Goal: Task Accomplishment & Management: Manage account settings

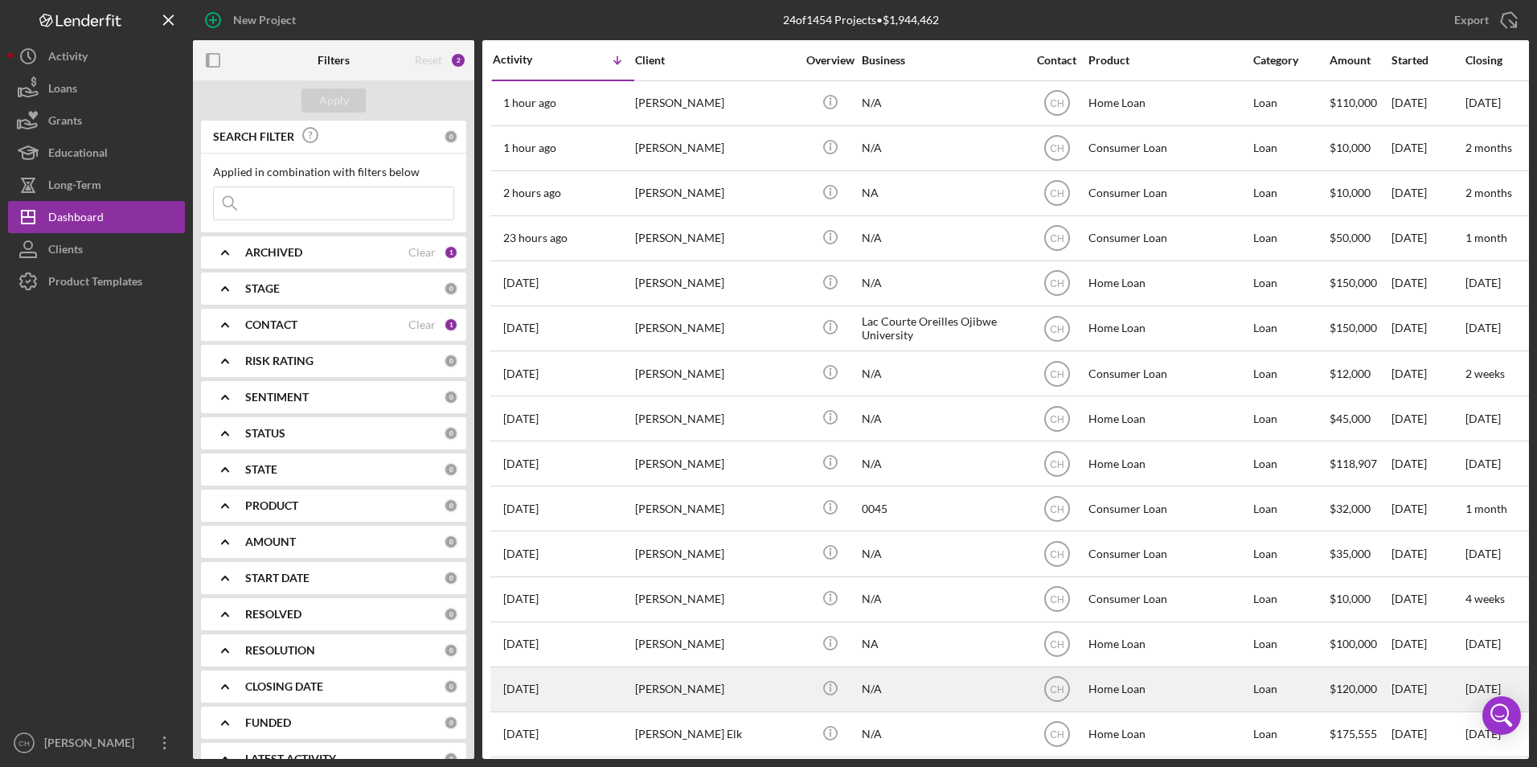
click at [716, 683] on div "[PERSON_NAME]" at bounding box center [715, 689] width 161 height 43
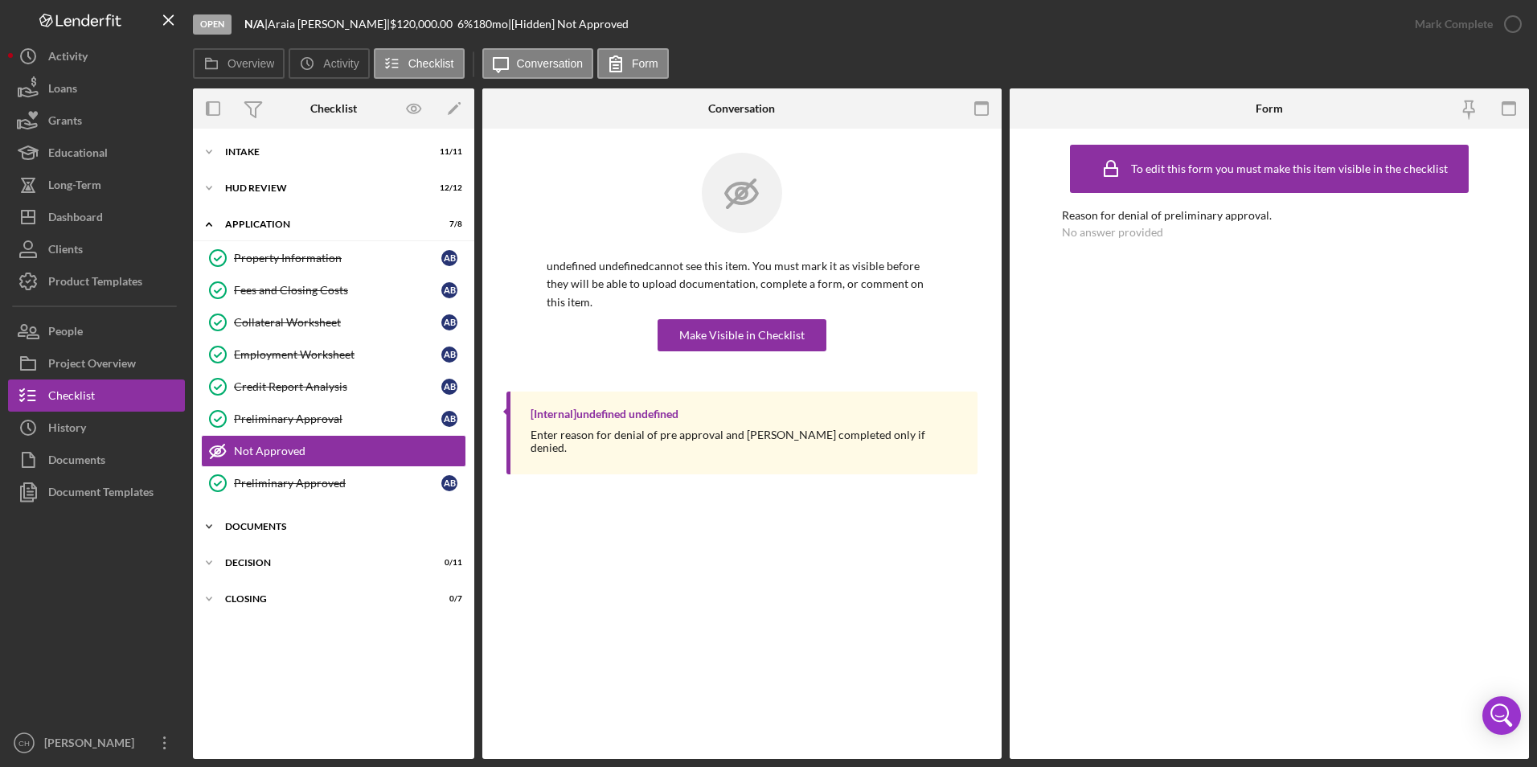
click at [256, 528] on div "Documents" at bounding box center [339, 527] width 229 height 10
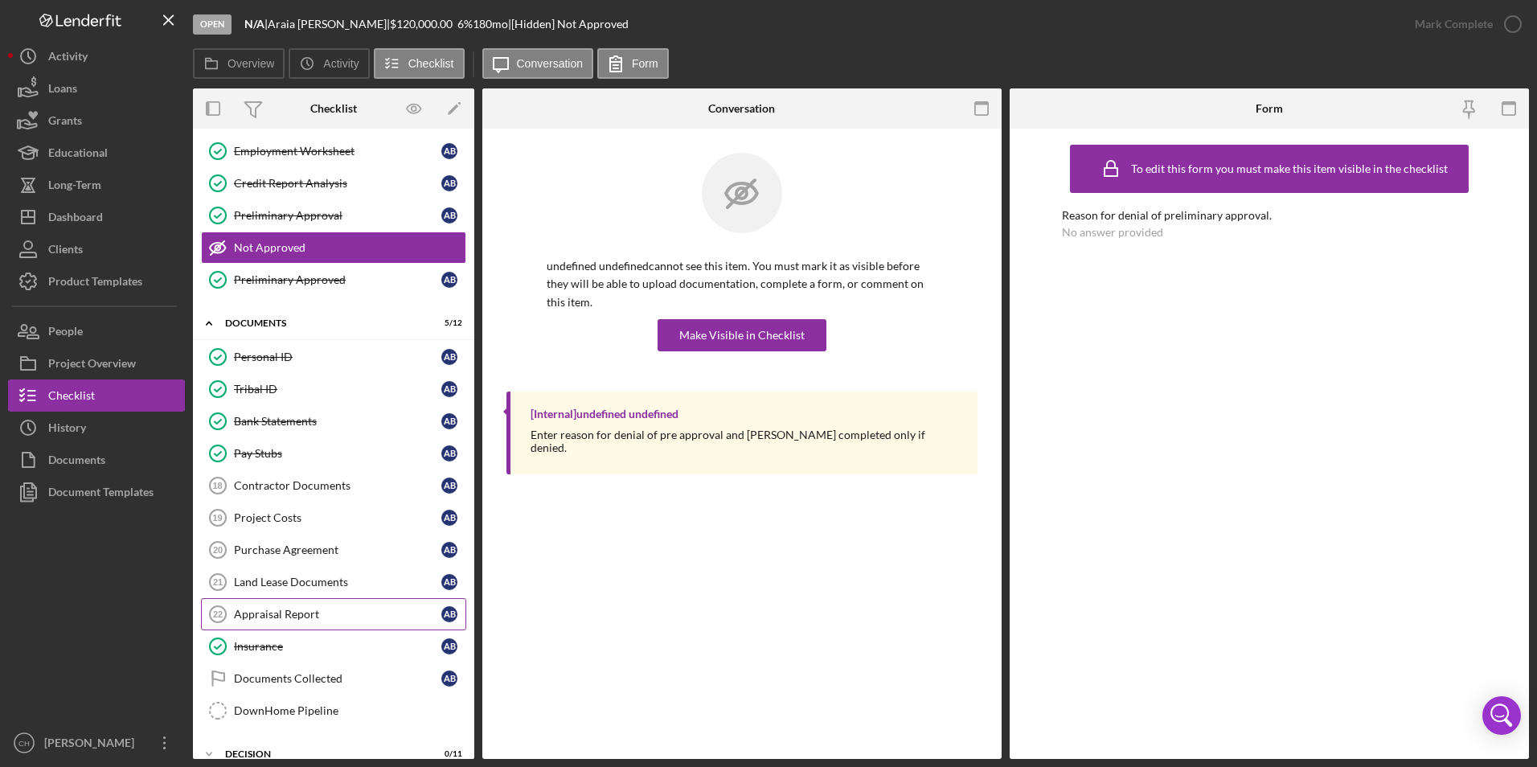
scroll to position [241, 0]
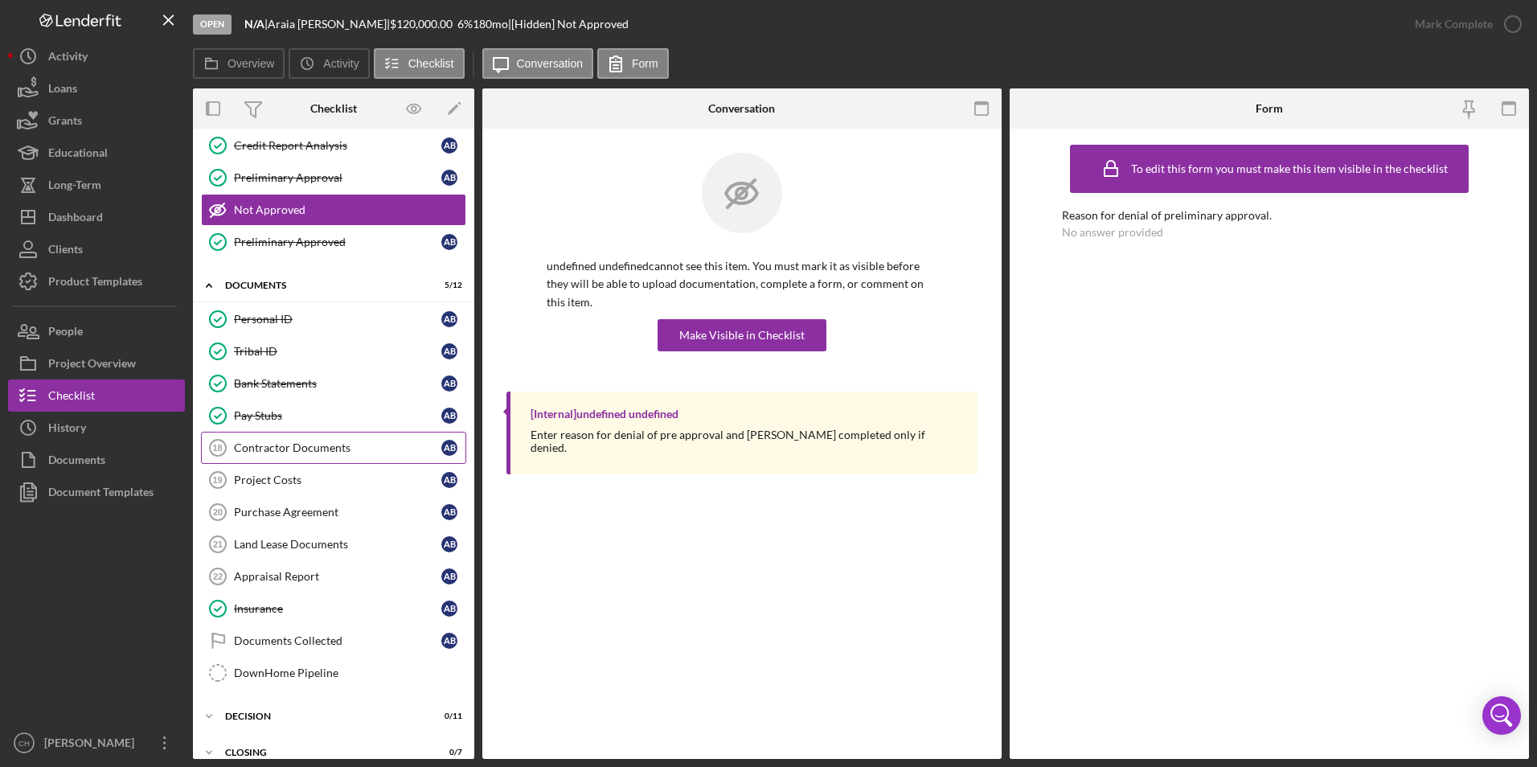
click at [290, 449] on div "Contractor Documents" at bounding box center [337, 447] width 207 height 13
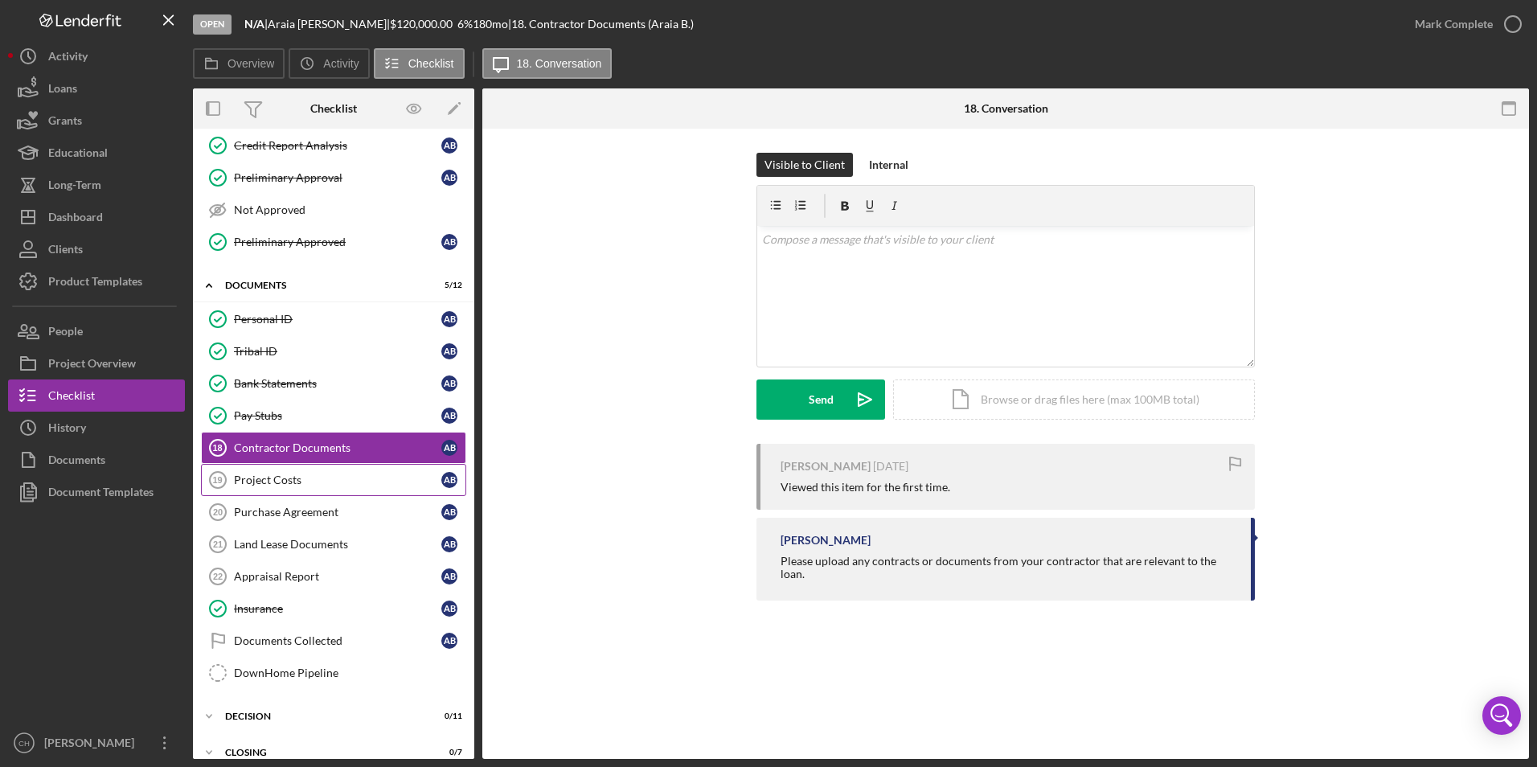
click at [277, 483] on div "Project Costs" at bounding box center [337, 480] width 207 height 13
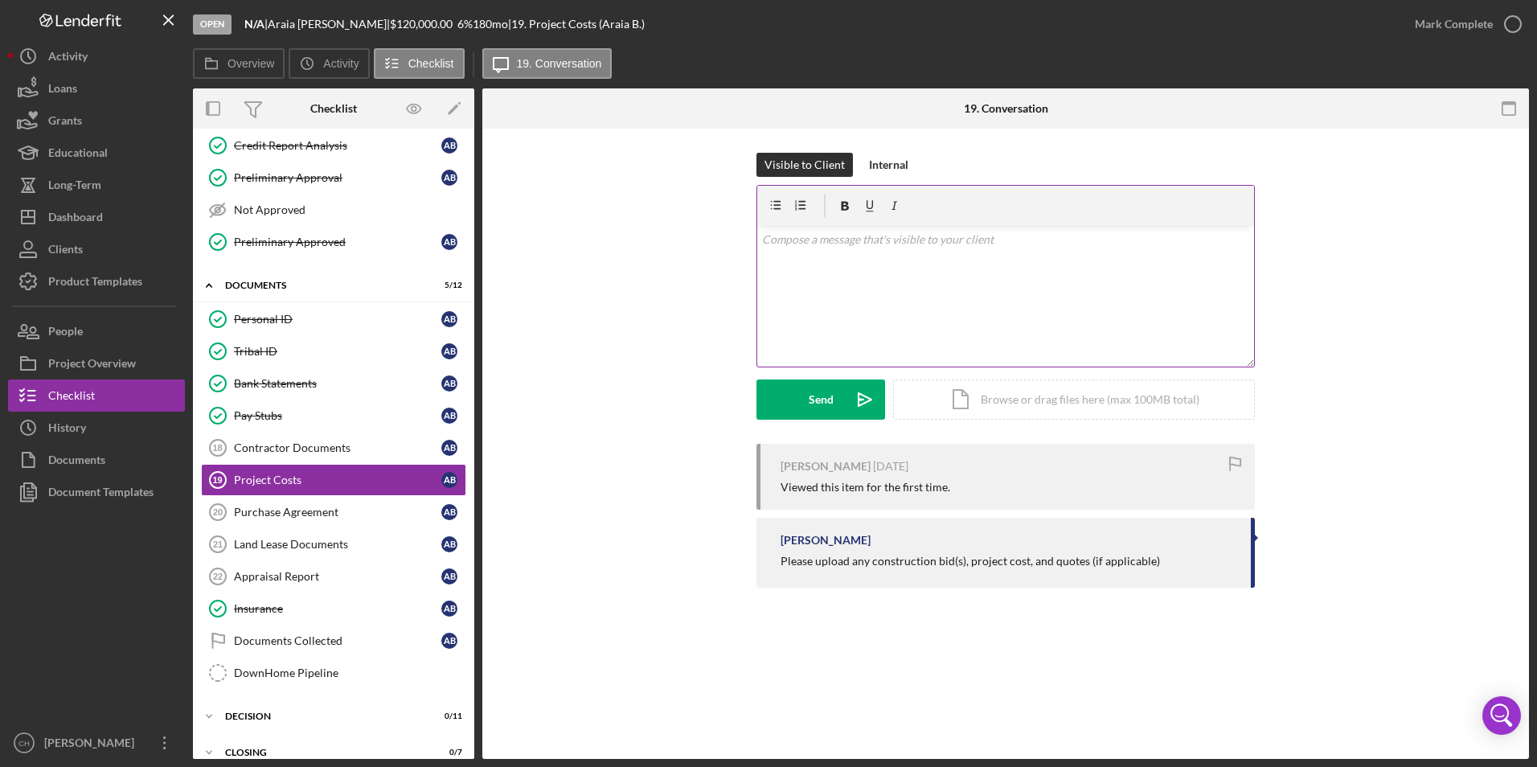
click at [832, 246] on p at bounding box center [1006, 240] width 488 height 18
click at [794, 407] on button "Send Icon/icon-invite-send" at bounding box center [821, 400] width 129 height 40
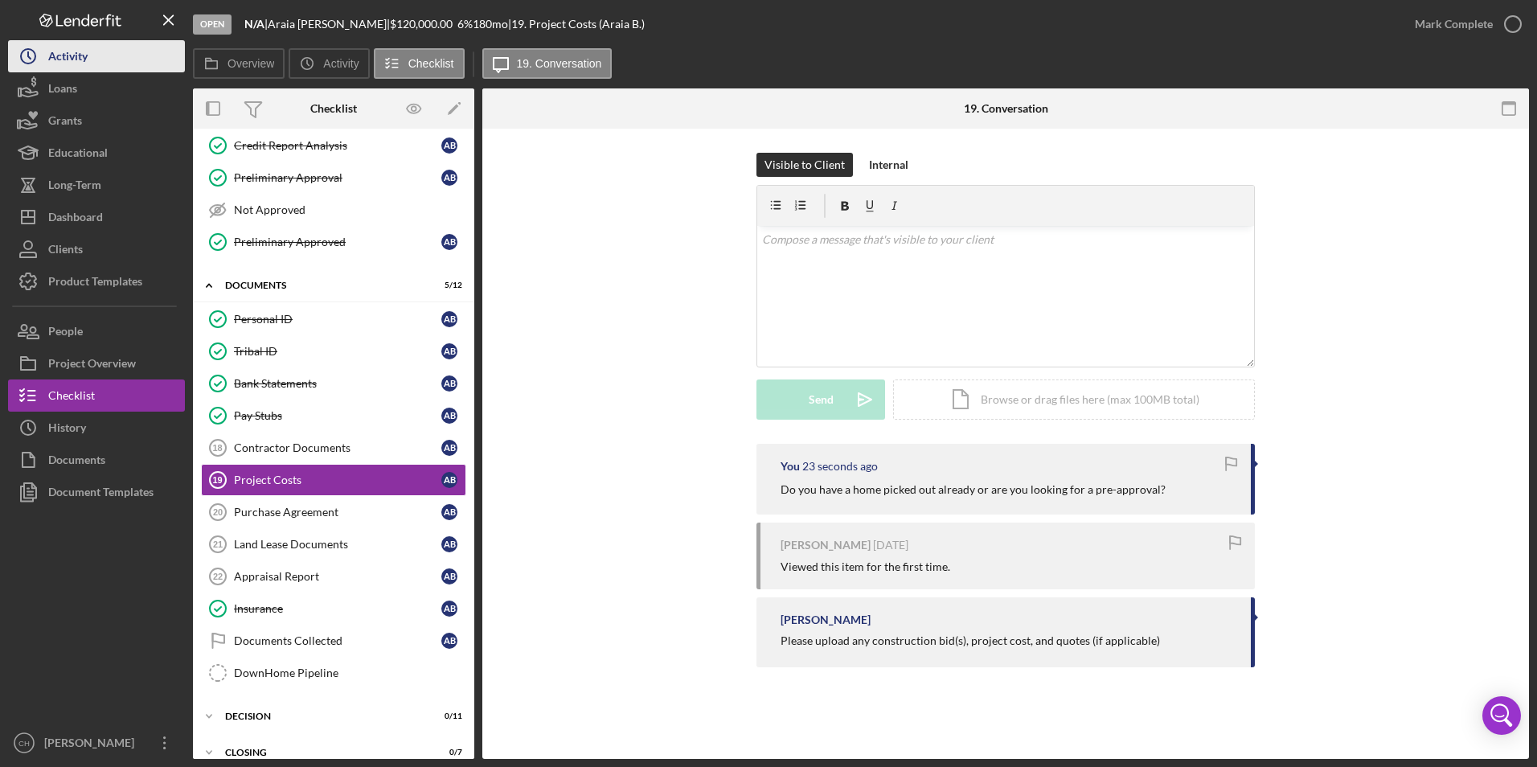
click at [79, 56] on div "Activity" at bounding box center [67, 58] width 39 height 36
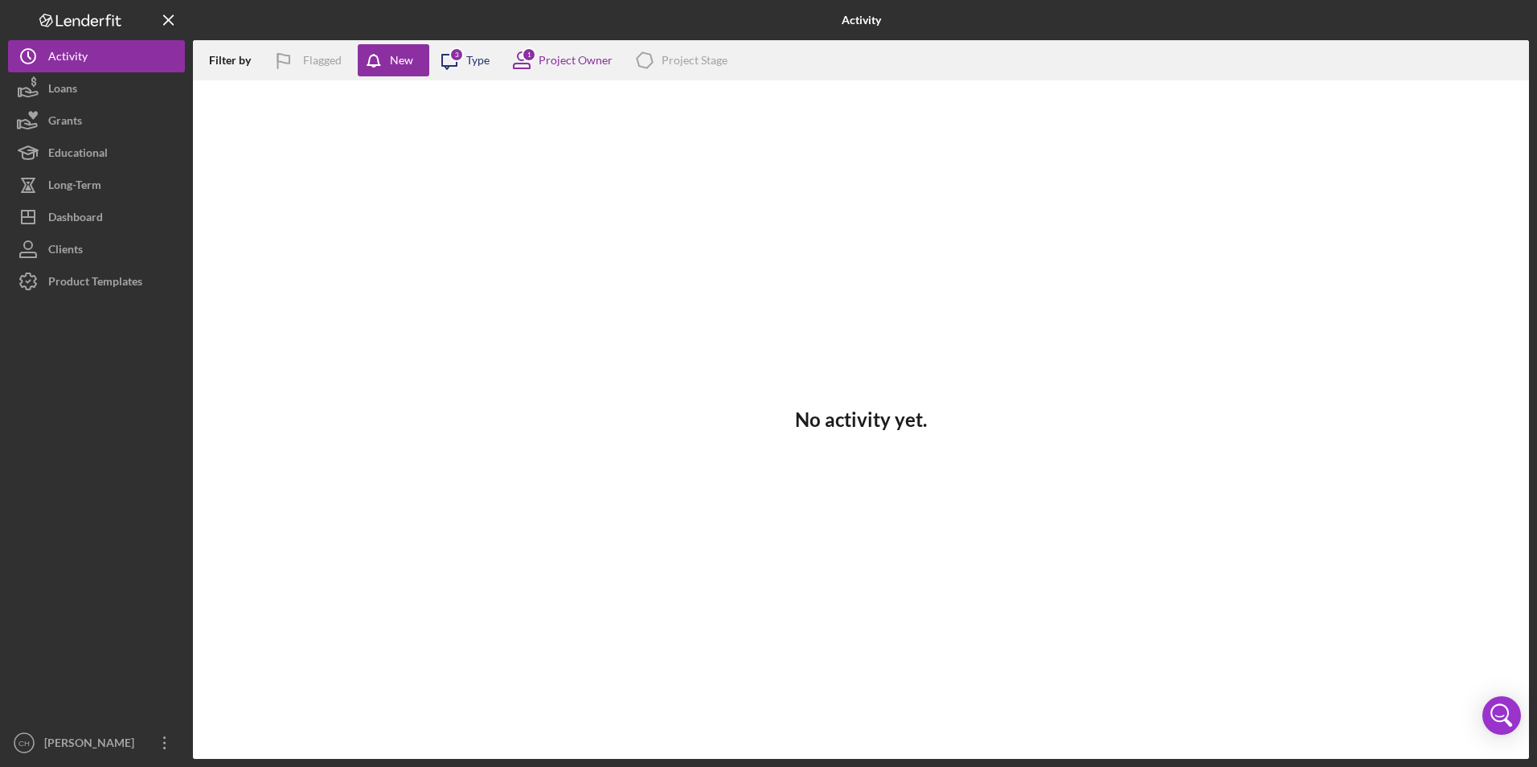
click at [458, 57] on div "3" at bounding box center [456, 54] width 14 height 14
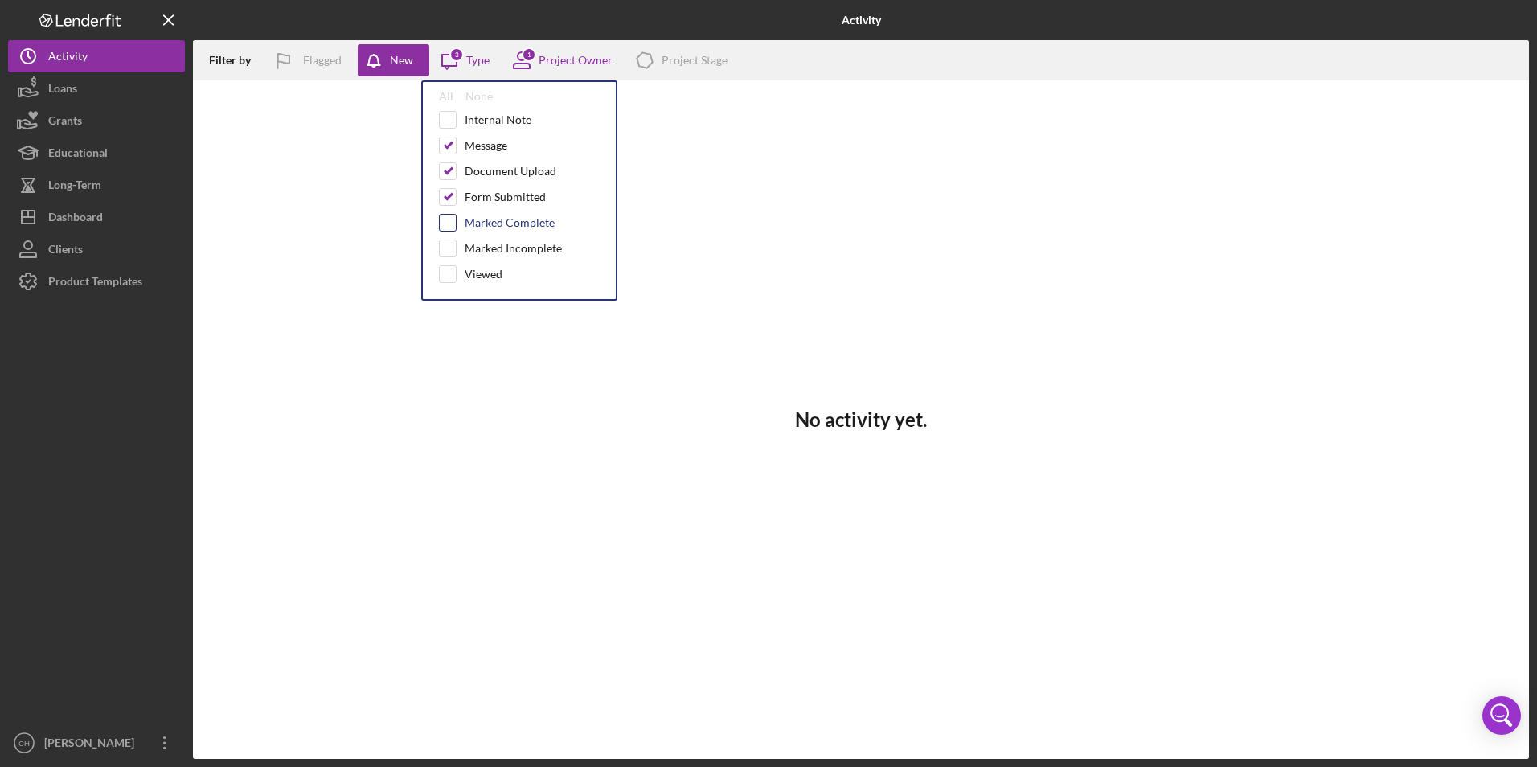
click at [447, 219] on input "checkbox" at bounding box center [448, 223] width 16 height 16
checkbox input "true"
click at [441, 244] on input "checkbox" at bounding box center [448, 248] width 16 height 16
checkbox input "true"
click at [447, 275] on input "checkbox" at bounding box center [448, 274] width 16 height 16
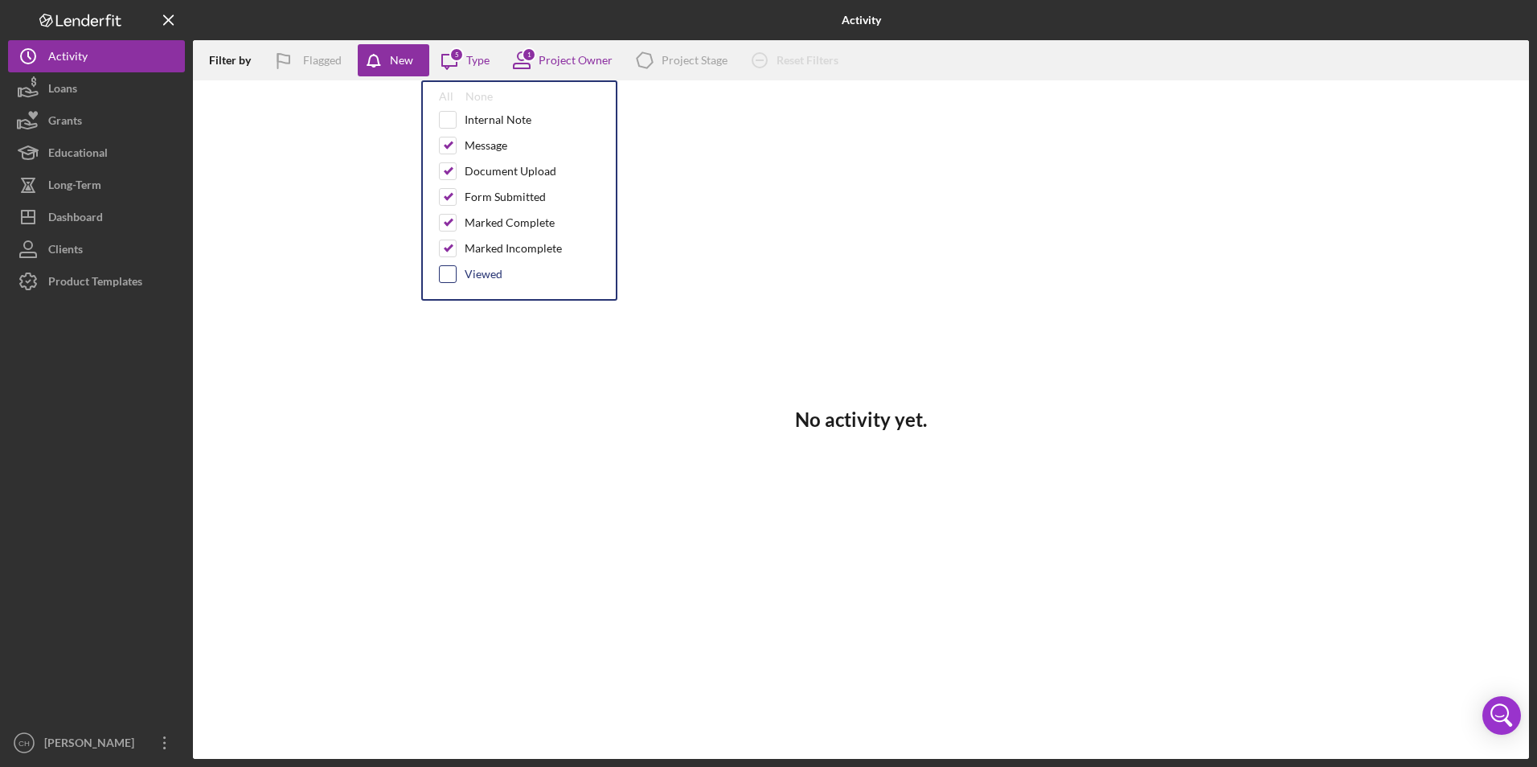
checkbox input "true"
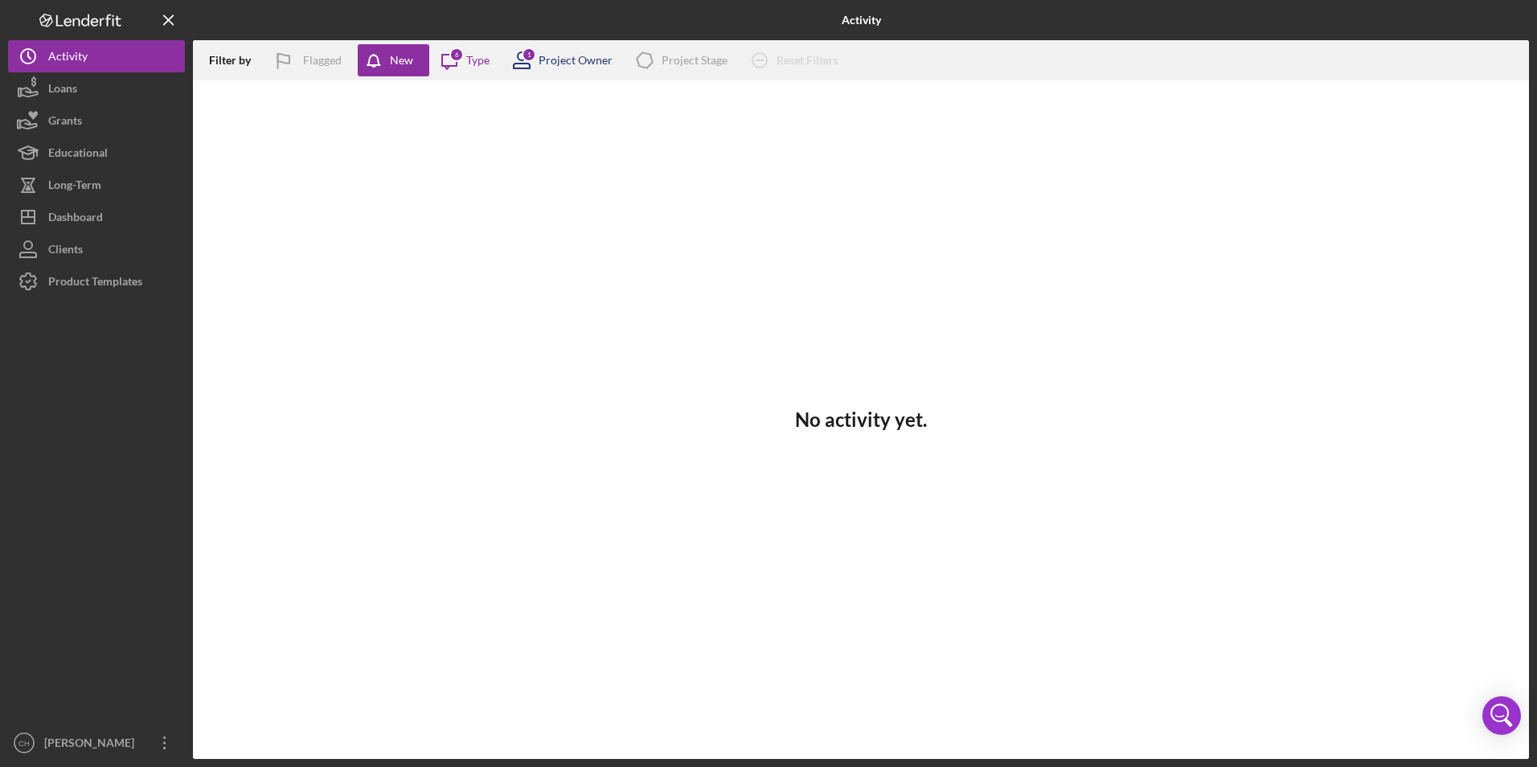
click at [535, 52] on div "1" at bounding box center [529, 54] width 14 height 14
click at [113, 64] on button "Icon/History Activity" at bounding box center [96, 56] width 177 height 32
click at [78, 92] on button "Loans" at bounding box center [96, 88] width 177 height 32
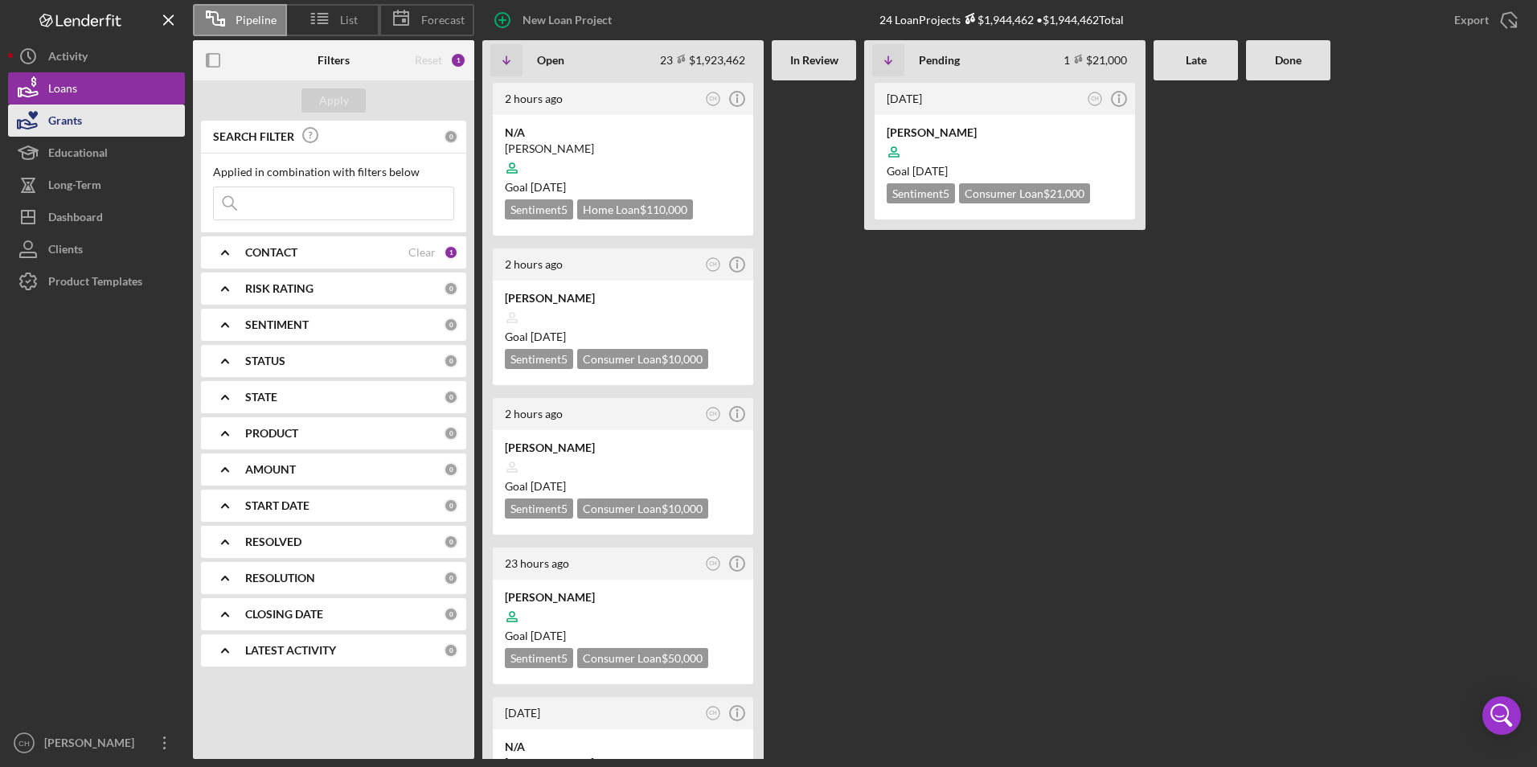
click at [109, 121] on button "Grants" at bounding box center [96, 121] width 177 height 32
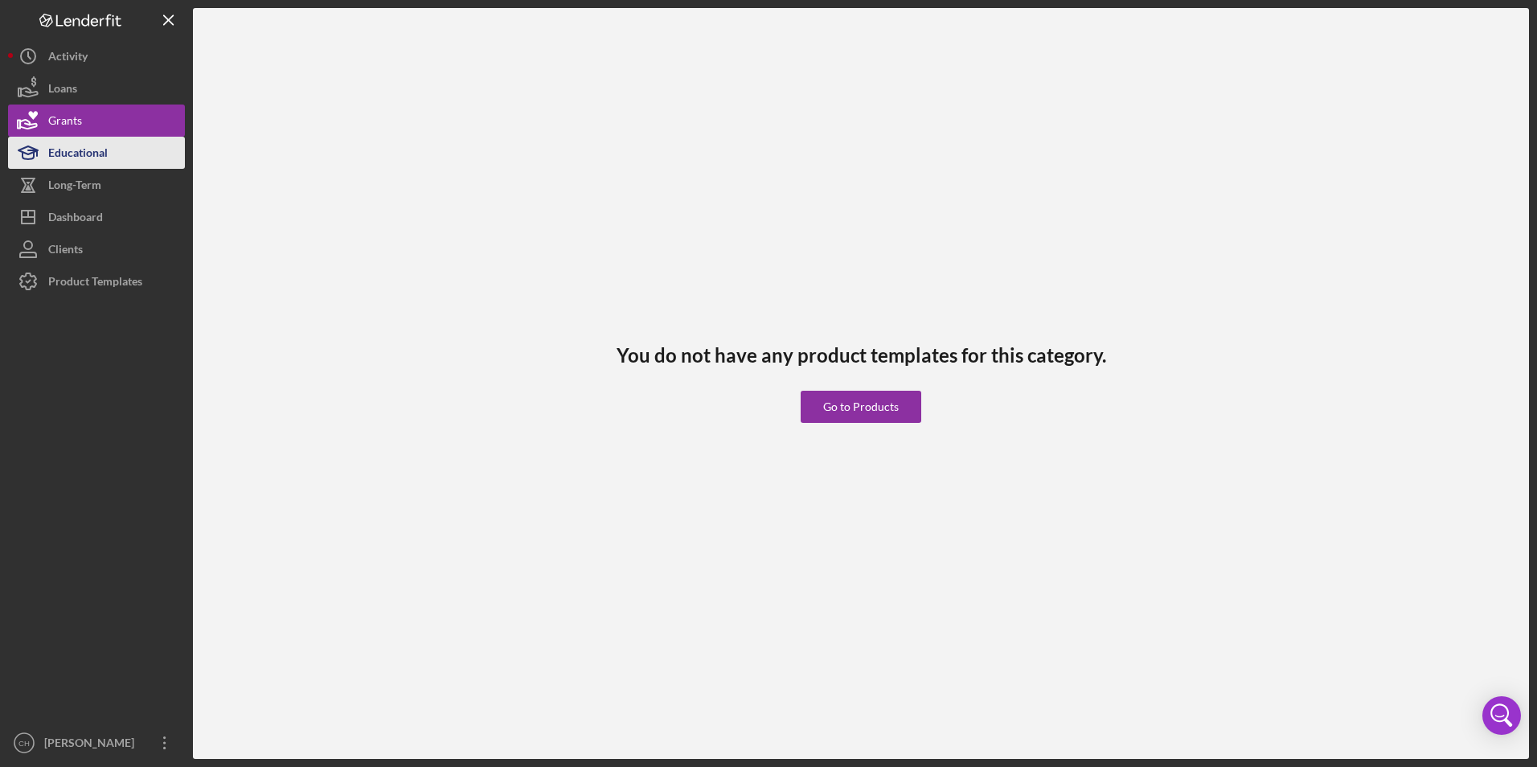
click at [69, 150] on div "Educational" at bounding box center [77, 155] width 59 height 36
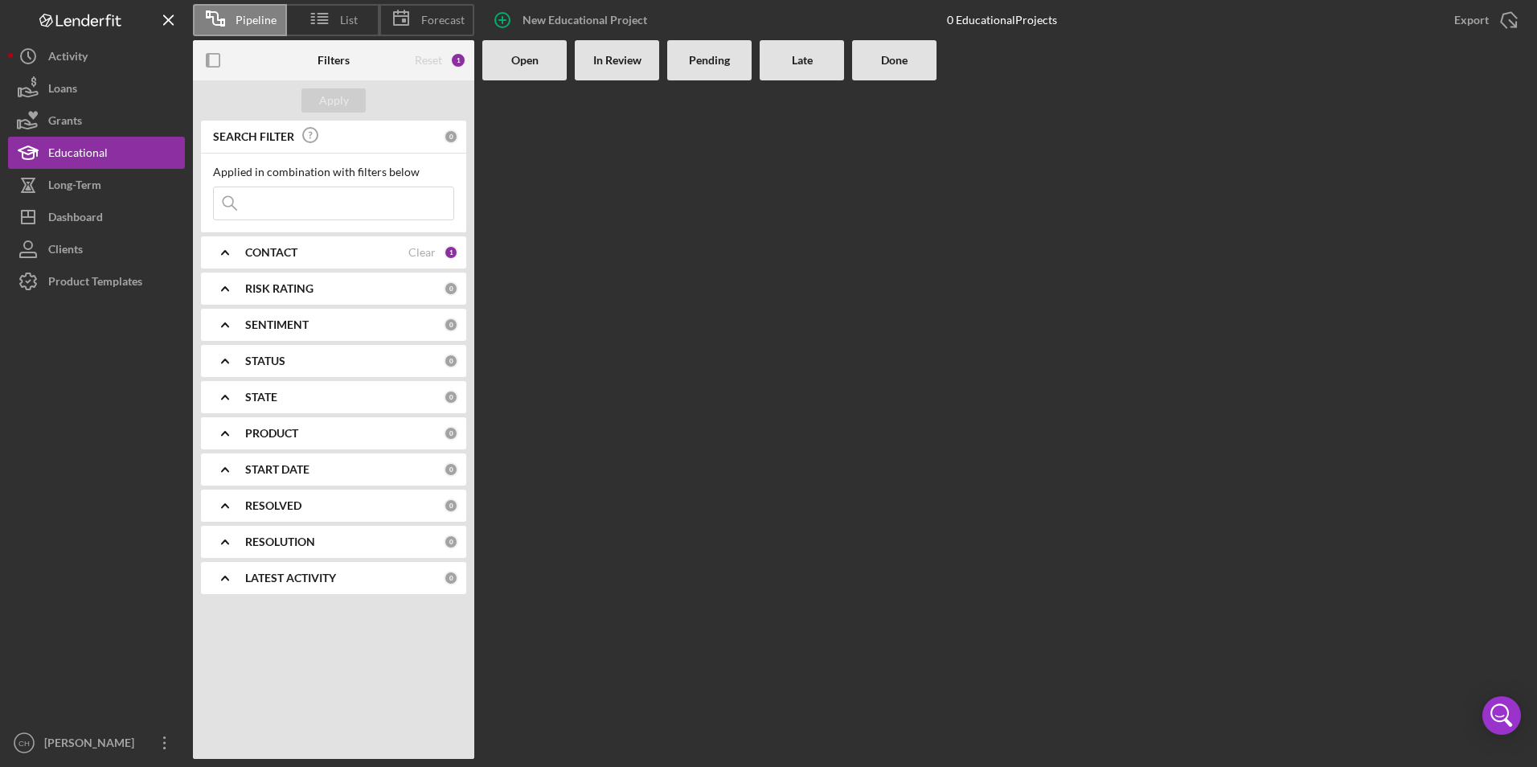
click at [618, 54] on b "In Review" at bounding box center [617, 60] width 48 height 13
click at [114, 180] on button "Long-Term" at bounding box center [96, 185] width 177 height 32
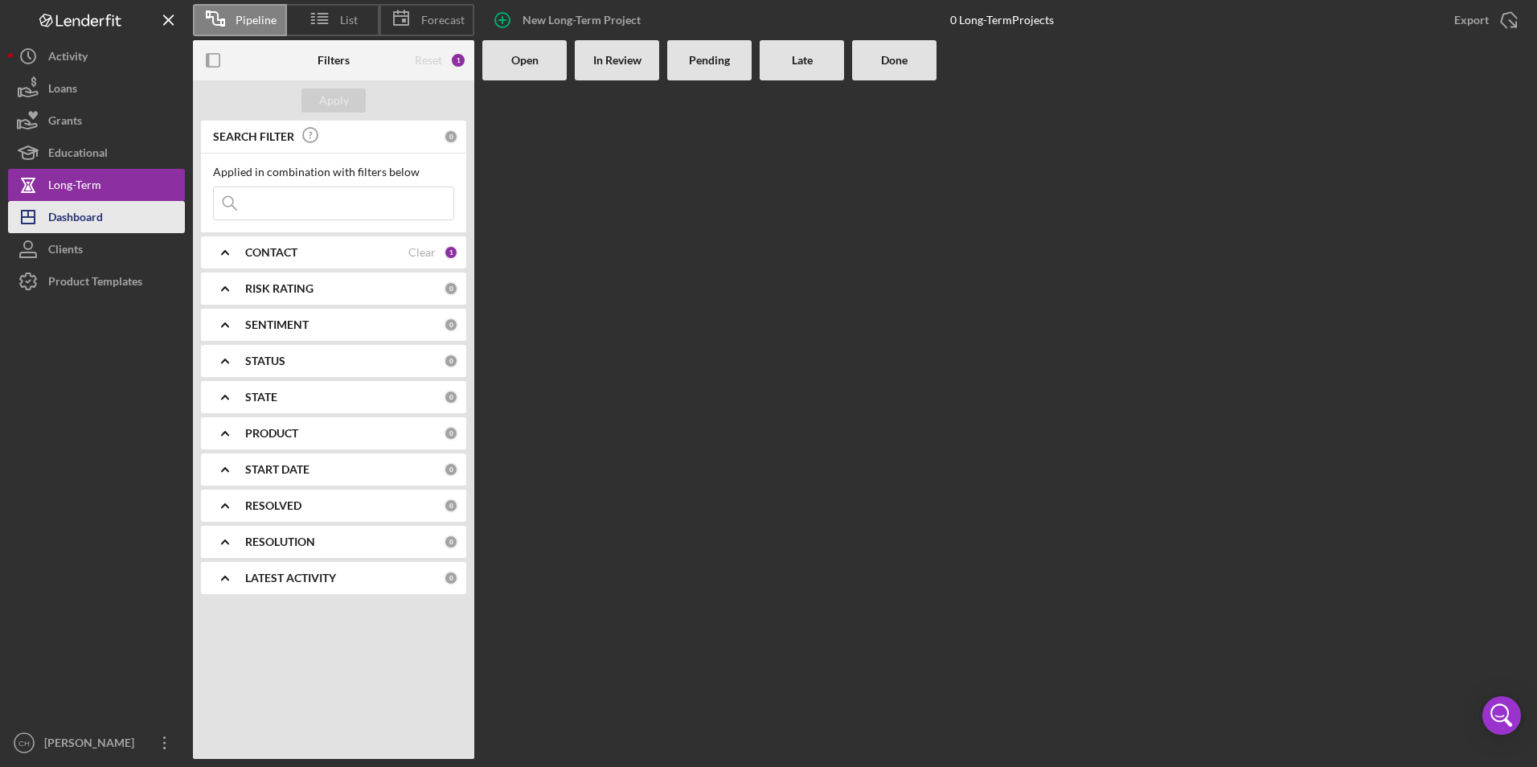
click at [78, 214] on div "Dashboard" at bounding box center [75, 219] width 55 height 36
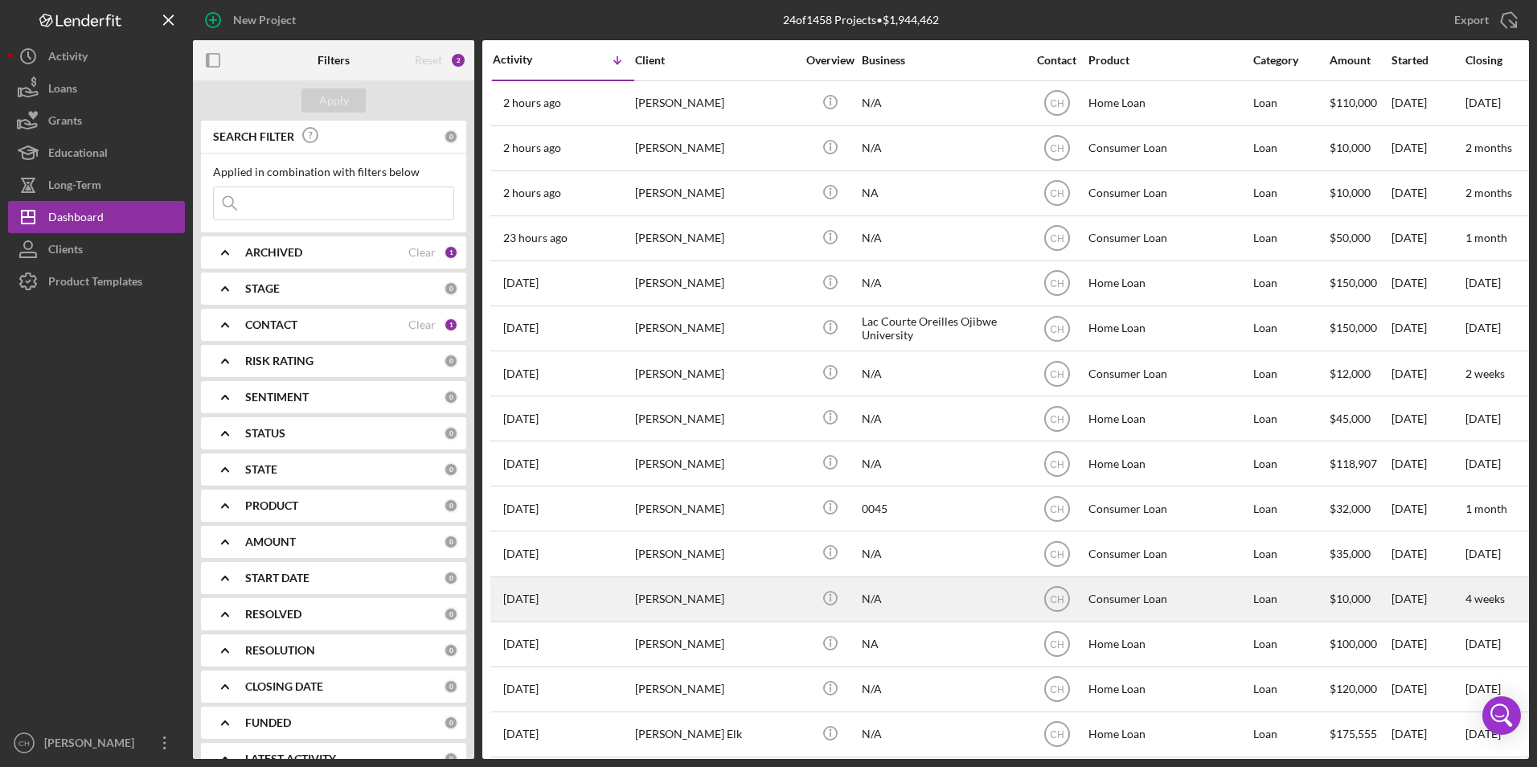
click at [697, 594] on div "[PERSON_NAME]" at bounding box center [715, 599] width 161 height 43
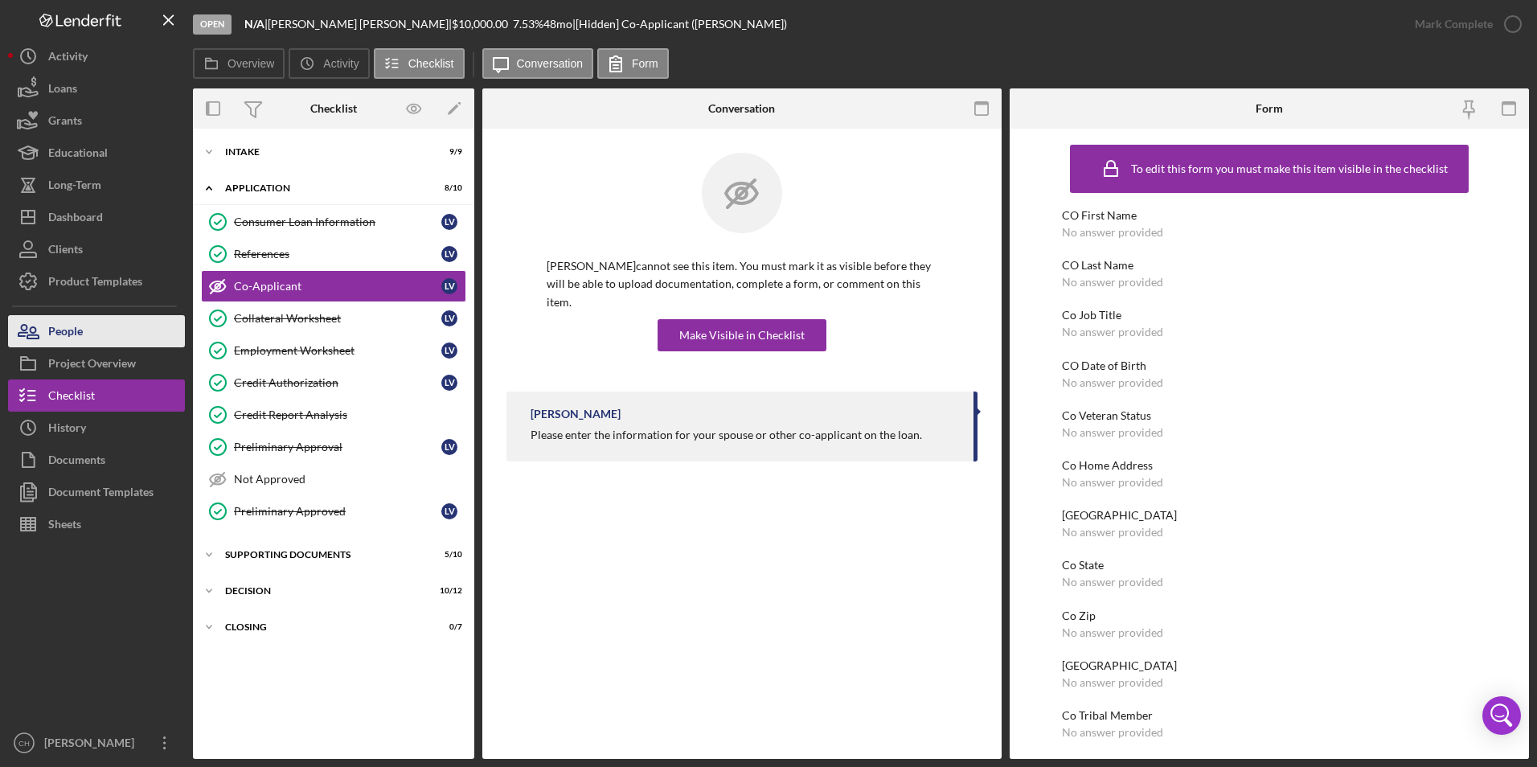
click at [60, 333] on div "People" at bounding box center [65, 333] width 35 height 36
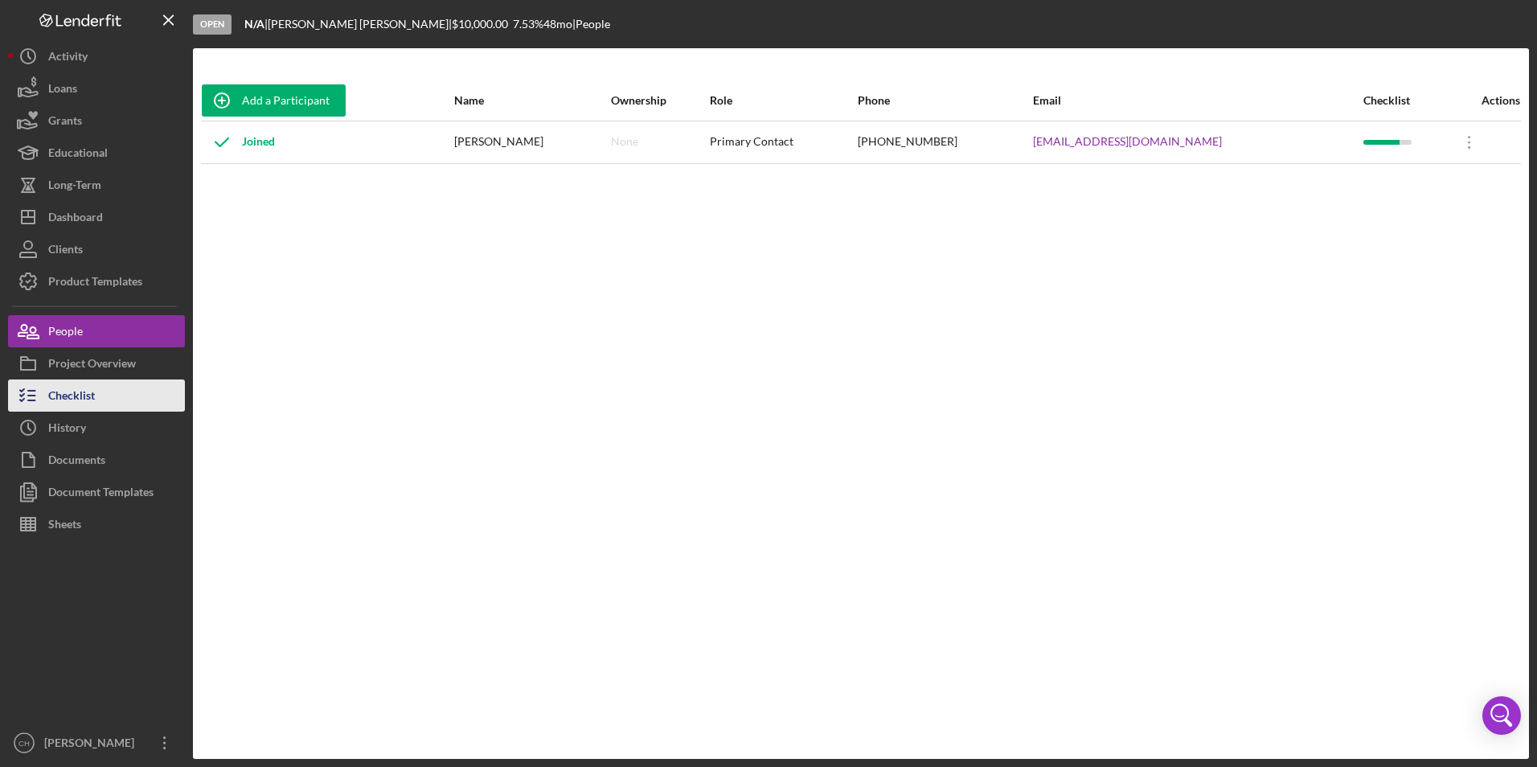
click at [89, 398] on div "Checklist" at bounding box center [71, 398] width 47 height 36
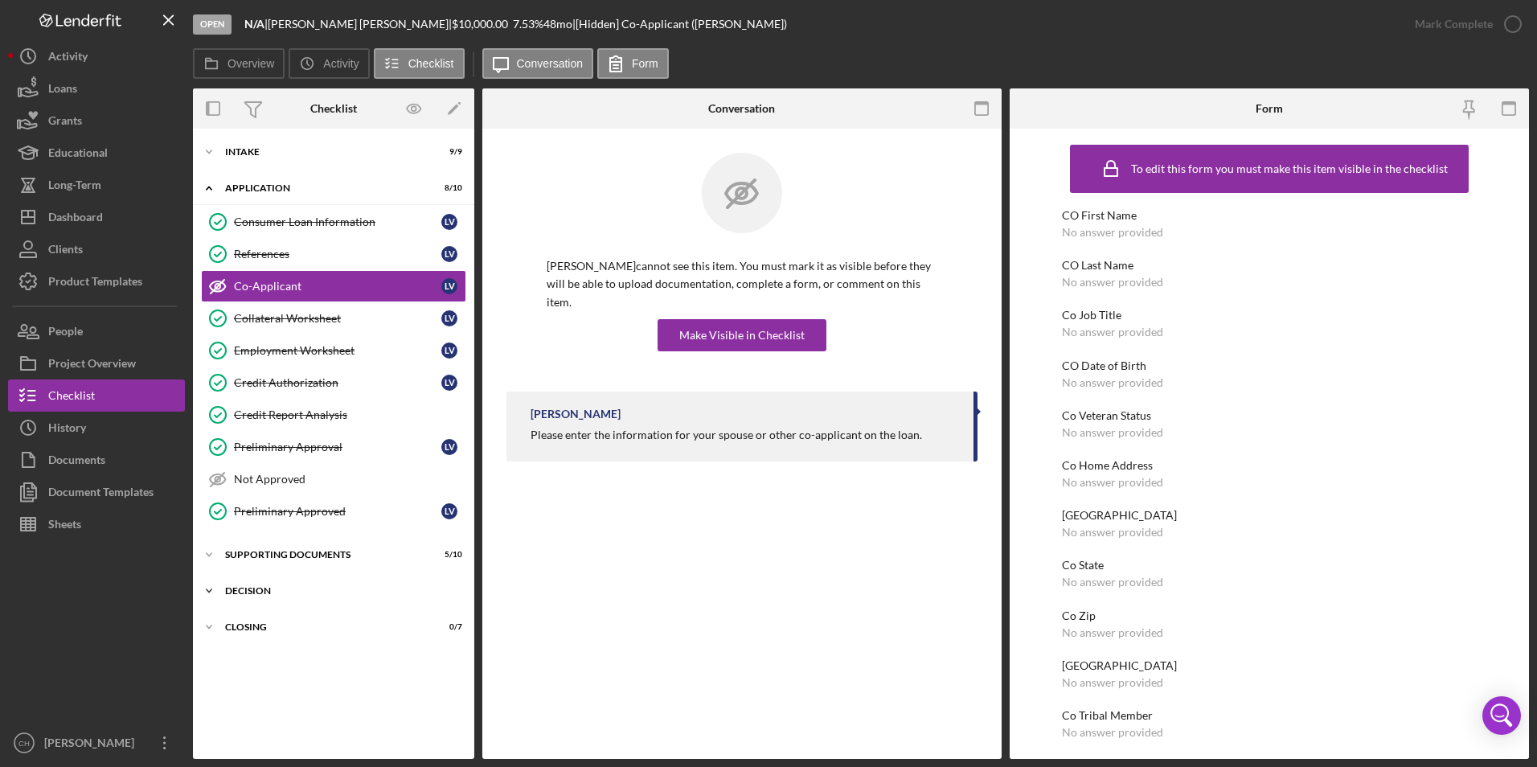
click at [271, 582] on div "Icon/Expander Decision 10 / 12" at bounding box center [333, 591] width 281 height 32
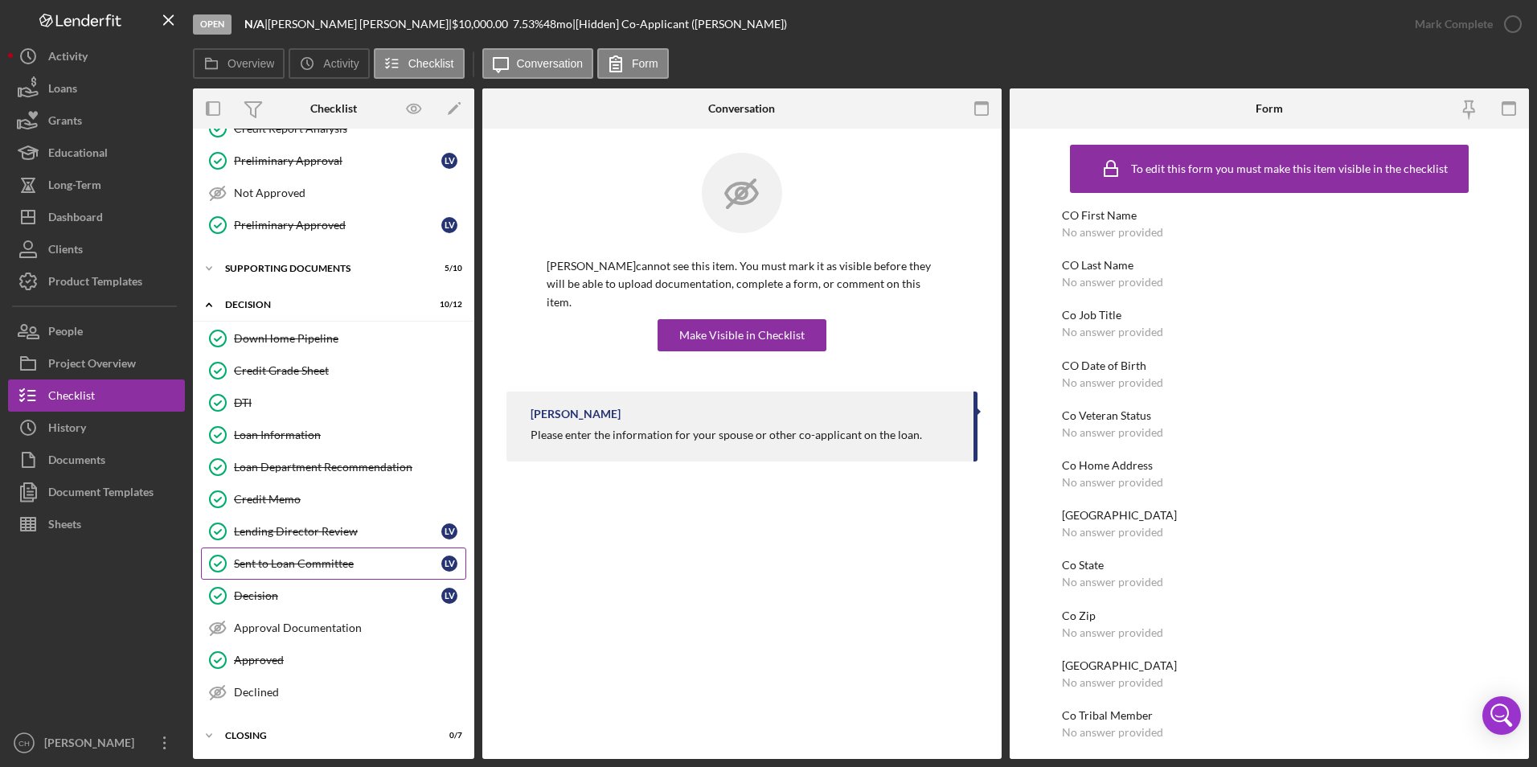
scroll to position [288, 0]
click at [267, 646] on link "Approved Approved" at bounding box center [333, 658] width 265 height 32
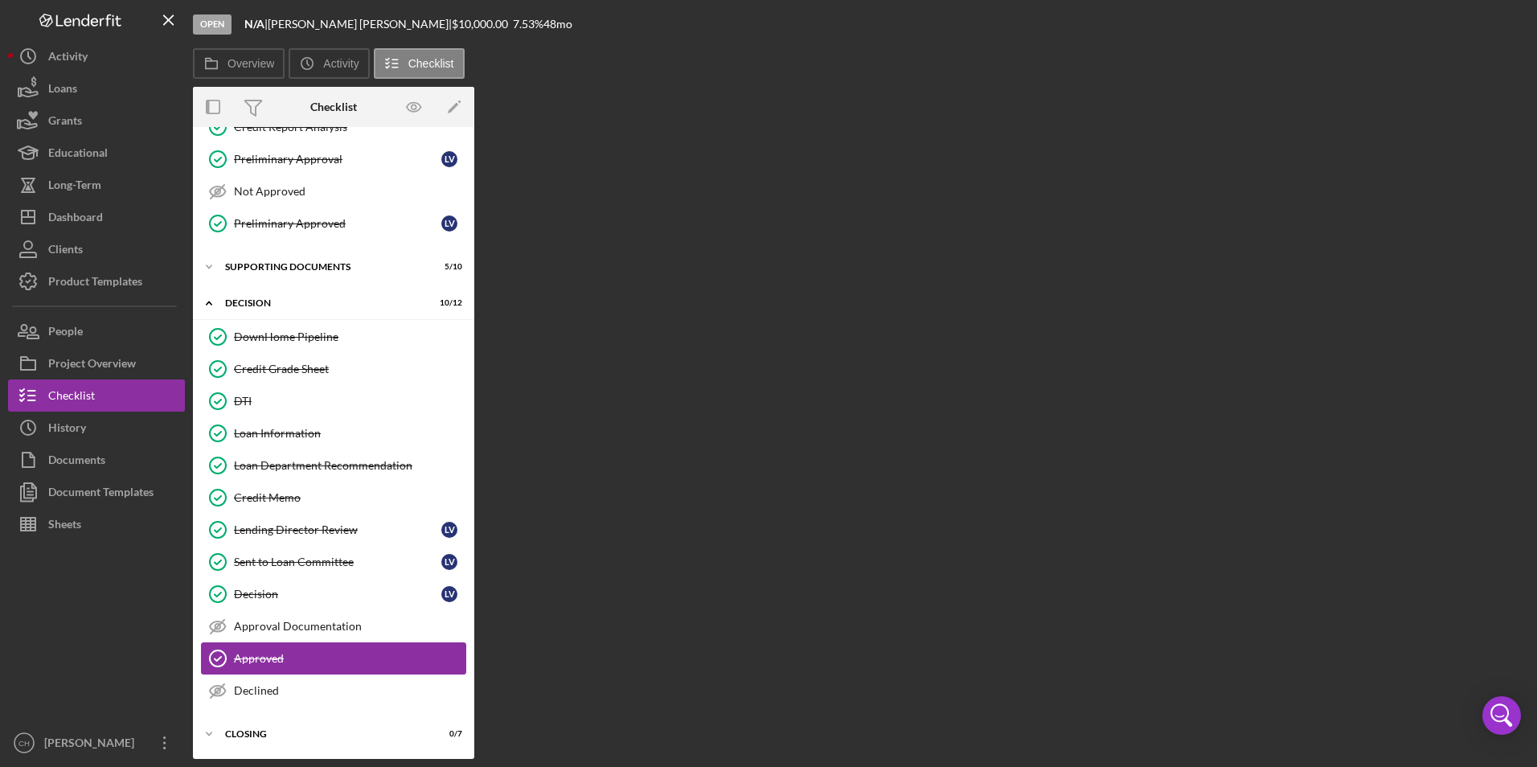
scroll to position [288, 0]
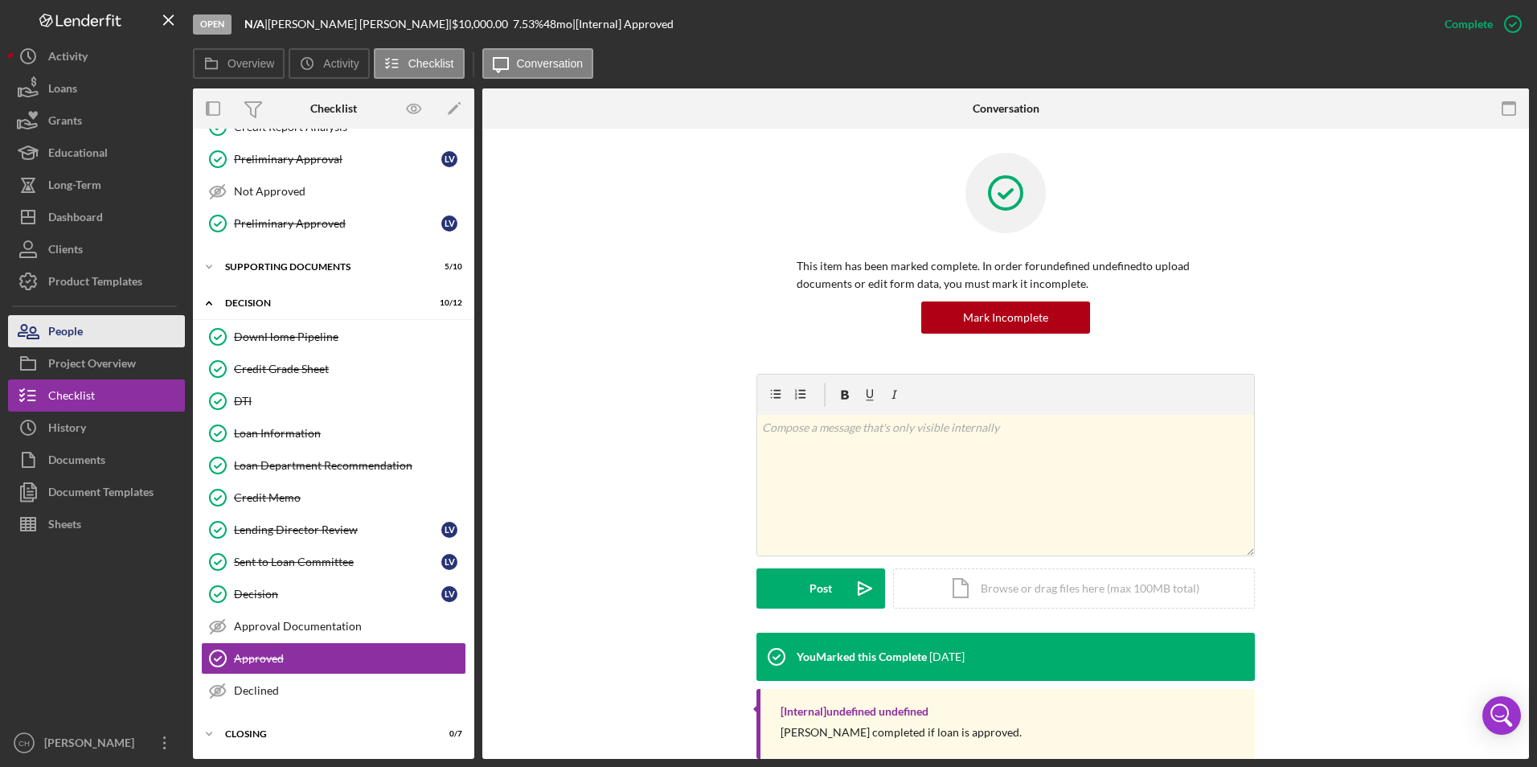
click at [105, 338] on button "People" at bounding box center [96, 331] width 177 height 32
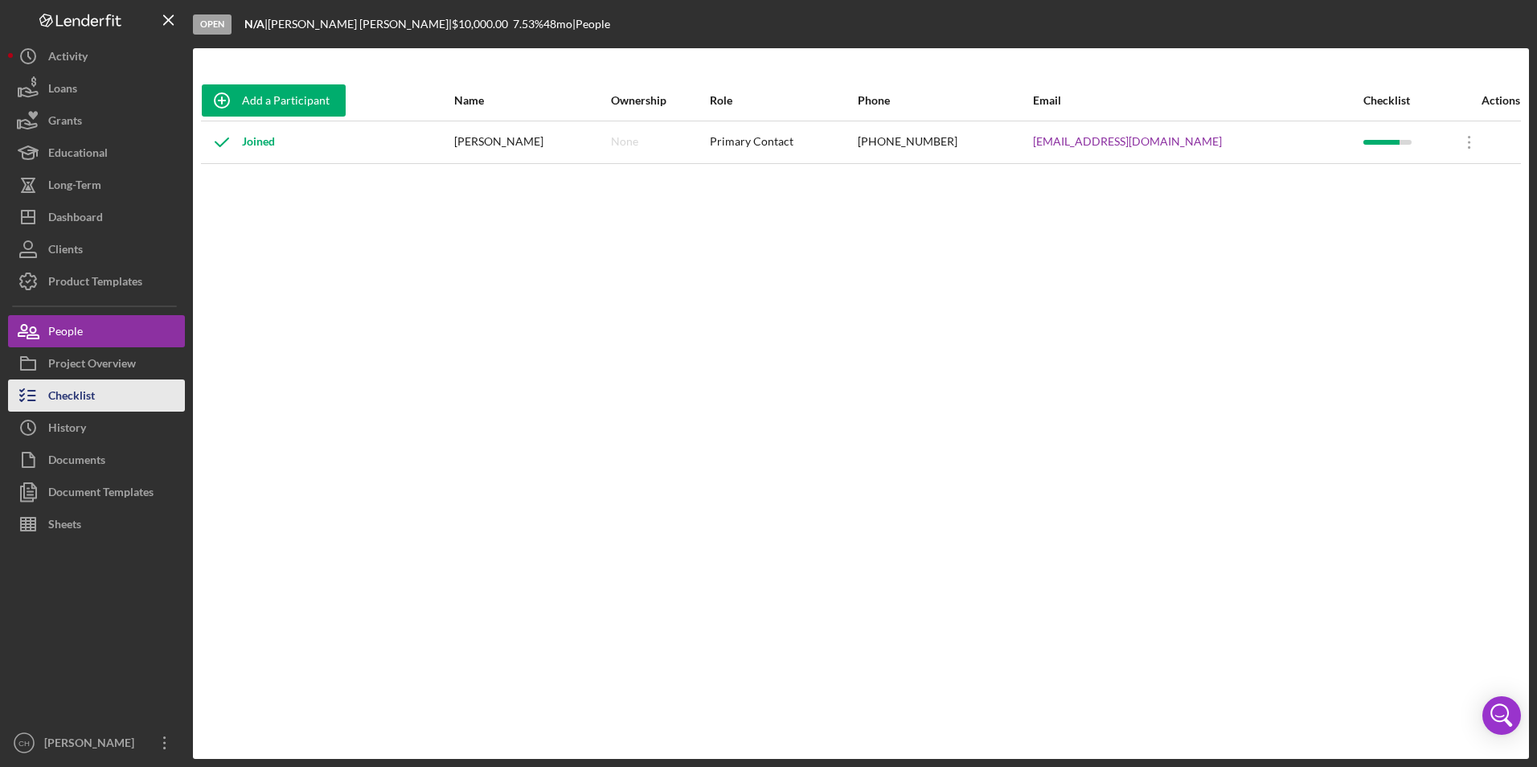
click at [96, 405] on button "Checklist" at bounding box center [96, 396] width 177 height 32
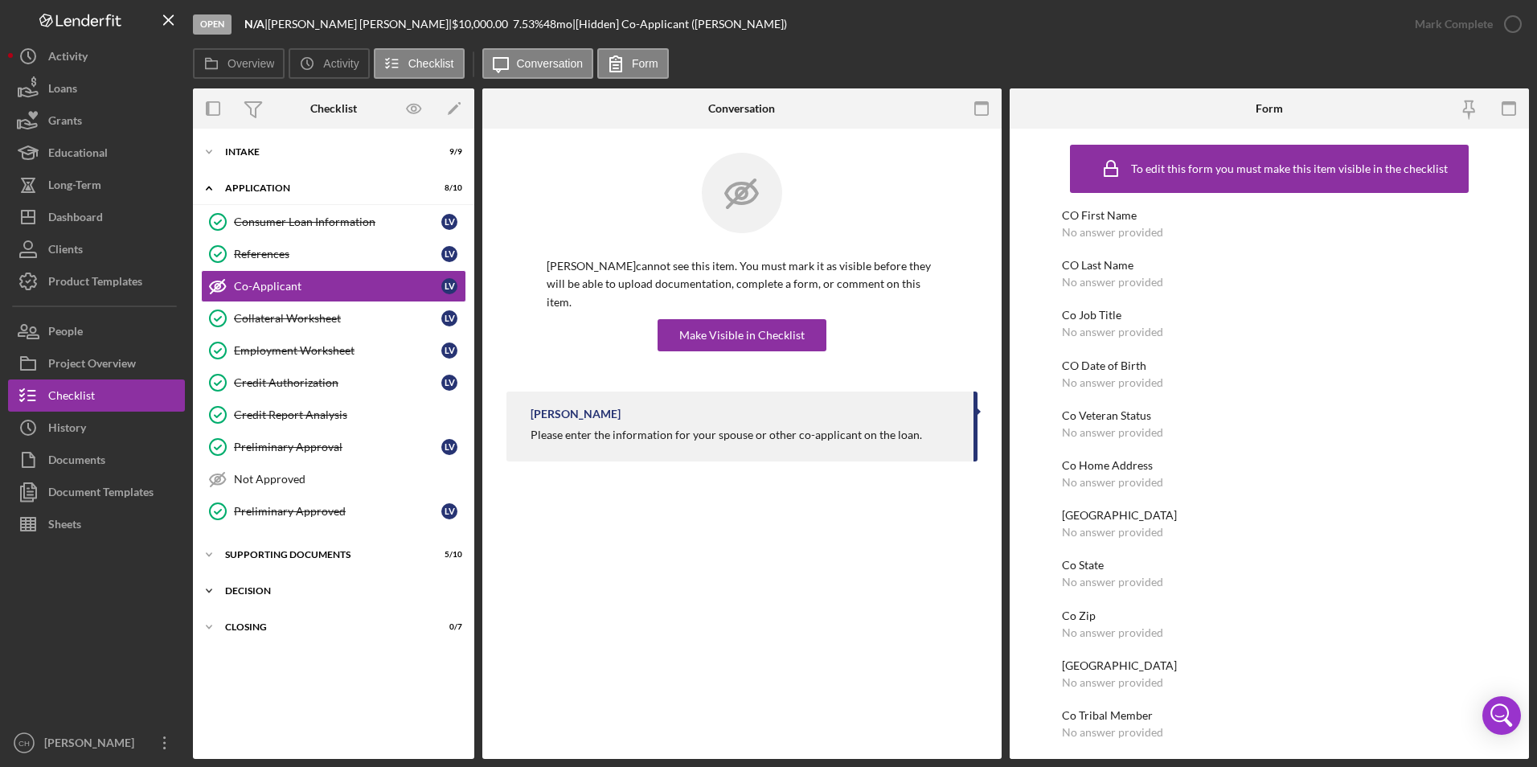
click at [261, 589] on div "Decision" at bounding box center [339, 591] width 229 height 10
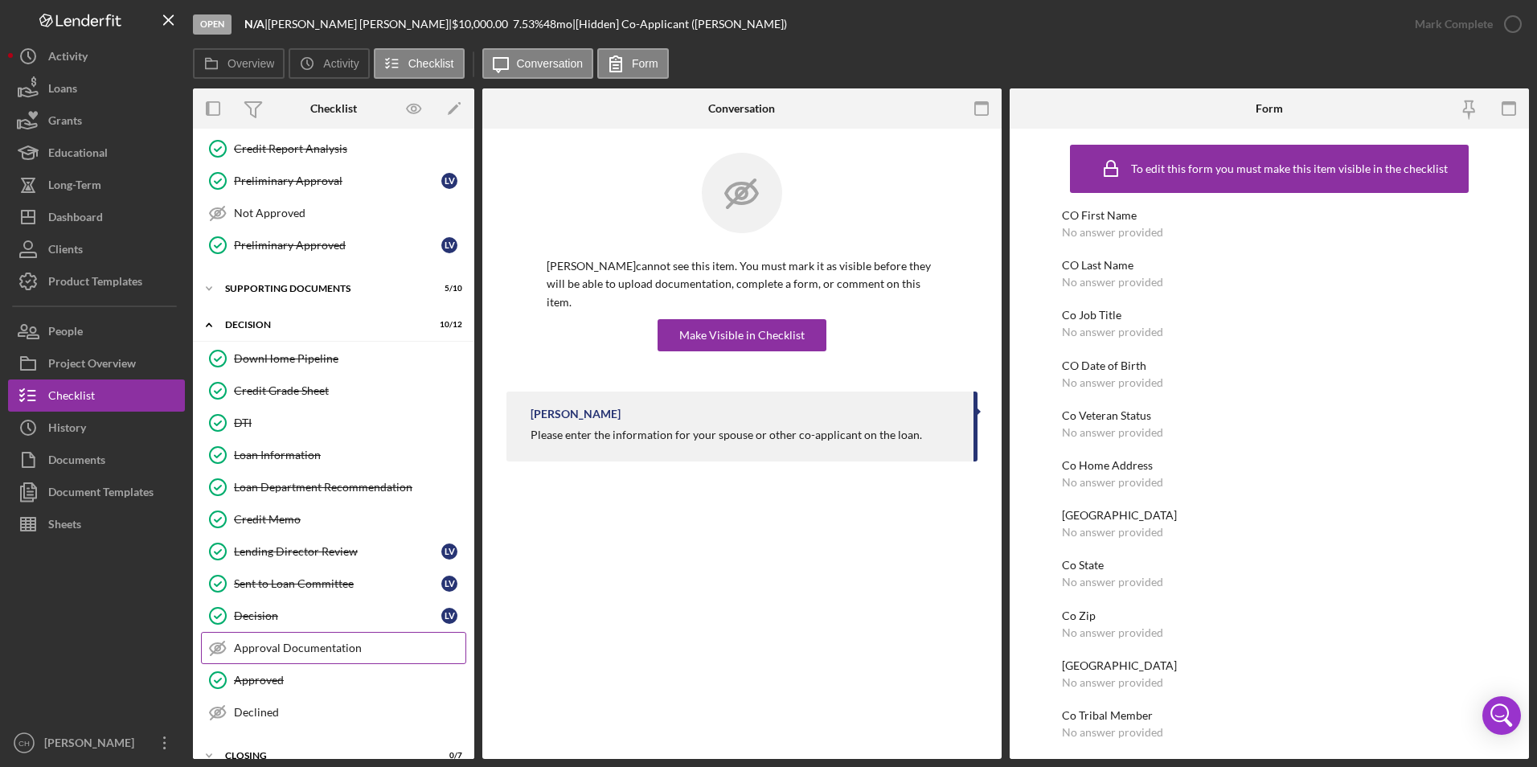
scroll to position [288, 0]
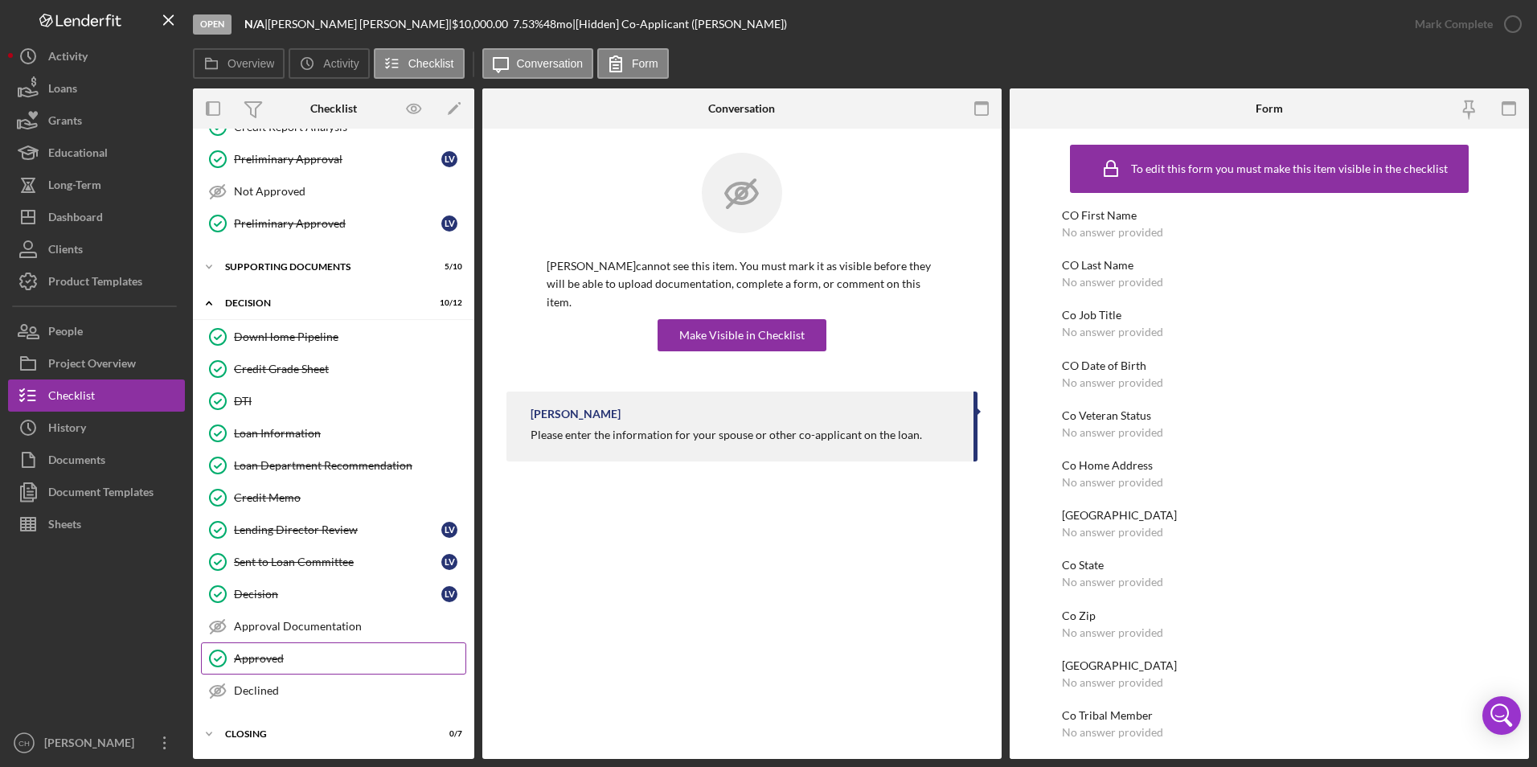
click at [261, 649] on link "Approved Approved" at bounding box center [333, 658] width 265 height 32
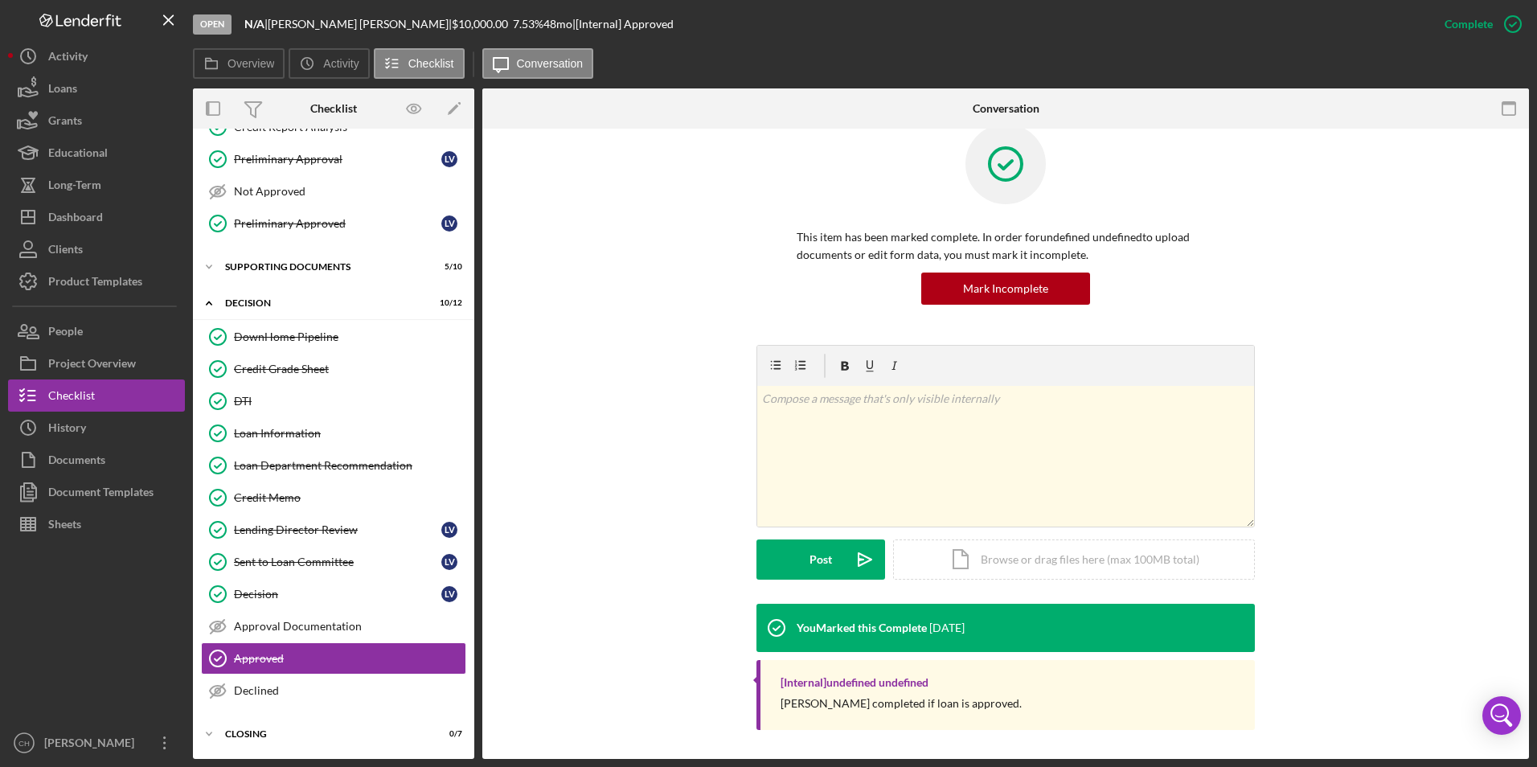
scroll to position [32, 0]
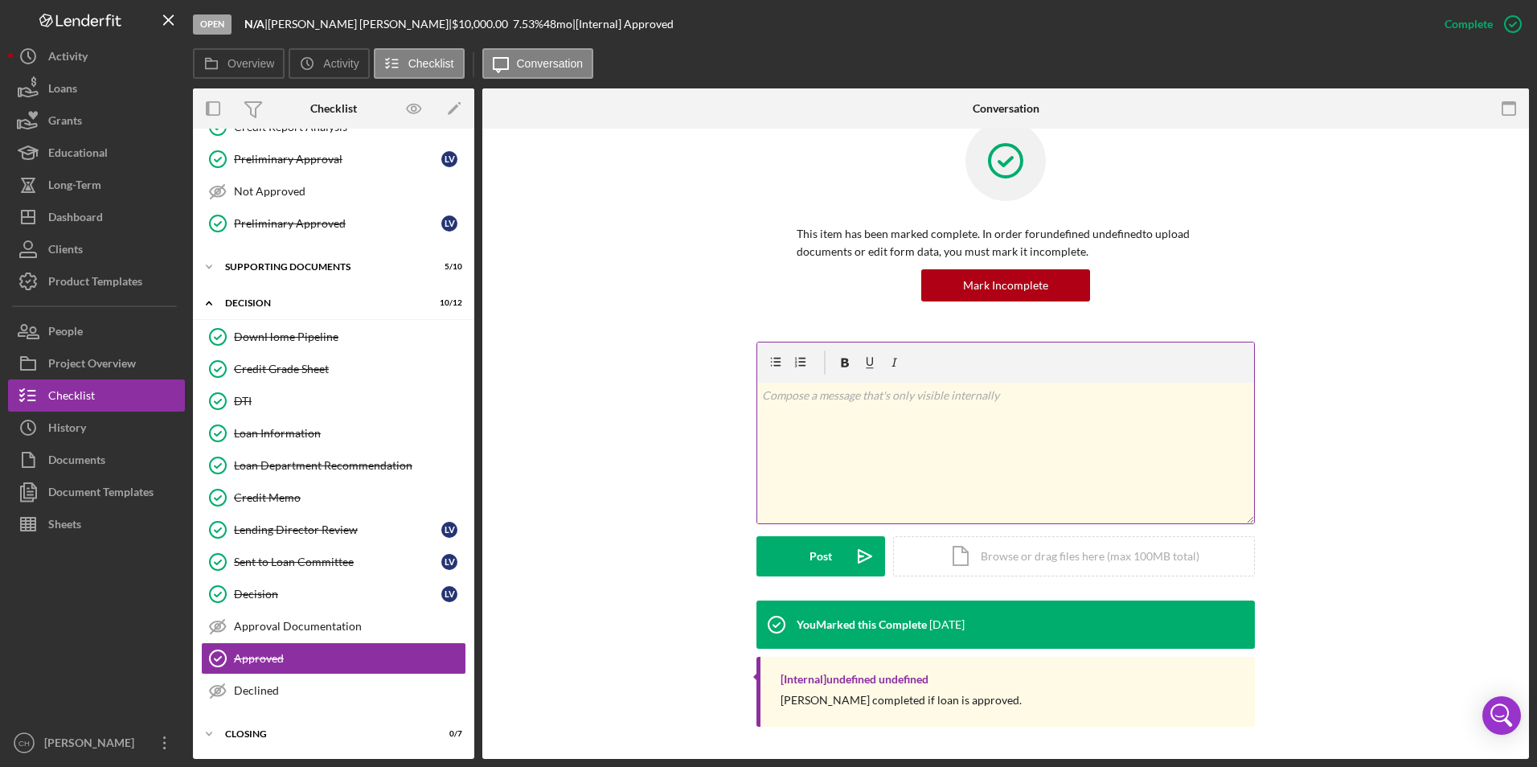
click at [822, 411] on div "v Color teal Color pink Remove color Add row above Add row below Add column bef…" at bounding box center [1005, 453] width 497 height 141
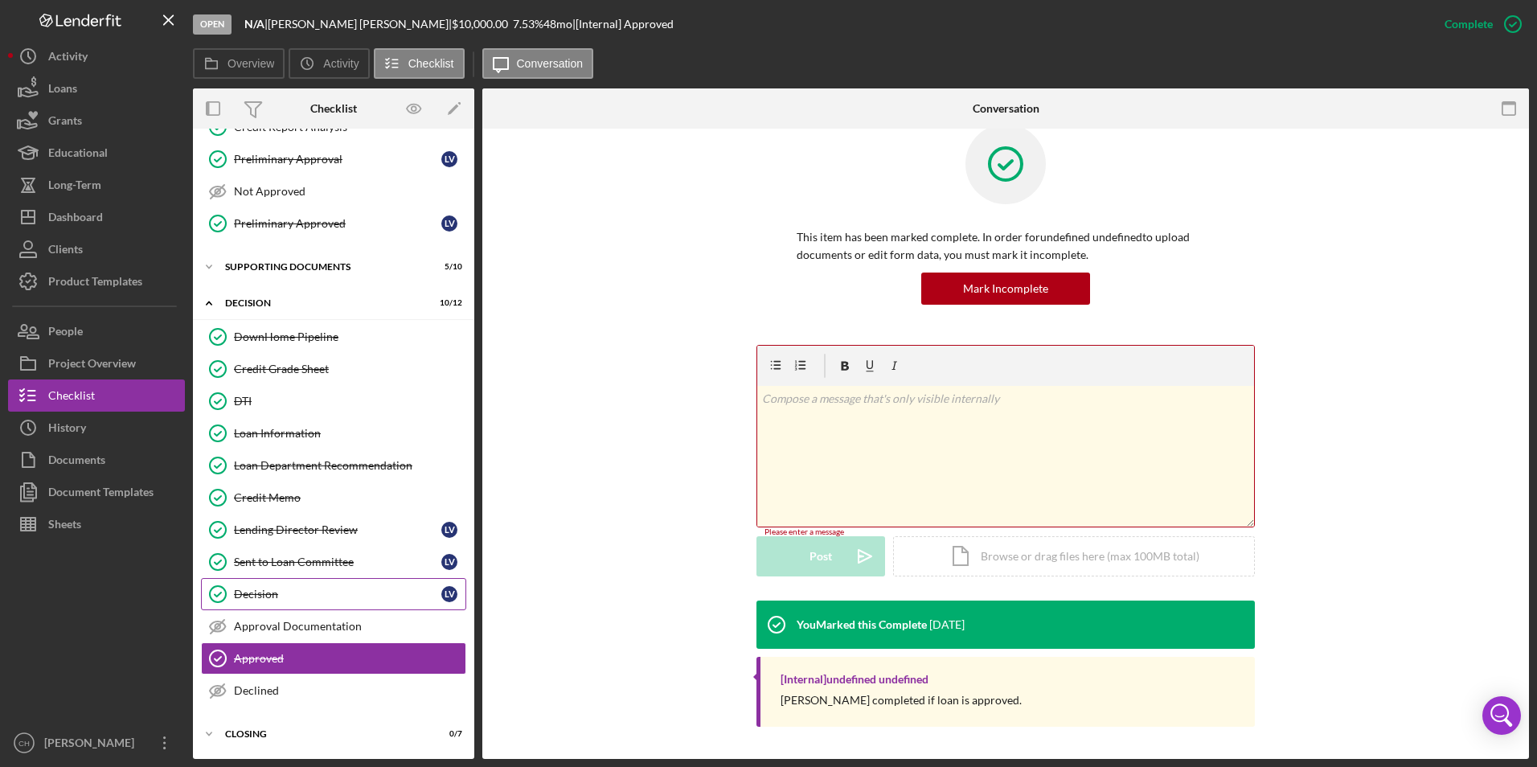
click at [276, 593] on div "Decision" at bounding box center [337, 594] width 207 height 13
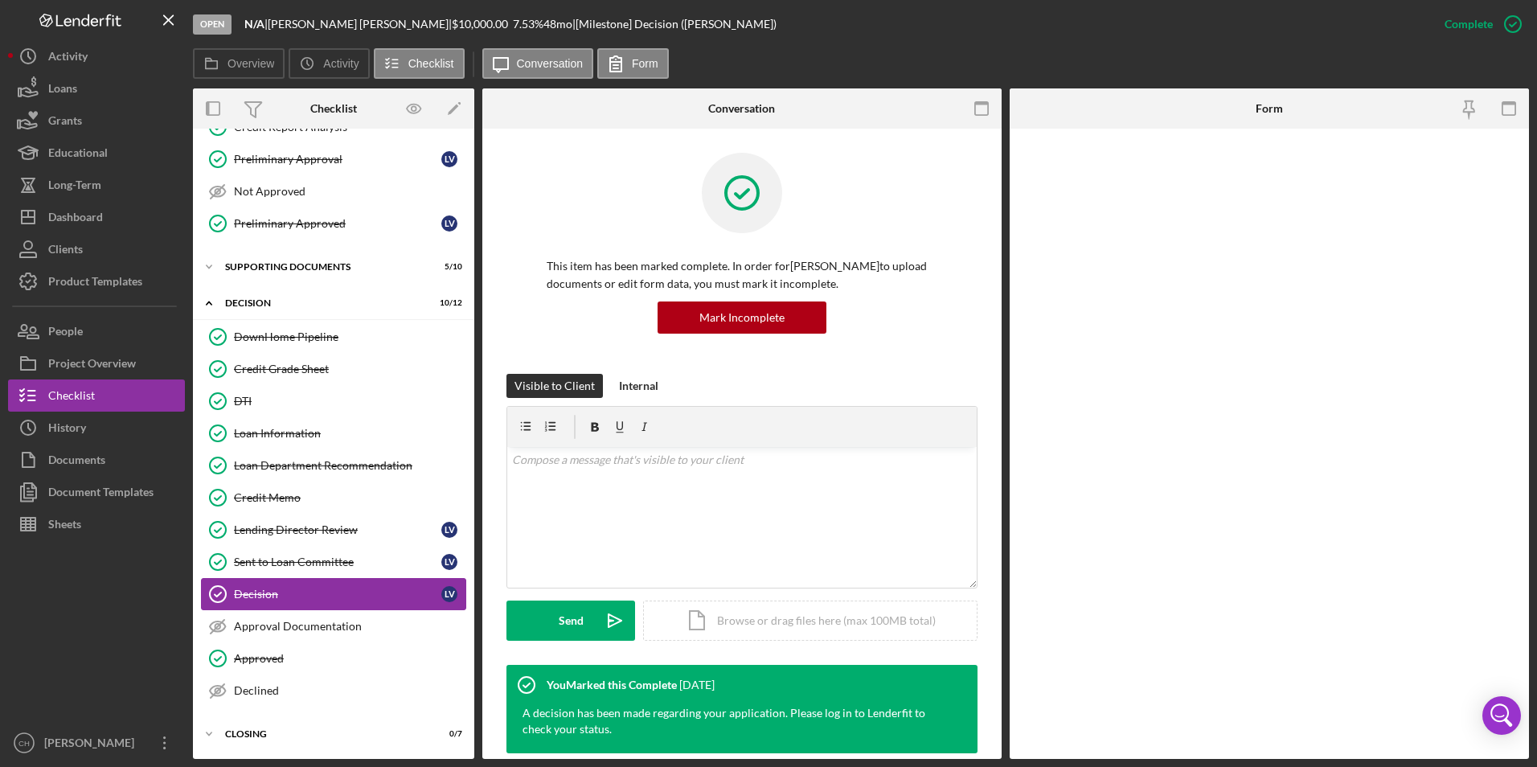
scroll to position [288, 0]
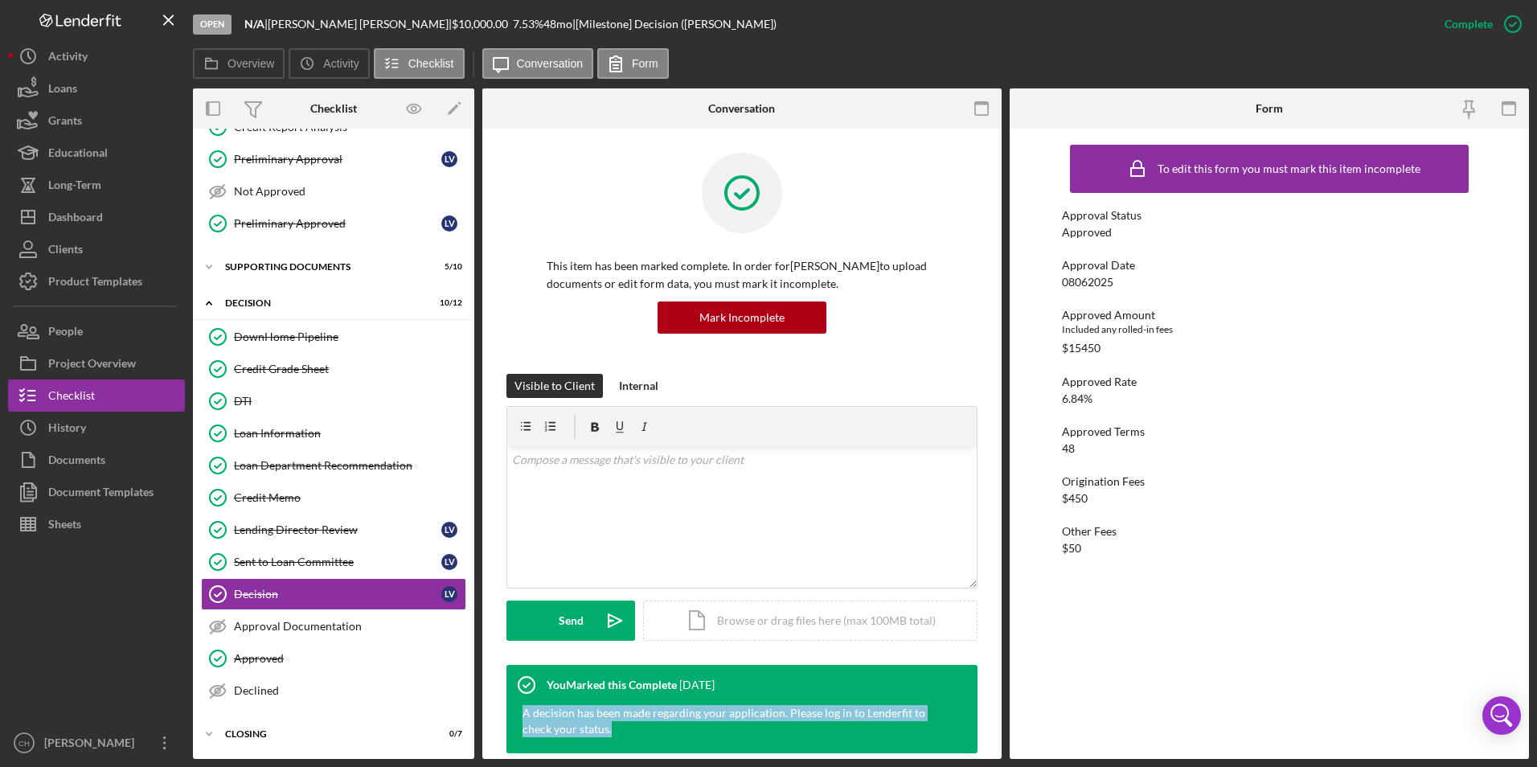
drag, startPoint x: 610, startPoint y: 735, endPoint x: 514, endPoint y: 710, distance: 99.7
click at [514, 710] on div "A decision has been made regarding your application. Please log in to Lenderfit…" at bounding box center [734, 729] width 455 height 48
copy div "A decision has been made regarding your application. Please log in to Lenderfit…"
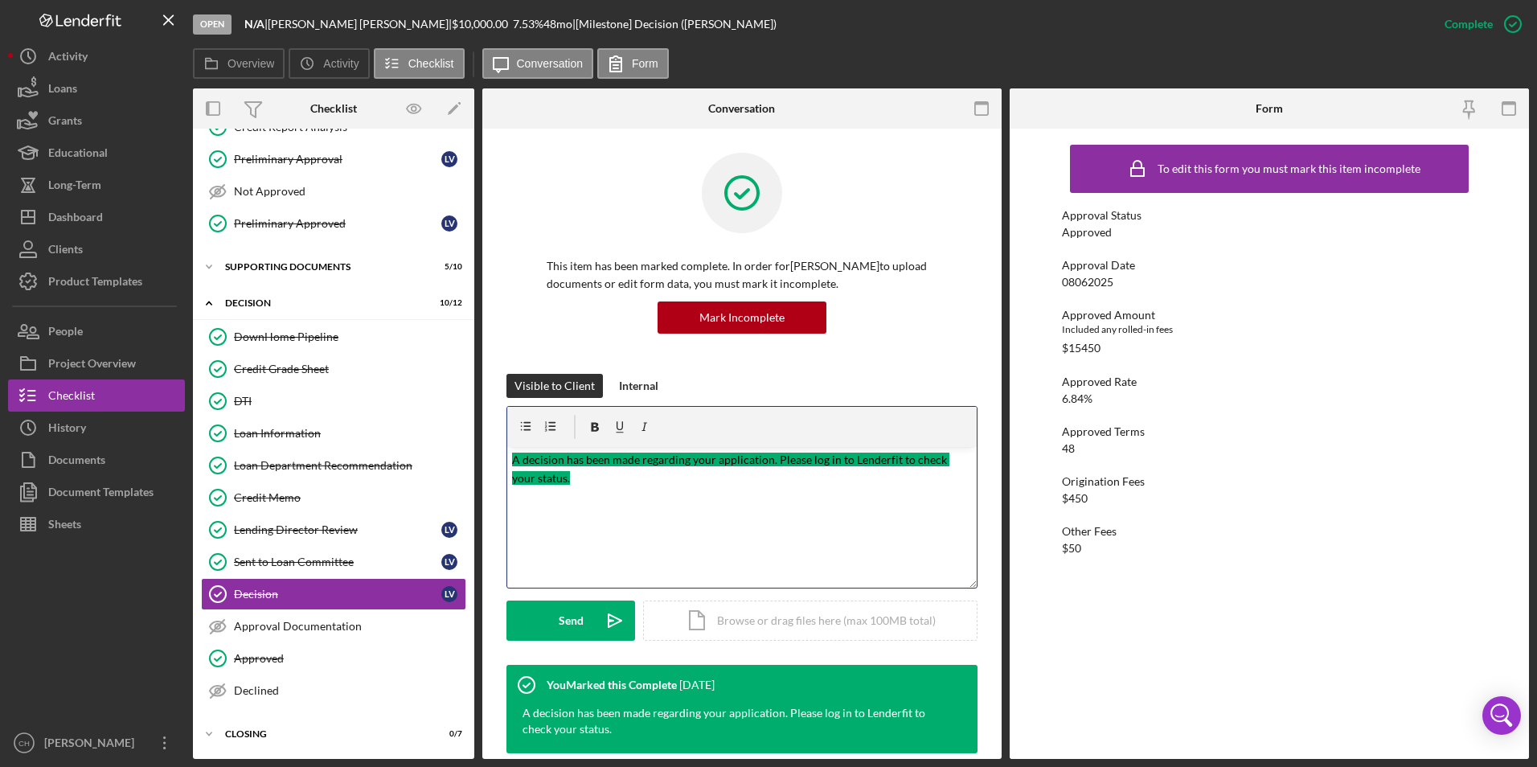
click at [582, 498] on div "v Color teal Color pink Remove color Add row above Add row below Add column bef…" at bounding box center [742, 517] width 470 height 141
click at [592, 478] on p "A decision has been made regarding your application. Please log in to Lenderfit…" at bounding box center [742, 469] width 461 height 36
click at [569, 527] on div "v Color teal Color pink Remove color Add row above Add row below Add column bef…" at bounding box center [742, 517] width 470 height 141
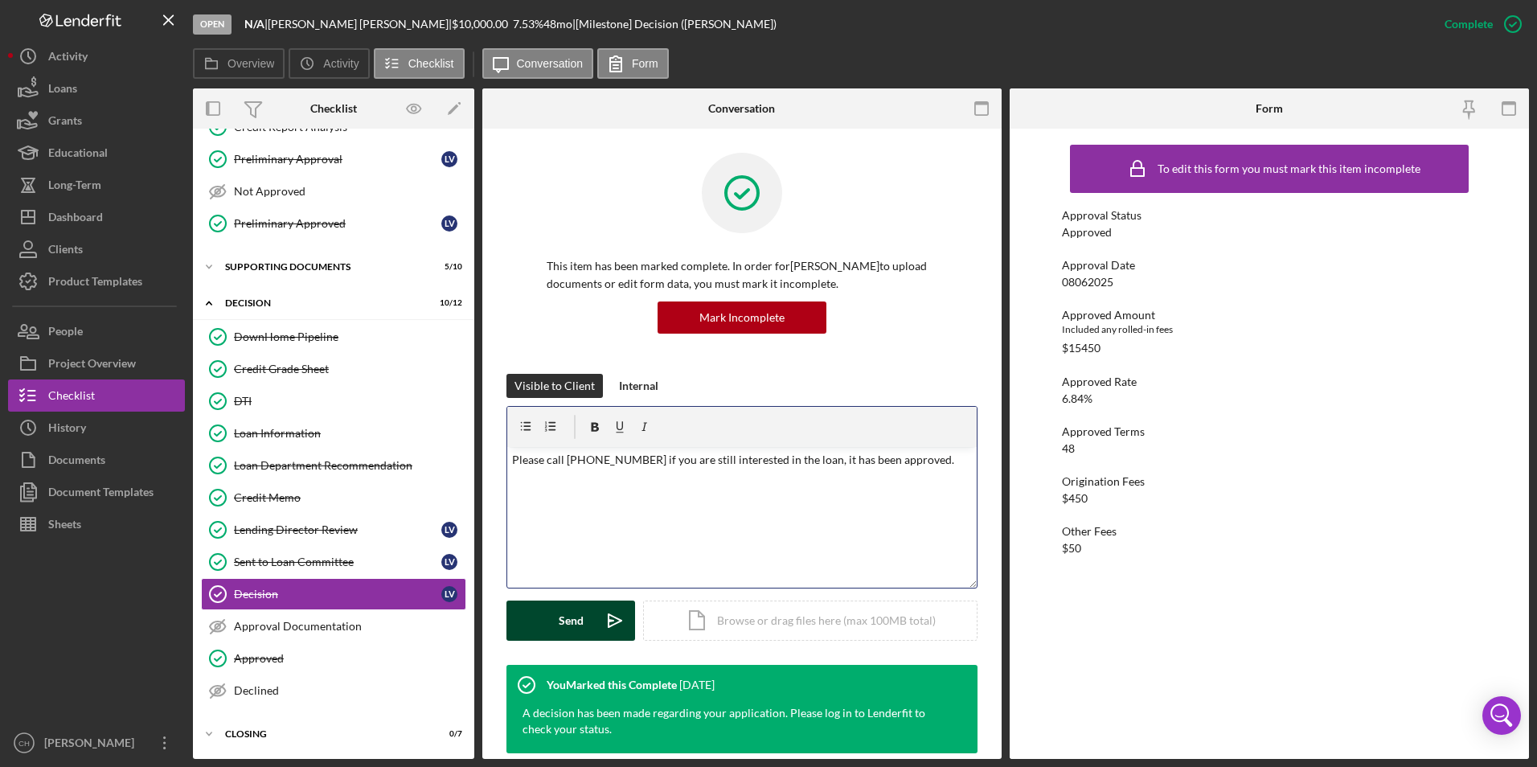
click at [523, 614] on button "Send Icon/icon-invite-send" at bounding box center [571, 621] width 129 height 40
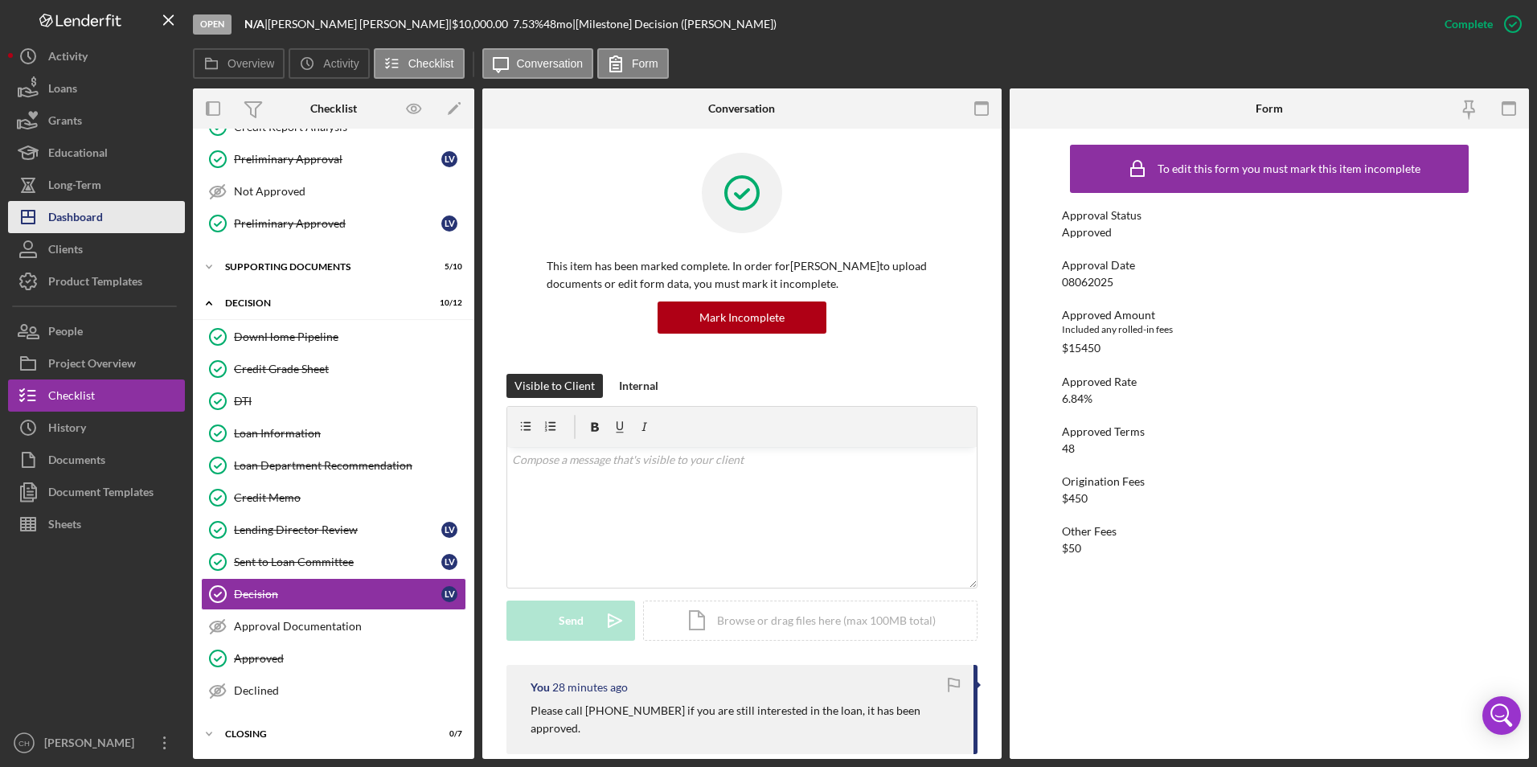
click at [72, 218] on div "Dashboard" at bounding box center [75, 219] width 55 height 36
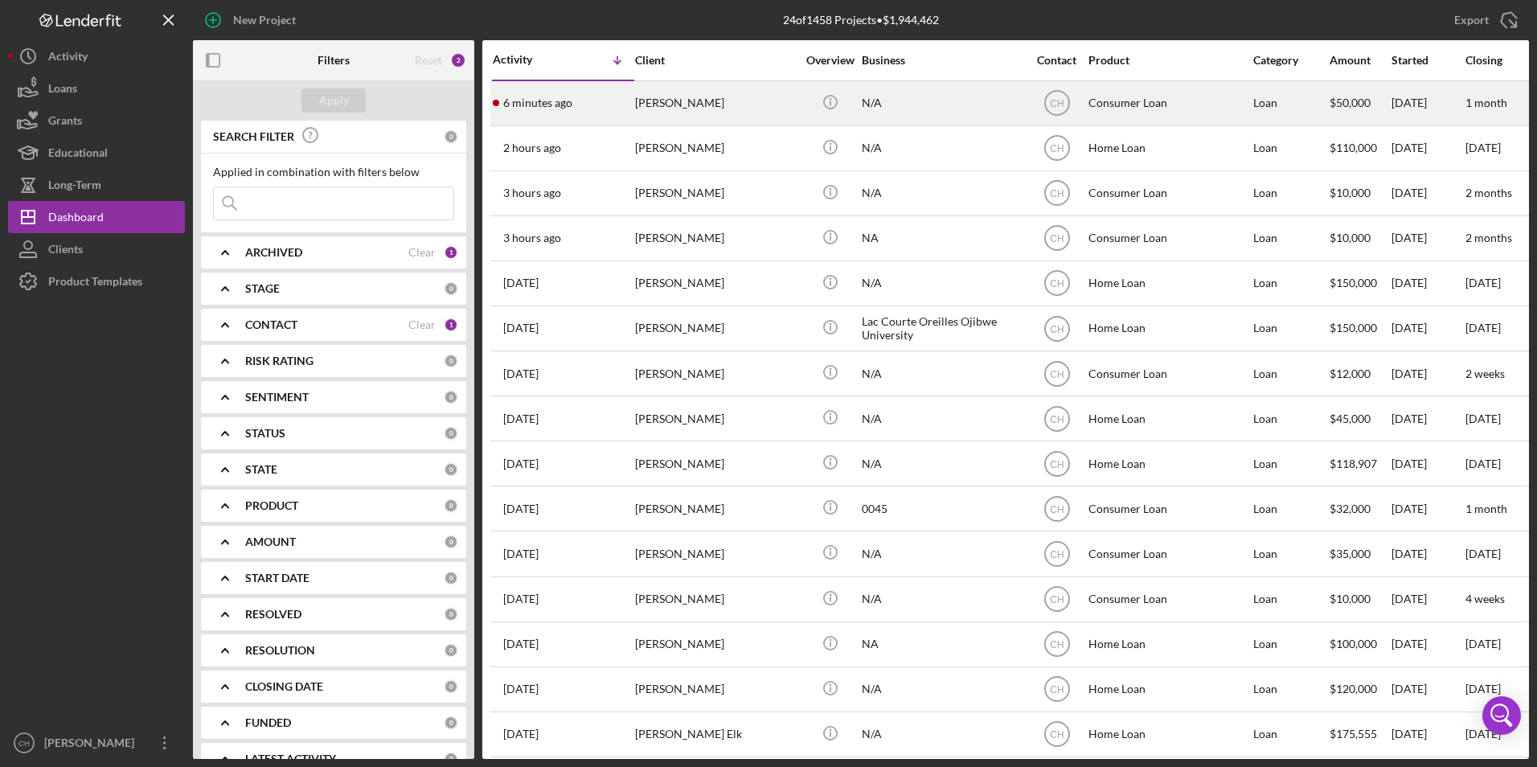
click at [629, 104] on div "6 minutes ago [PERSON_NAME]" at bounding box center [563, 103] width 141 height 43
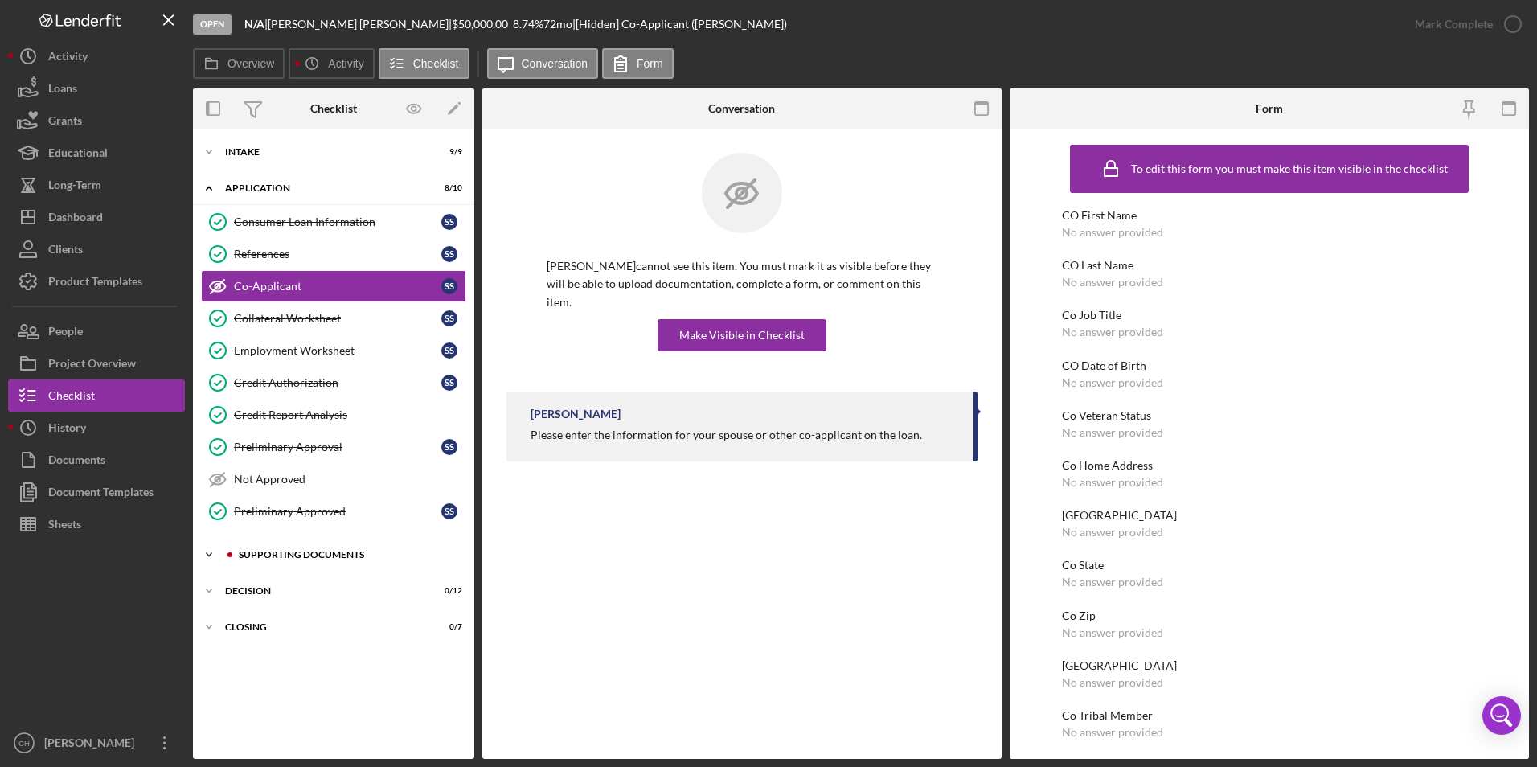
click at [288, 553] on div "Supporting Documents" at bounding box center [346, 555] width 215 height 10
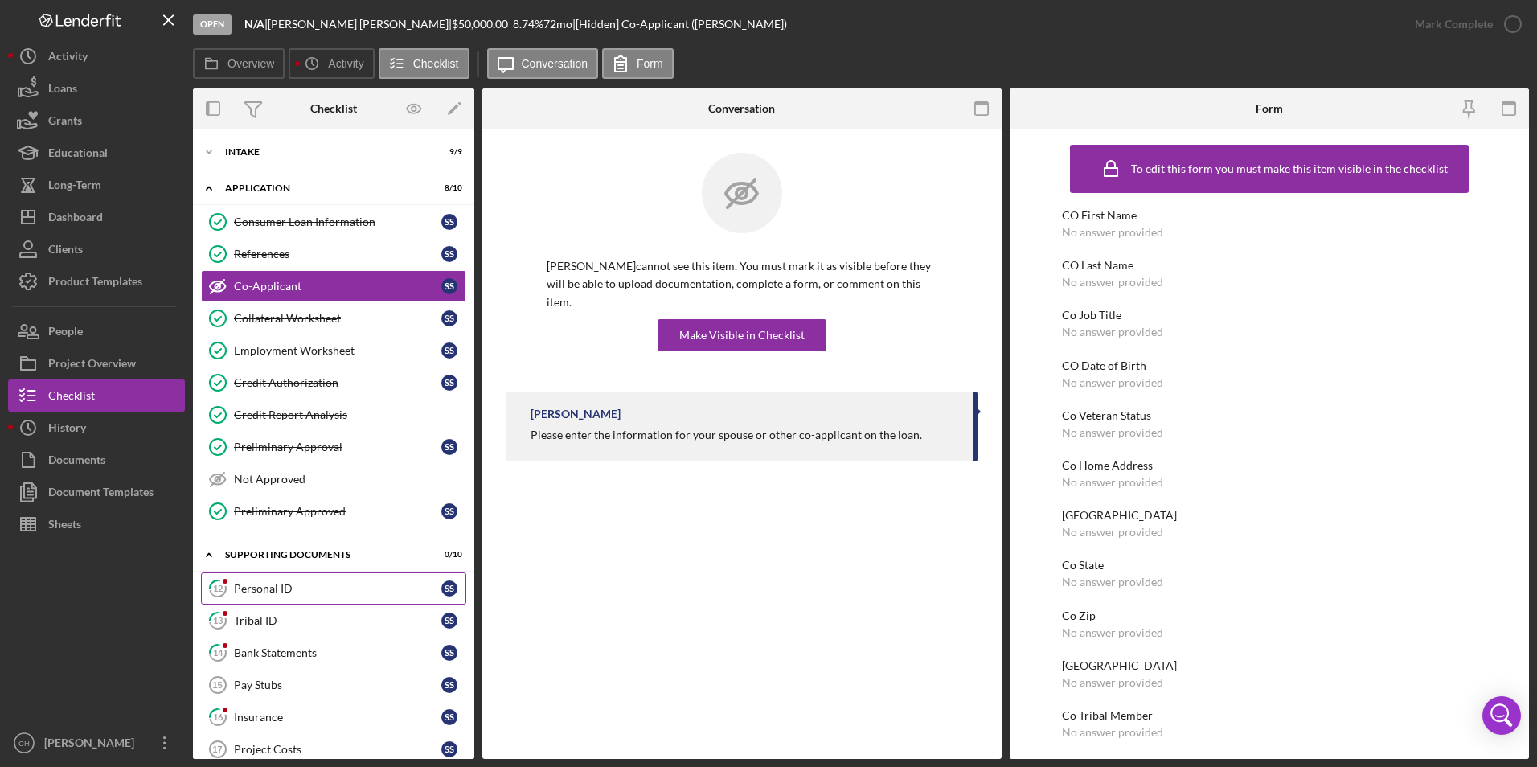
click at [273, 587] on div "Personal ID" at bounding box center [337, 588] width 207 height 13
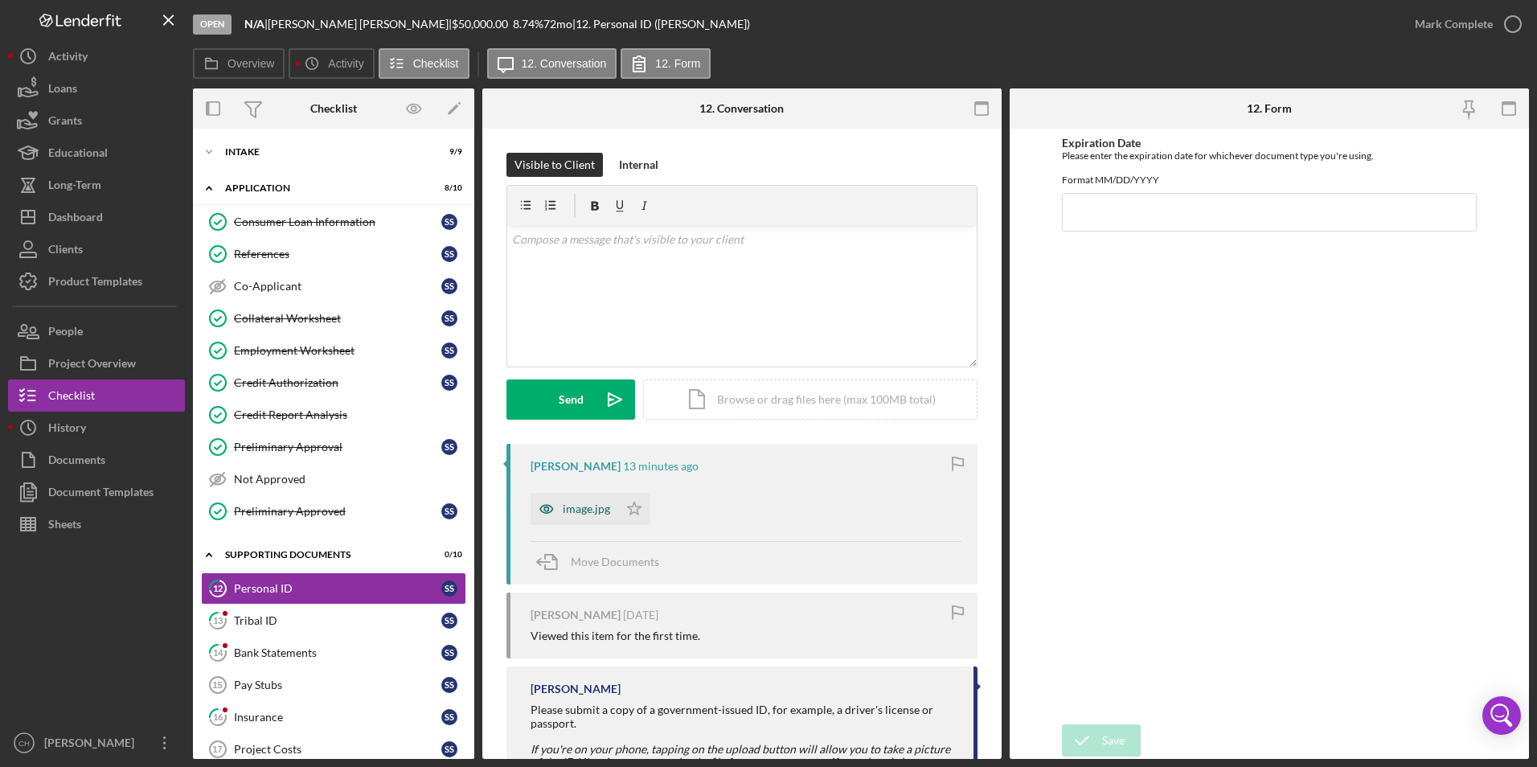
click at [588, 507] on div "image.jpg" at bounding box center [586, 509] width 47 height 13
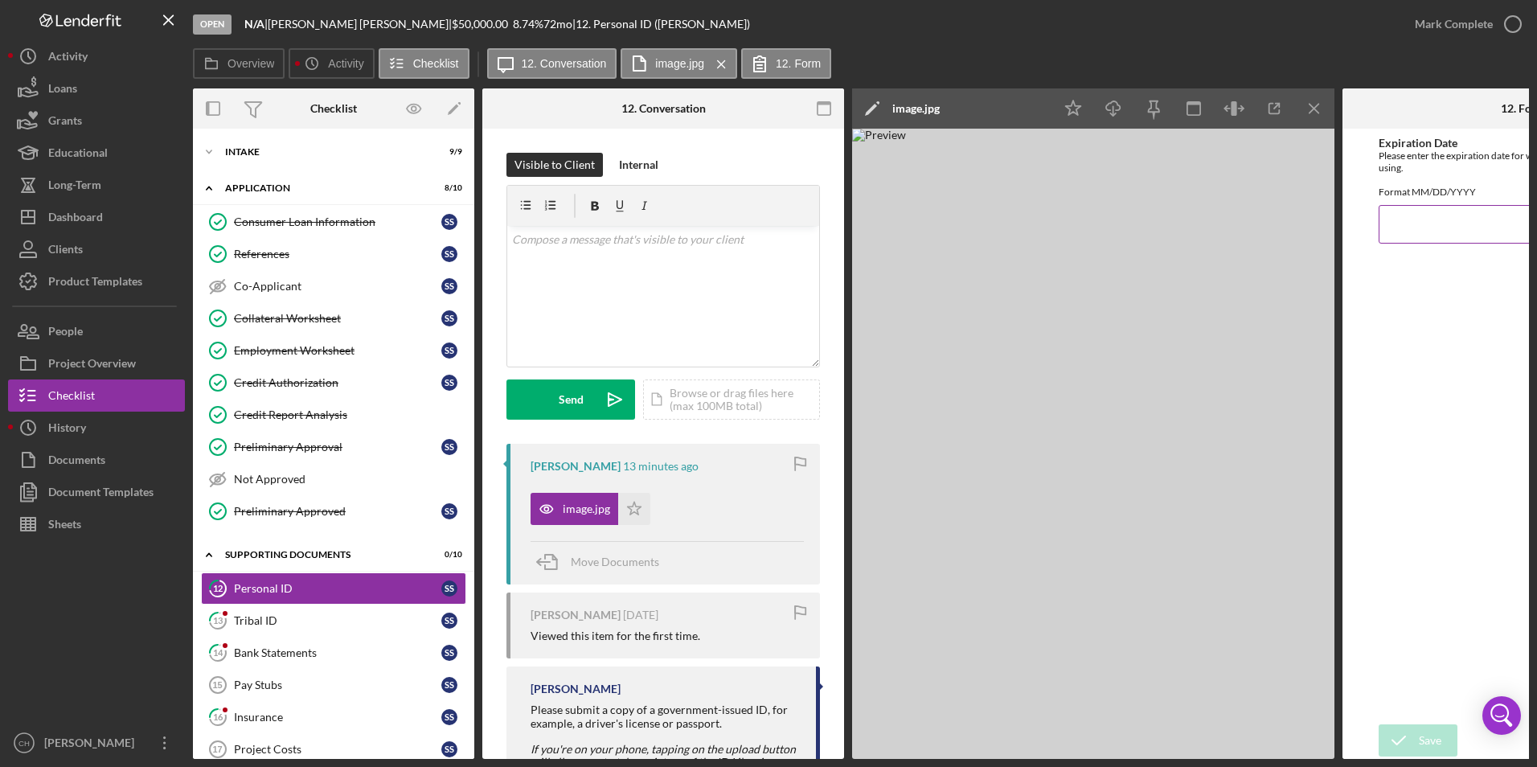
click at [1417, 232] on input "Expiration Date" at bounding box center [1523, 224] width 289 height 39
type input "[DATE]"
click at [1420, 728] on div "Save" at bounding box center [1430, 740] width 23 height 32
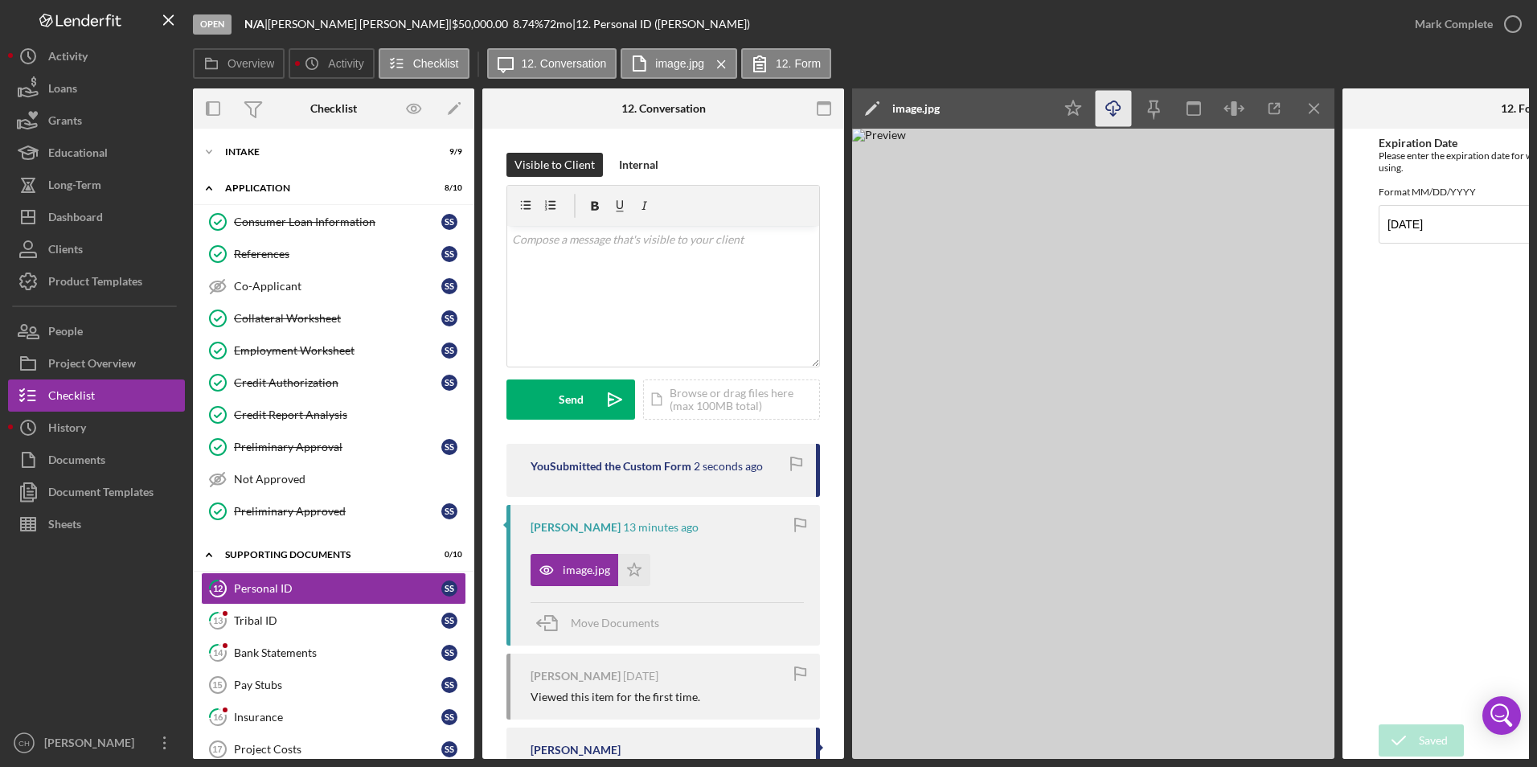
click at [1120, 109] on icon "button" at bounding box center [1113, 105] width 14 height 9
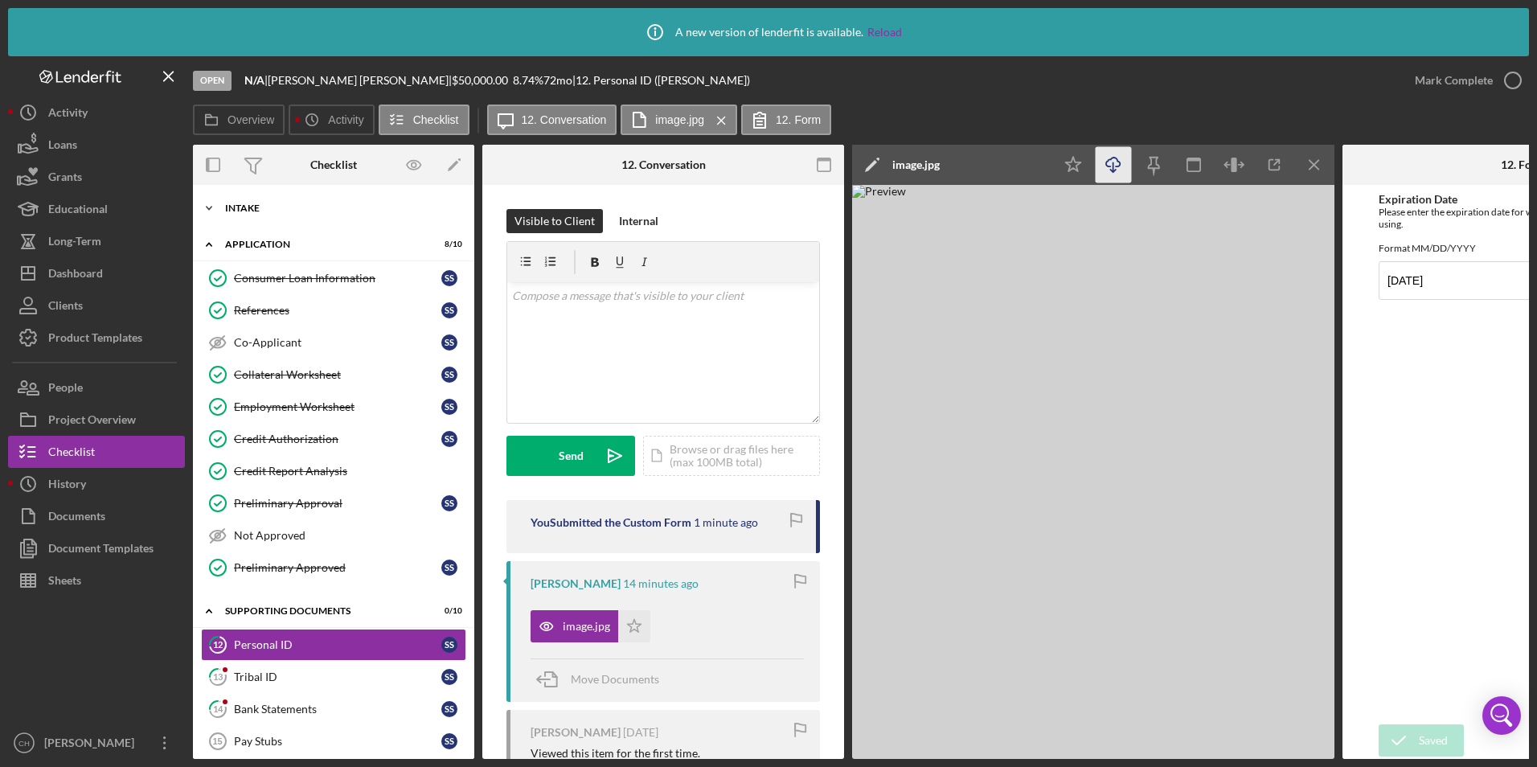
click at [245, 206] on div "Intake" at bounding box center [339, 208] width 229 height 10
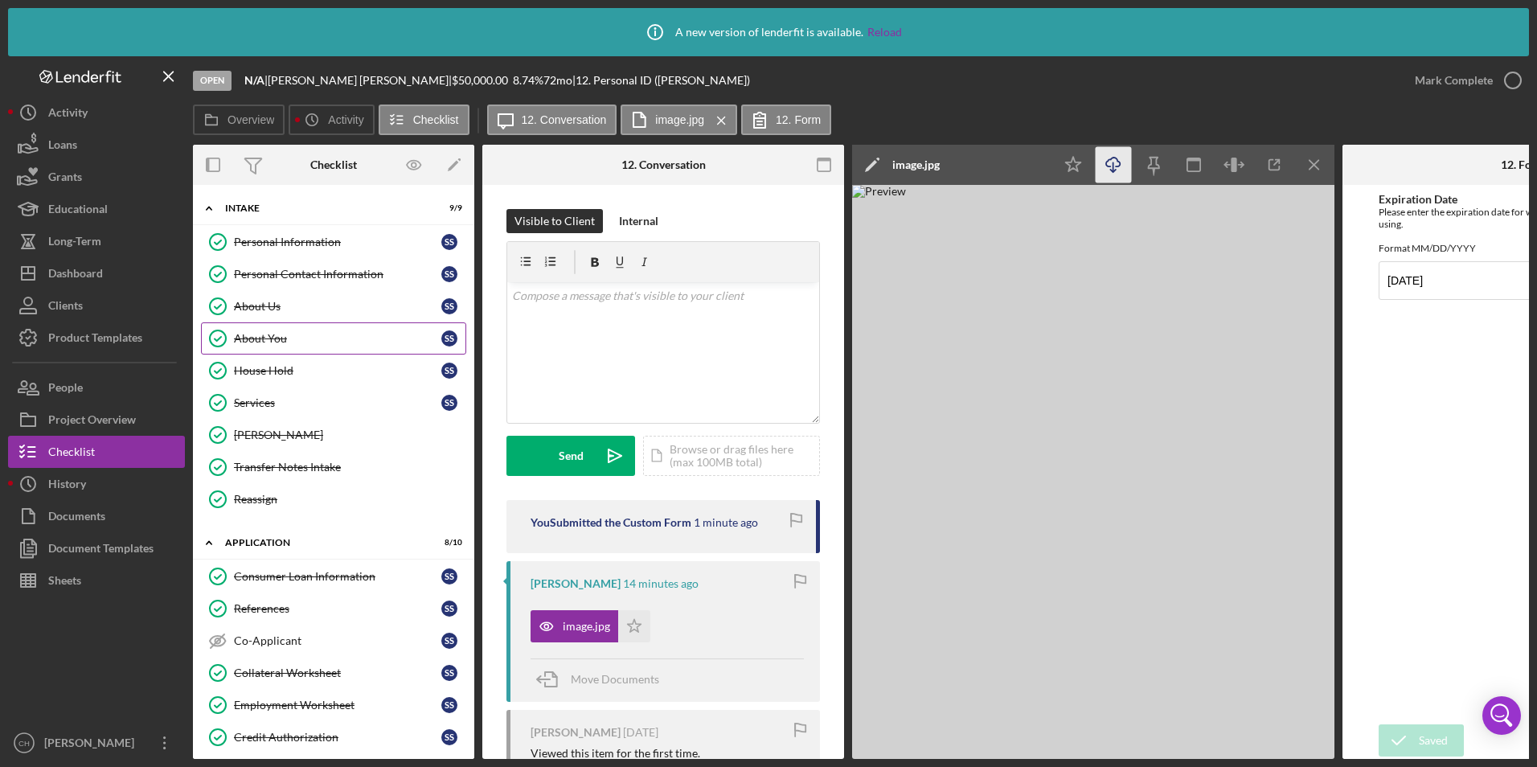
click at [287, 338] on div "About You" at bounding box center [337, 338] width 207 height 13
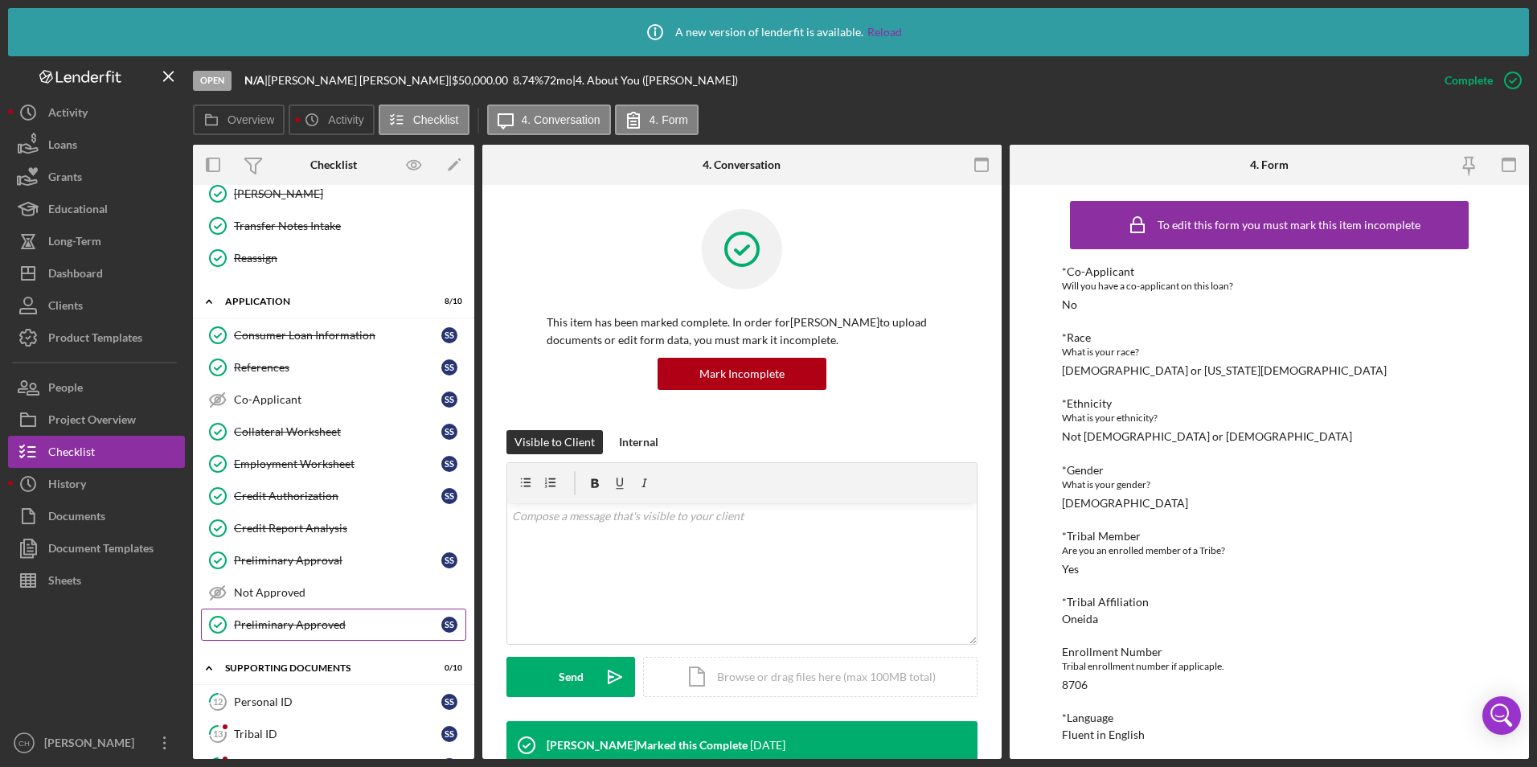
scroll to position [482, 0]
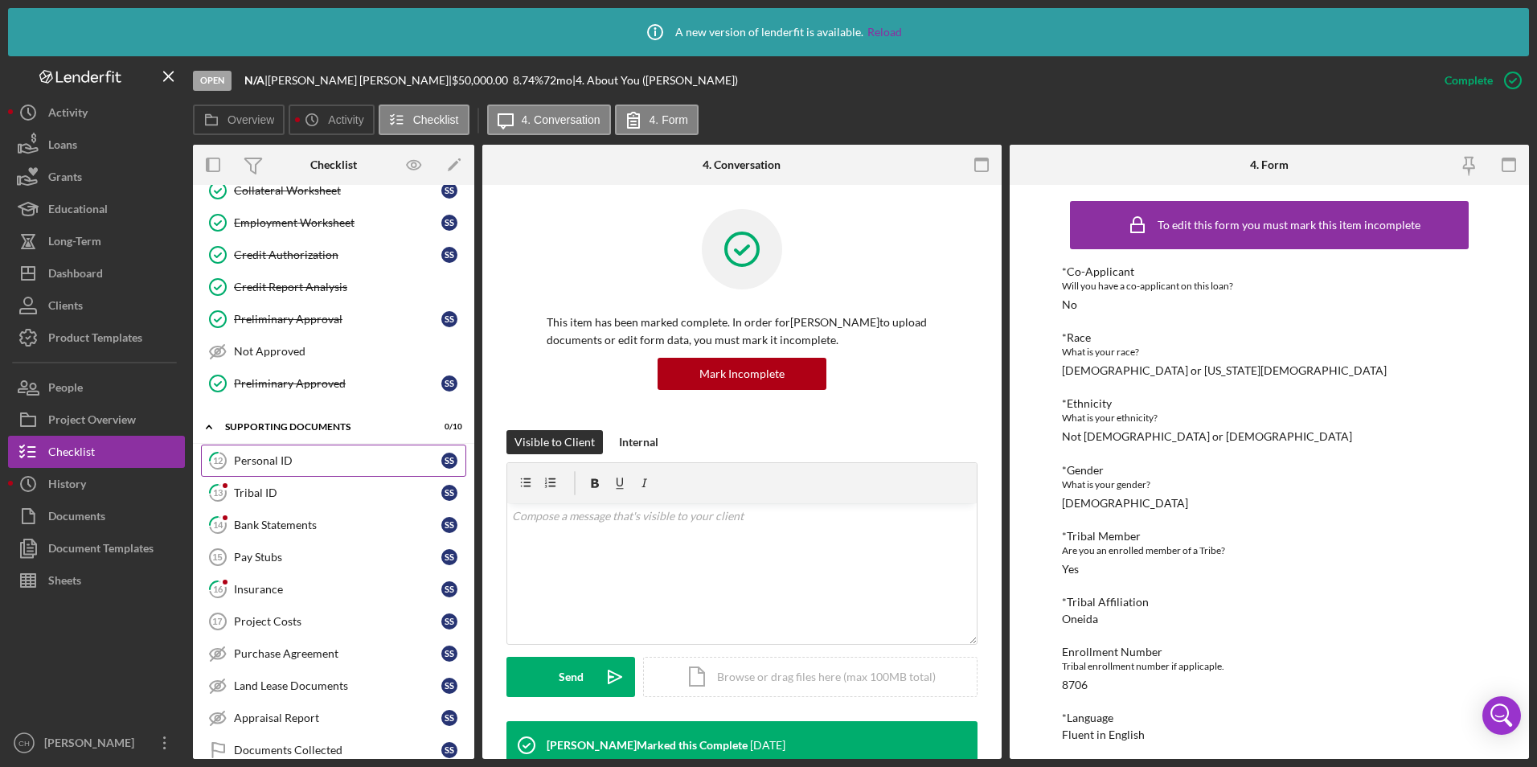
click at [279, 463] on div "Personal ID" at bounding box center [337, 460] width 207 height 13
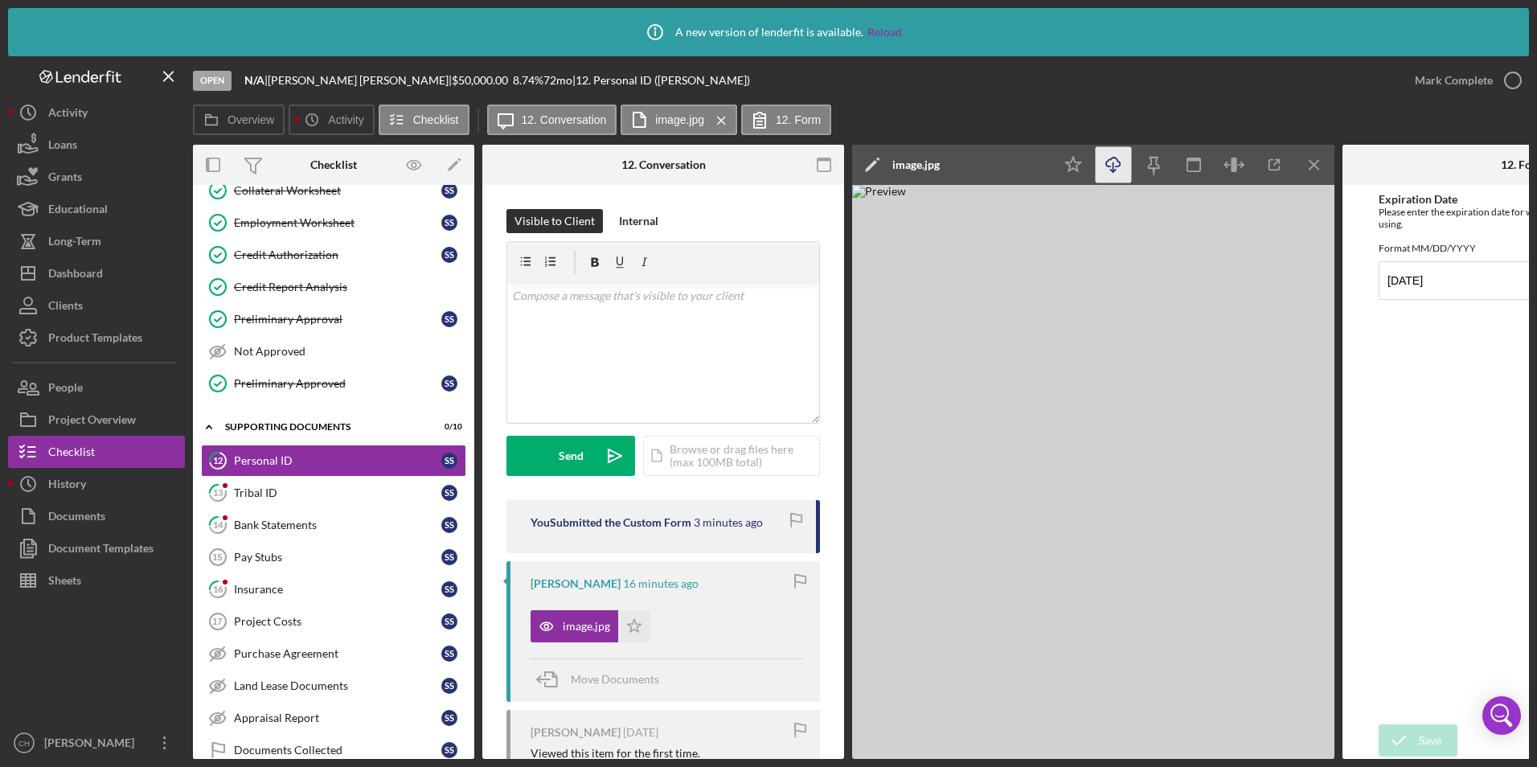
click at [1121, 167] on icon "Icon/Download" at bounding box center [1114, 165] width 36 height 36
click at [1040, 101] on div "Open N/A | [PERSON_NAME] | $50,000.00 8.74 % 72 mo | 12. Personal ID ([PERSON_N…" at bounding box center [796, 80] width 1206 height 48
click at [1080, 165] on icon "Icon/Star" at bounding box center [1074, 165] width 36 height 36
click at [1419, 82] on div "Mark Complete" at bounding box center [1454, 80] width 78 height 32
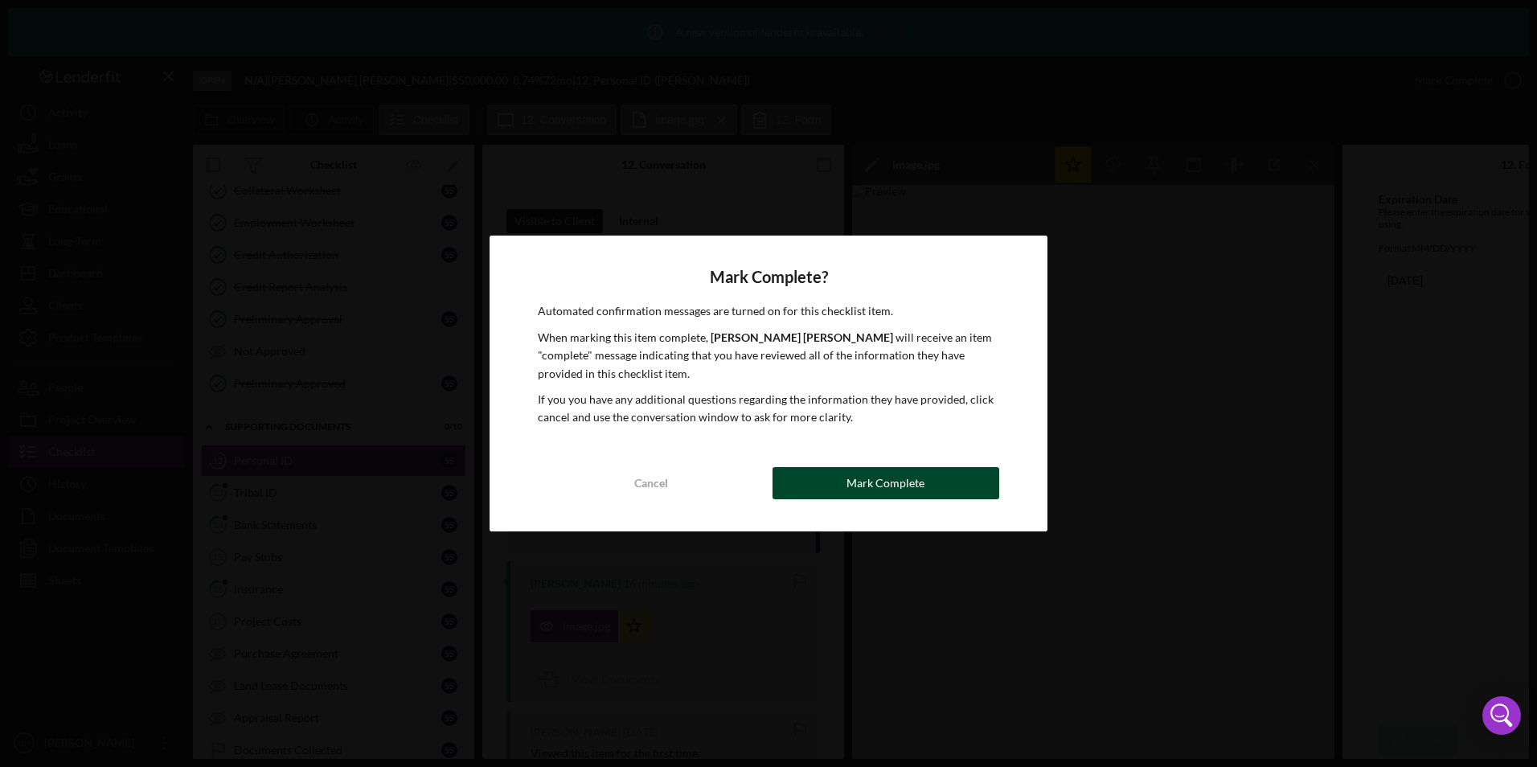
click at [849, 478] on div "Mark Complete" at bounding box center [886, 483] width 78 height 32
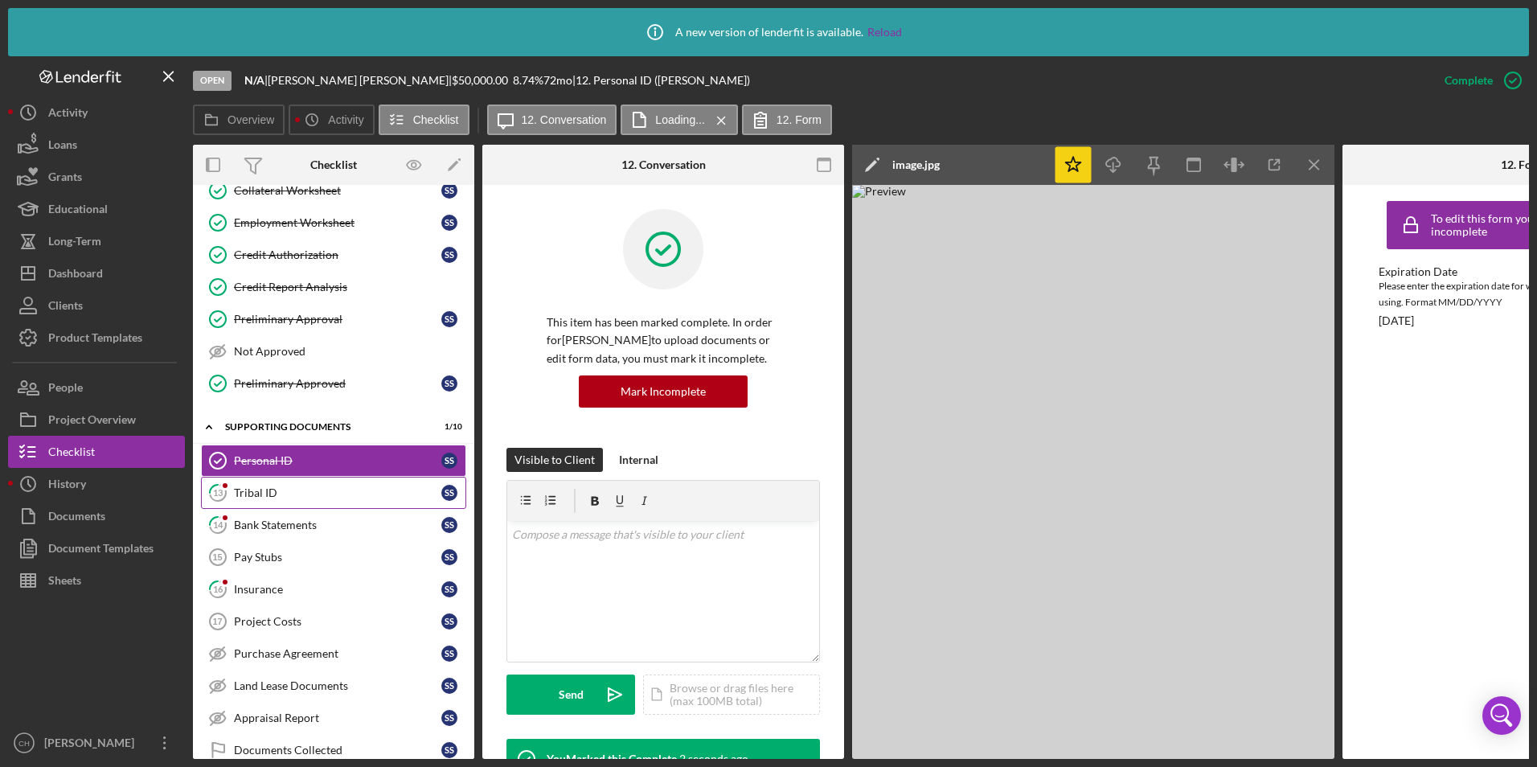
click at [292, 494] on div "Tribal ID" at bounding box center [337, 492] width 207 height 13
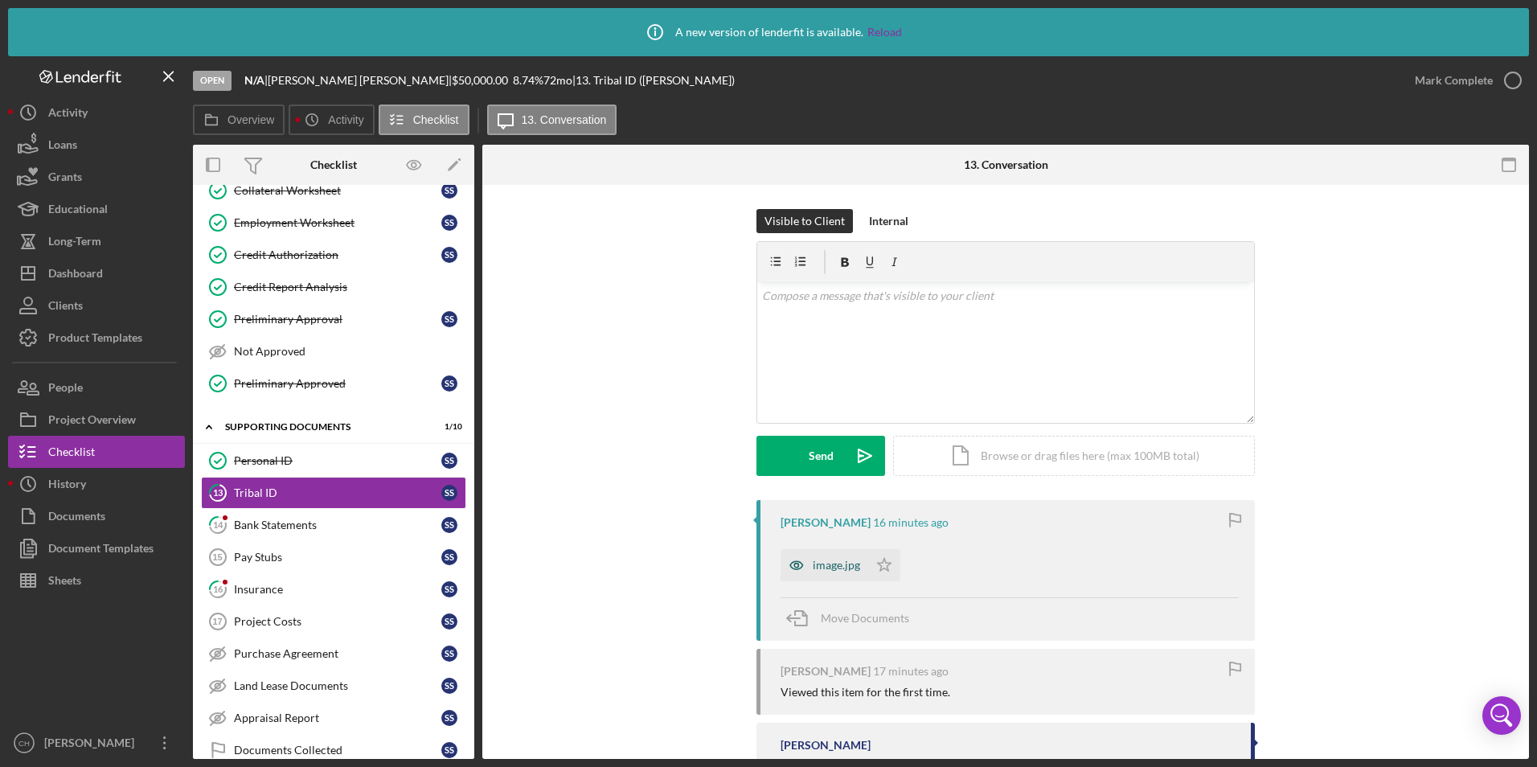
click at [835, 562] on div "image.jpg" at bounding box center [836, 565] width 47 height 13
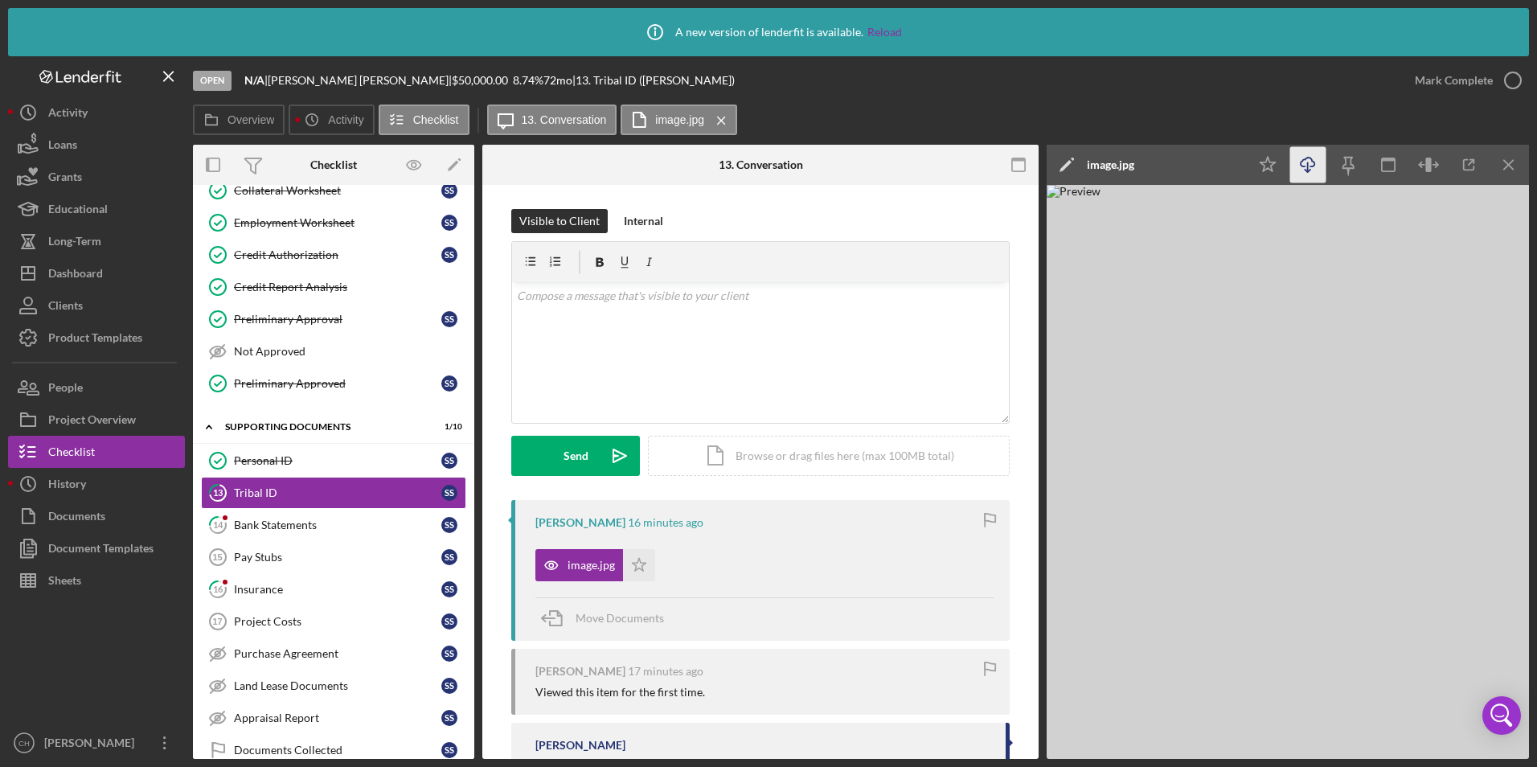
click at [1308, 170] on line "button" at bounding box center [1308, 166] width 0 height 9
click at [640, 569] on polygon "button" at bounding box center [640, 564] width 14 height 13
click at [1426, 80] on div "Mark Complete" at bounding box center [1454, 80] width 78 height 32
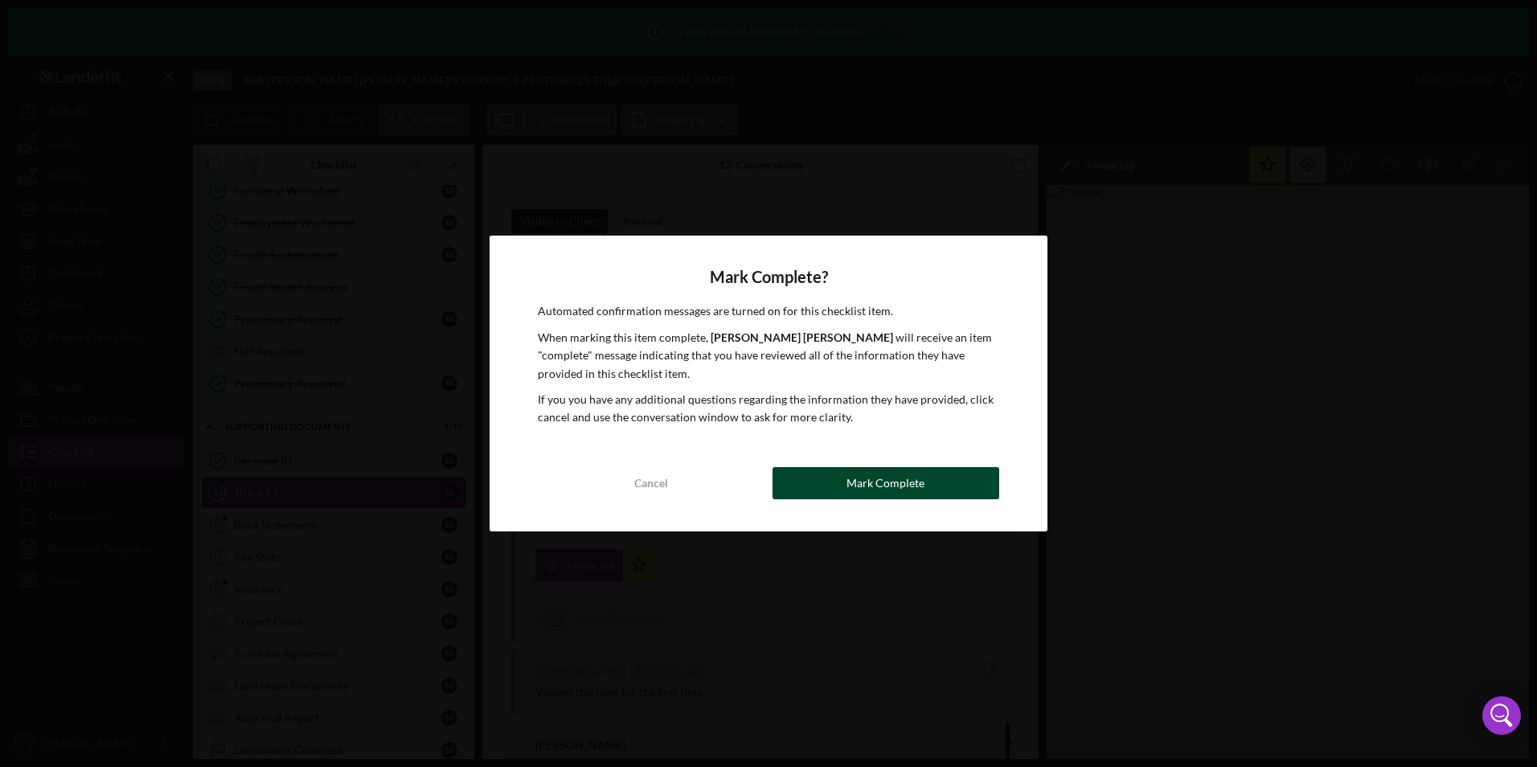
click at [868, 468] on div "Mark Complete" at bounding box center [886, 483] width 78 height 32
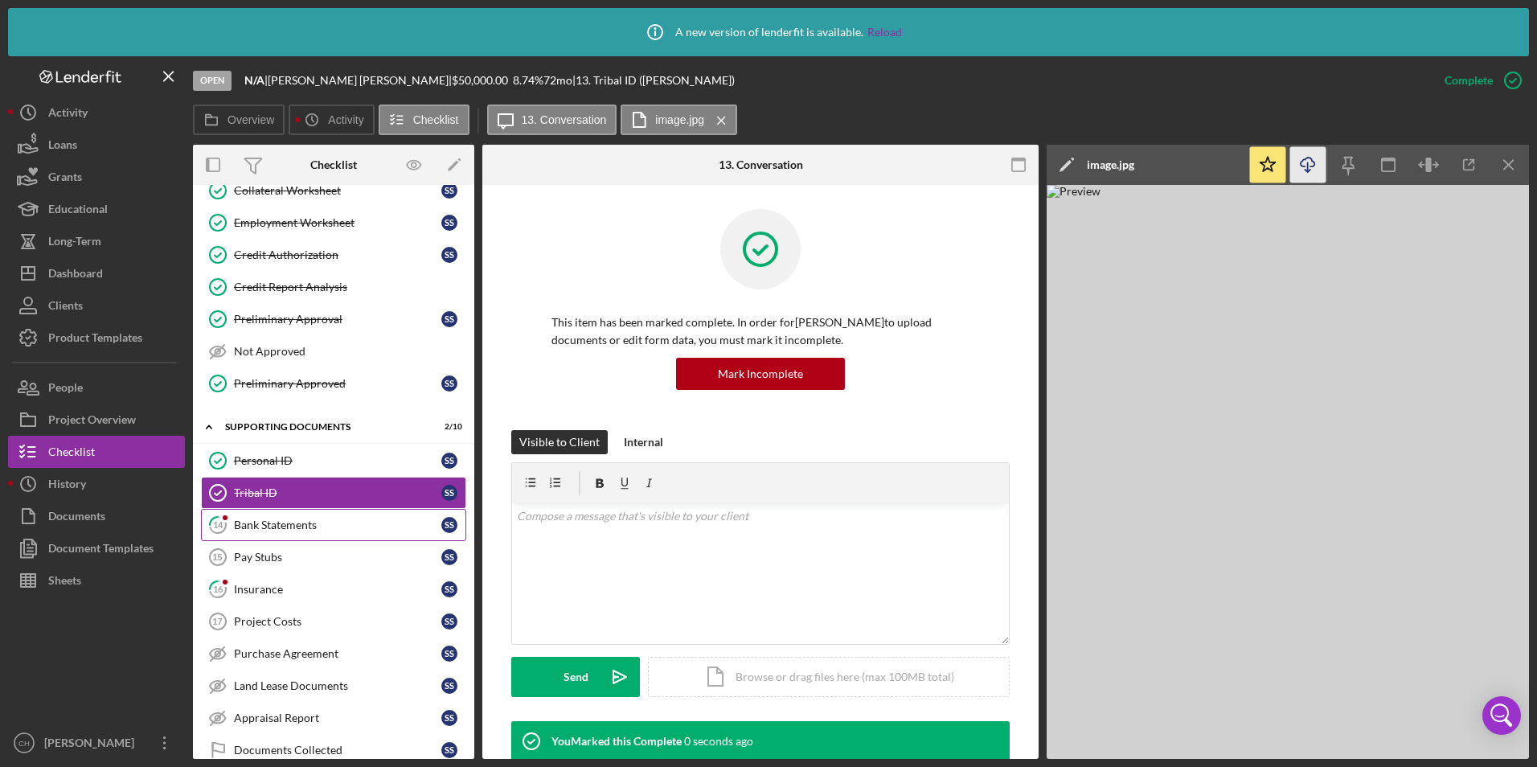
click at [297, 521] on div "Bank Statements" at bounding box center [337, 525] width 207 height 13
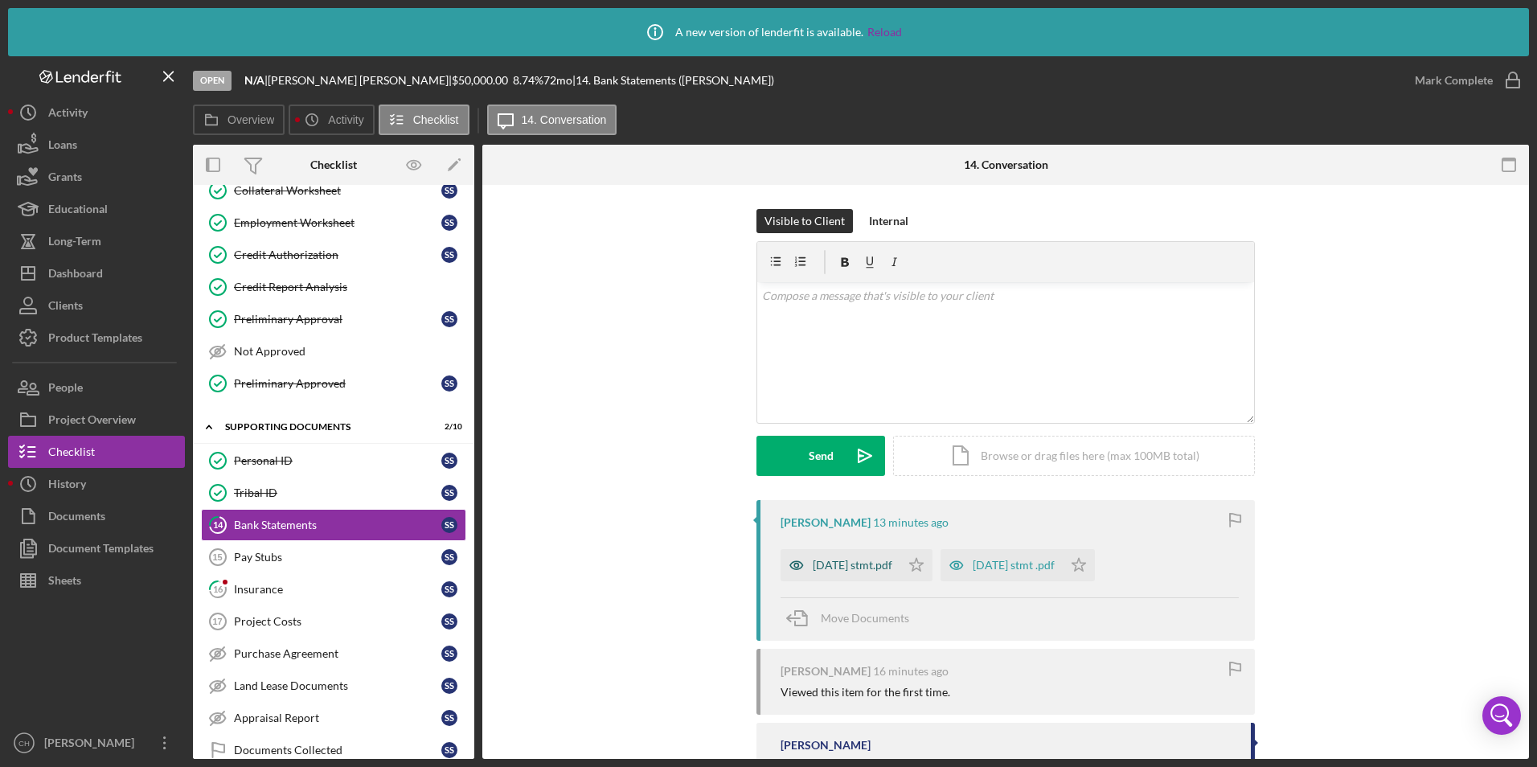
click at [851, 557] on div "[DATE] stmt.pdf" at bounding box center [841, 565] width 120 height 32
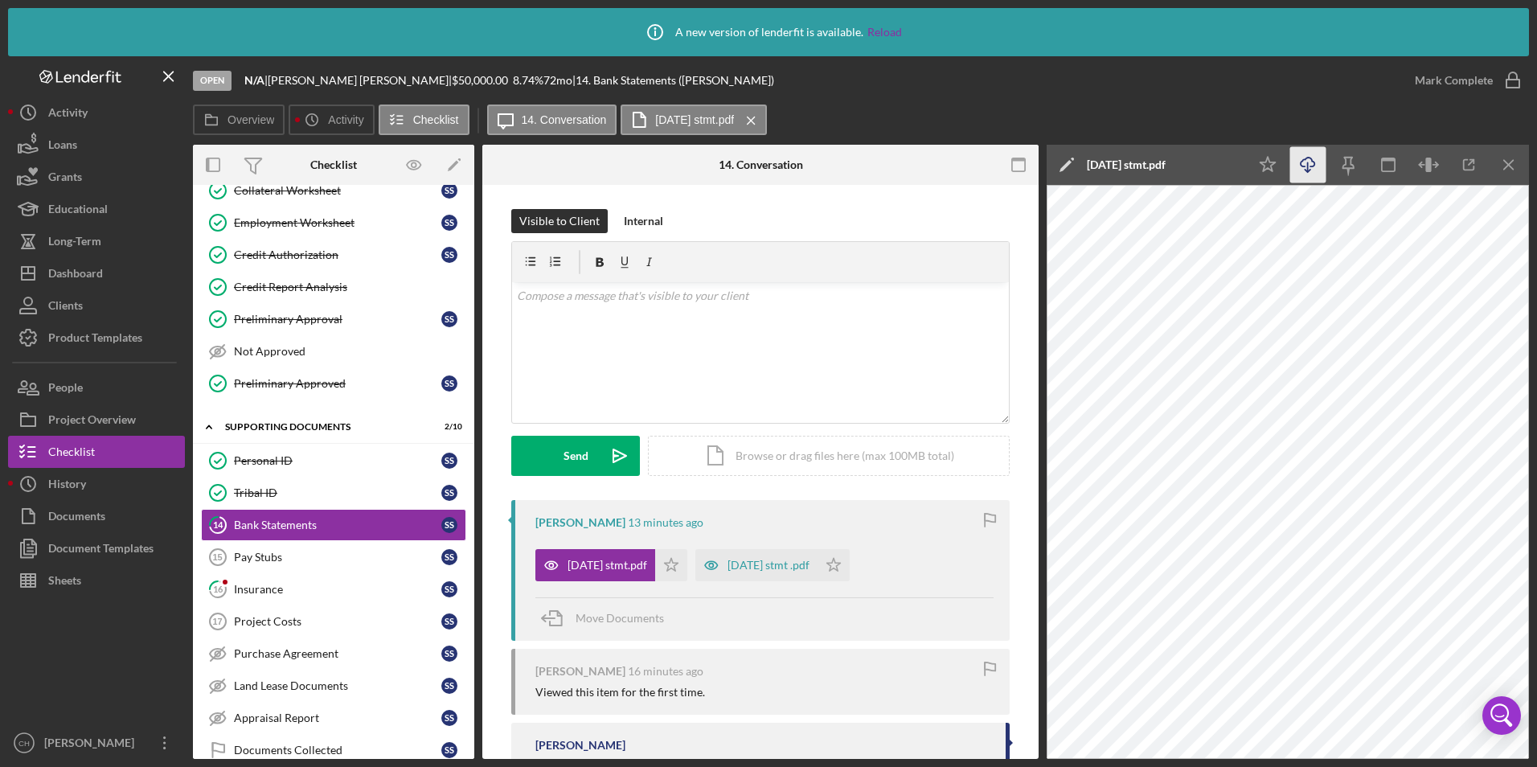
click at [1314, 157] on icon "Icon/Download" at bounding box center [1308, 165] width 36 height 36
click at [682, 567] on icon "Icon/Star" at bounding box center [671, 565] width 32 height 32
click at [761, 556] on div "[DATE] stmt .pdf" at bounding box center [756, 565] width 122 height 32
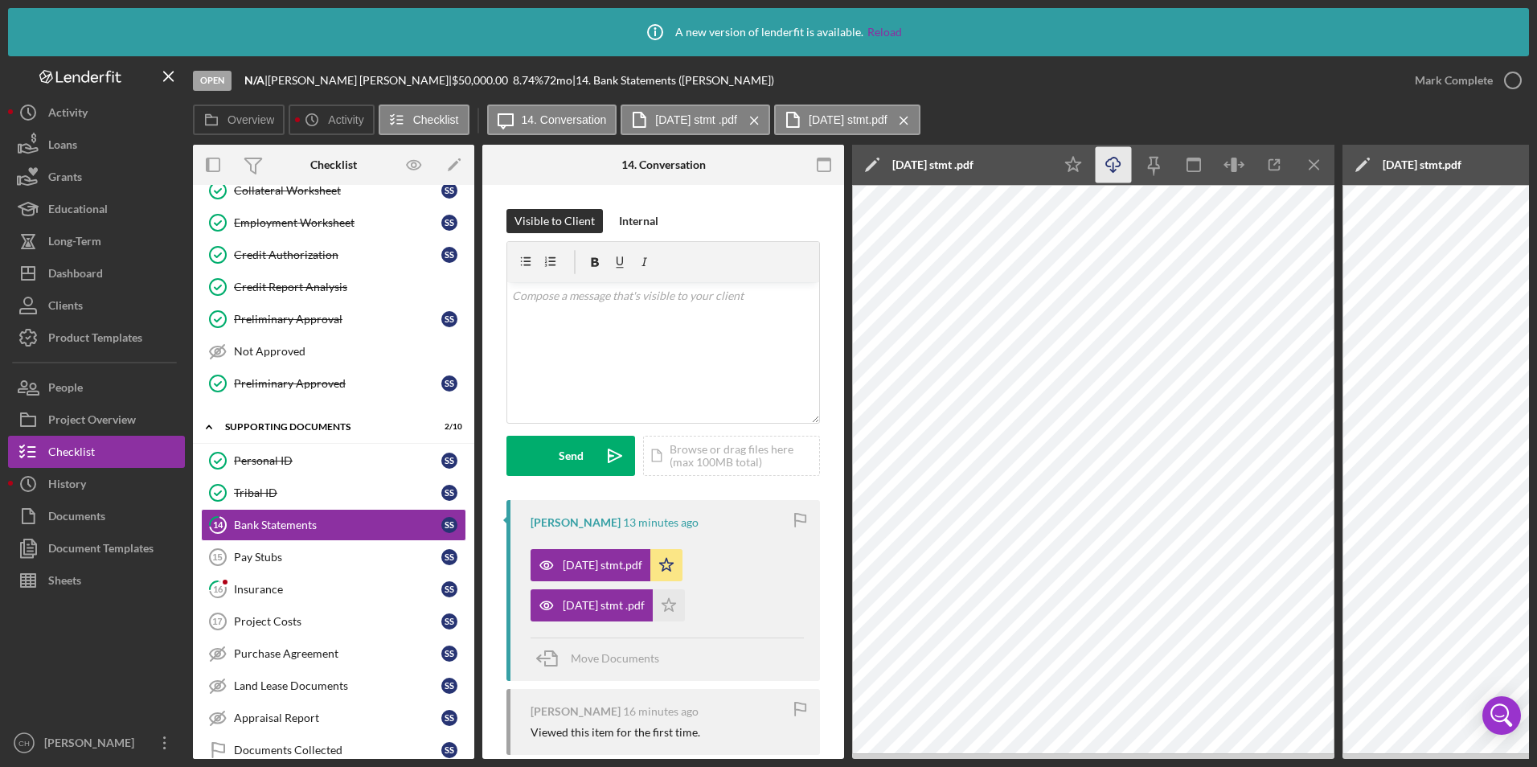
click at [1109, 162] on icon "Icon/Download" at bounding box center [1114, 165] width 36 height 36
click at [682, 601] on icon "Icon/Star" at bounding box center [669, 605] width 32 height 32
click at [1436, 84] on div "Mark Complete" at bounding box center [1454, 80] width 78 height 32
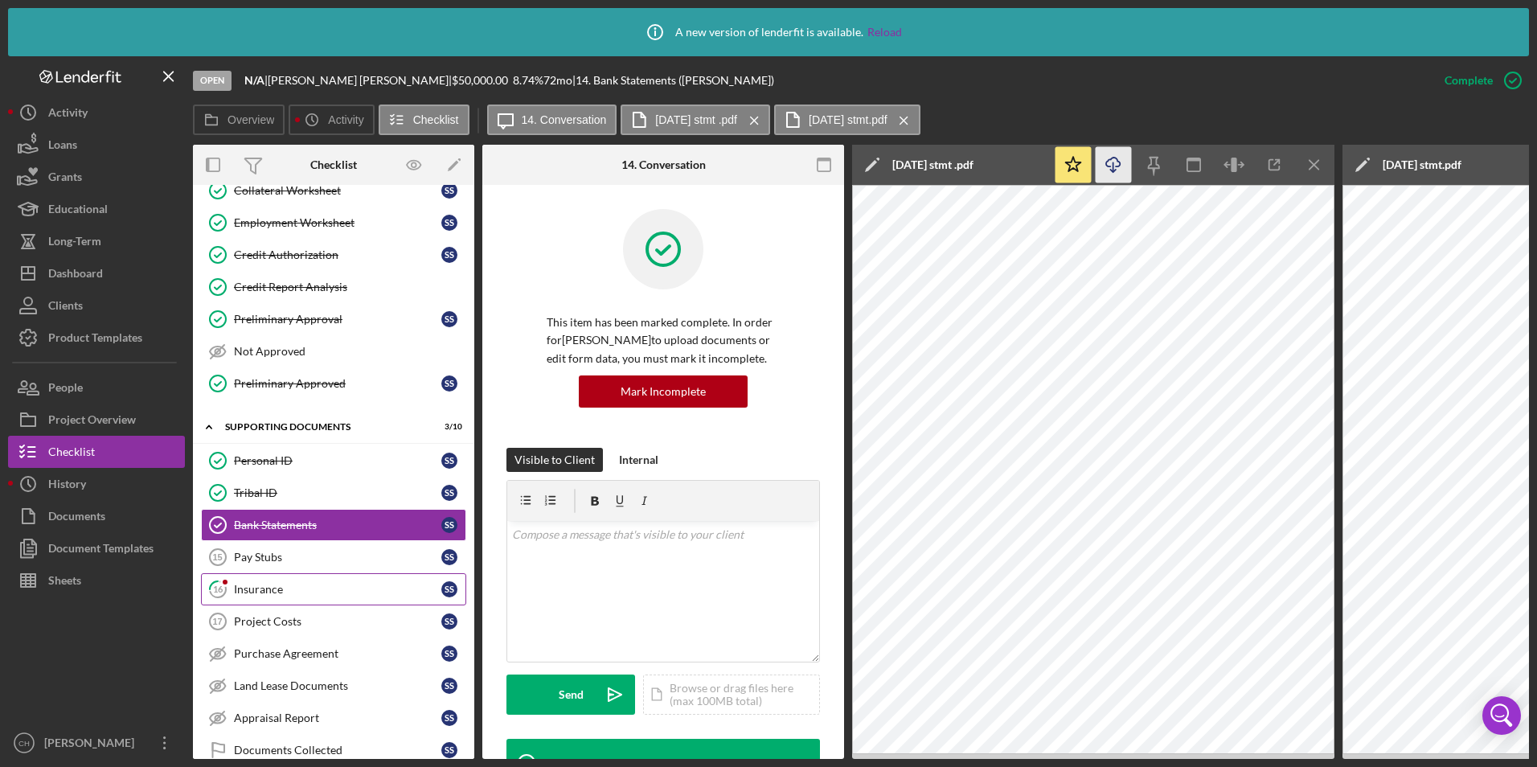
click at [271, 593] on div "Insurance" at bounding box center [337, 589] width 207 height 13
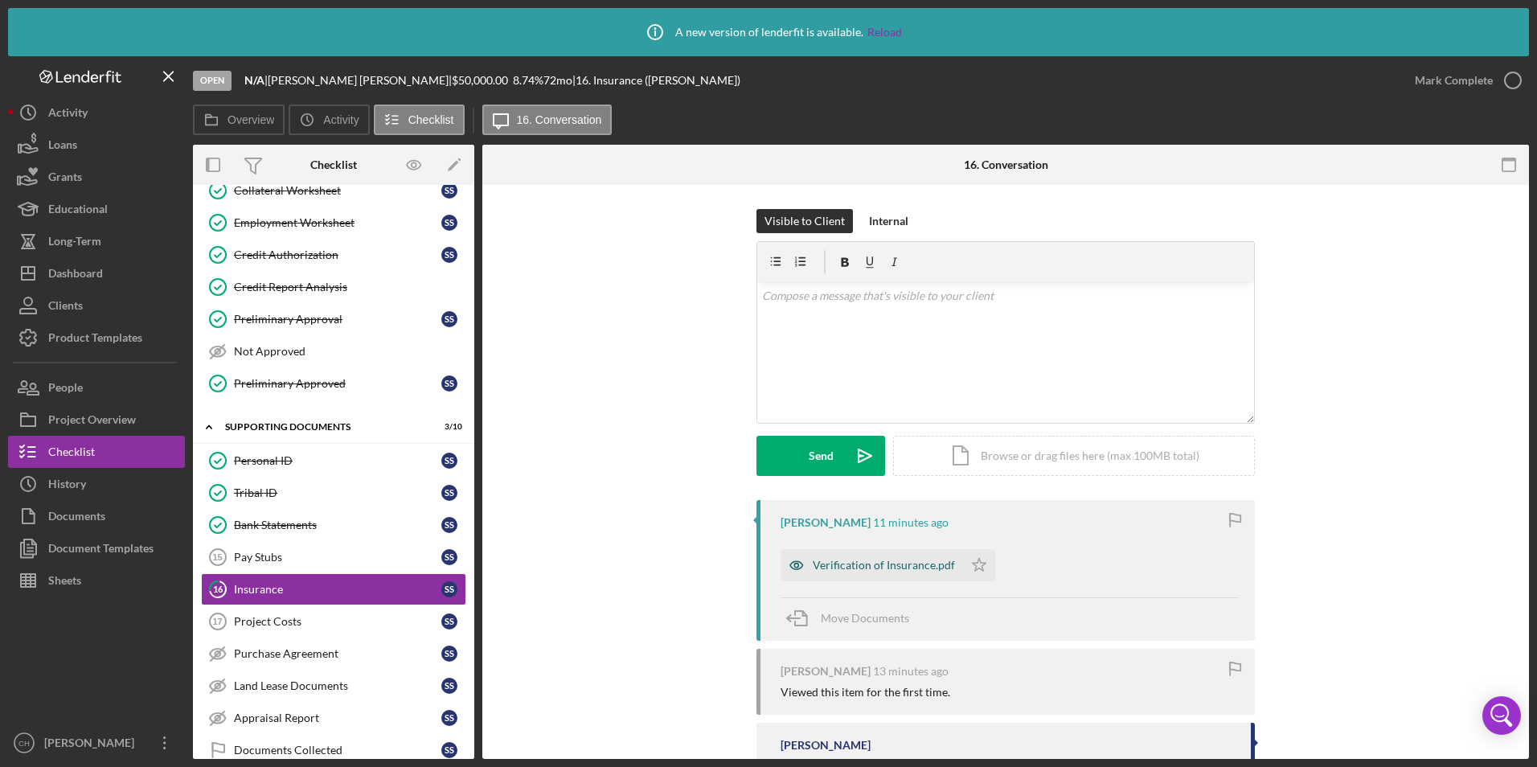
click at [848, 554] on div "Verification of Insurance.pdf" at bounding box center [872, 565] width 183 height 32
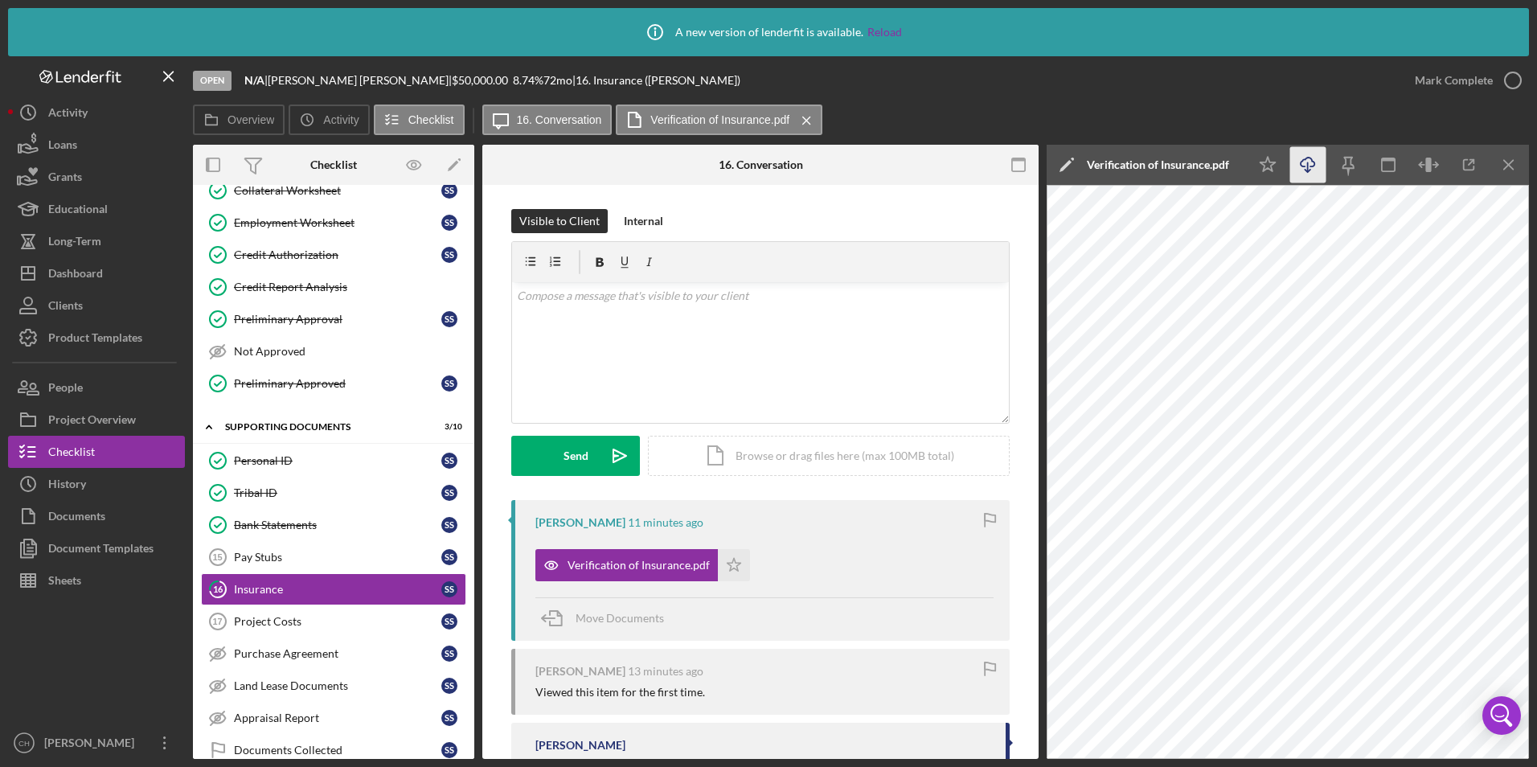
click at [1311, 168] on icon "Icon/Download" at bounding box center [1308, 165] width 36 height 36
click at [727, 565] on icon "Icon/Star" at bounding box center [734, 565] width 32 height 32
click at [1431, 83] on div "Mark Complete" at bounding box center [1454, 80] width 78 height 32
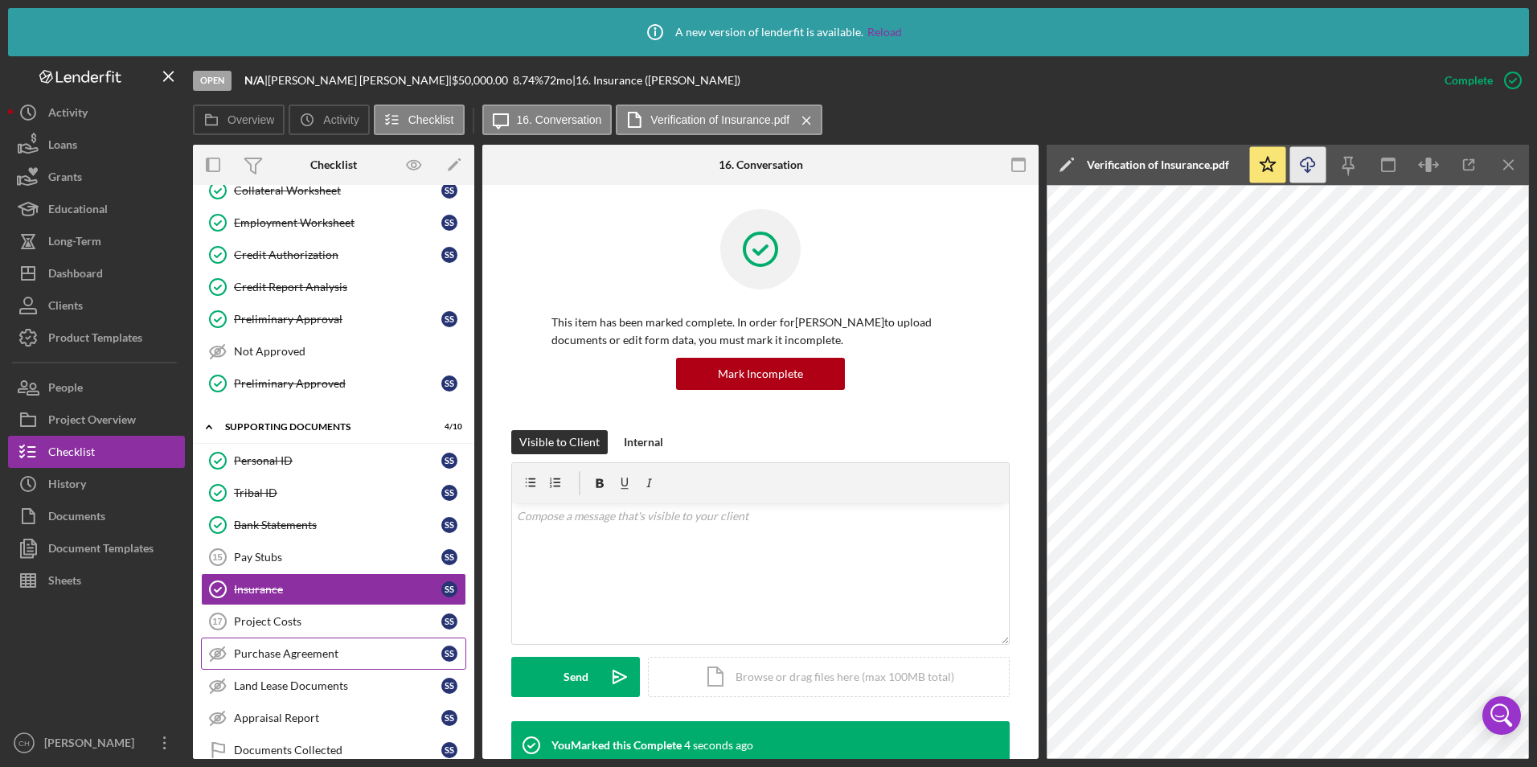
click at [248, 653] on div "Purchase Agreement" at bounding box center [337, 653] width 207 height 13
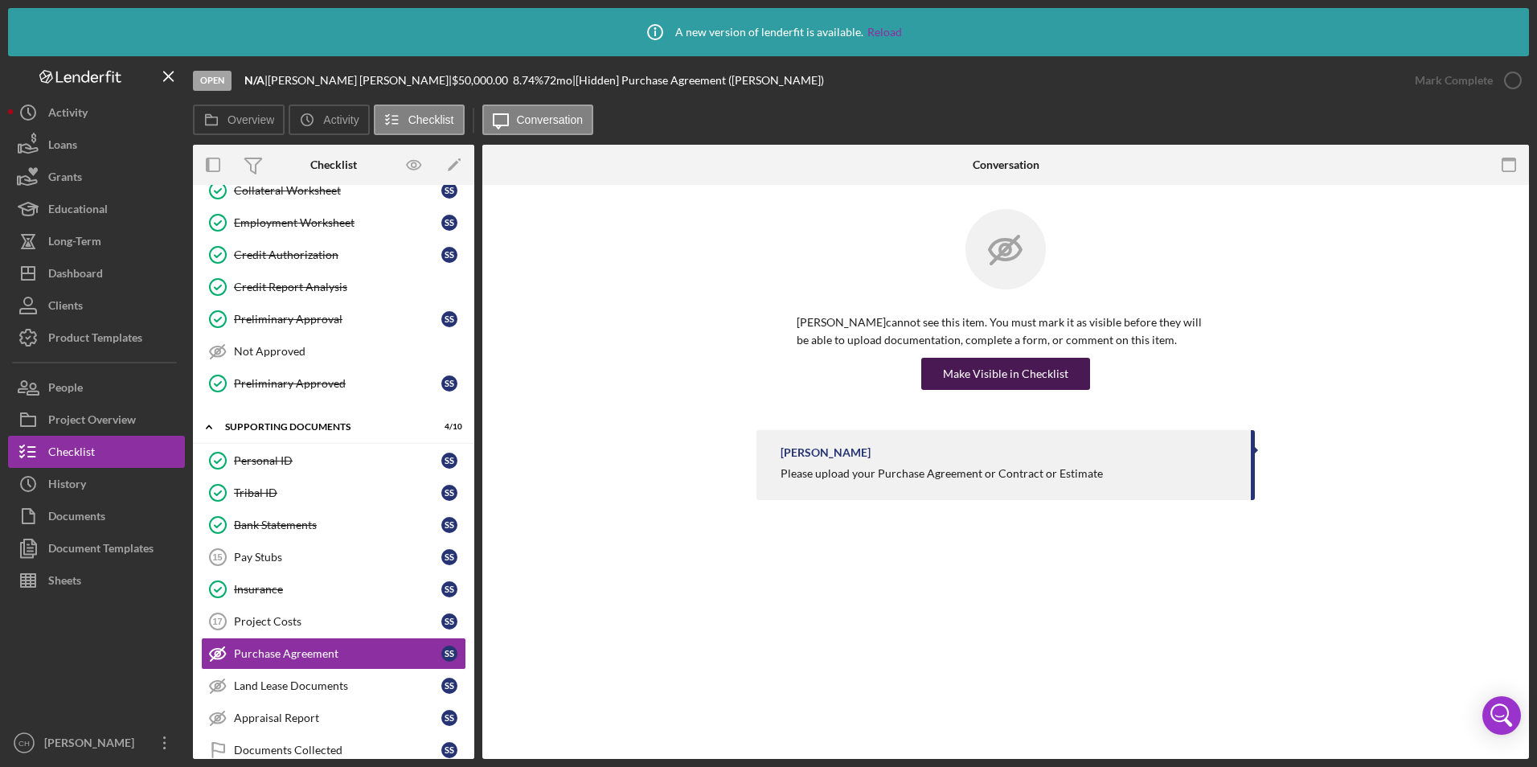
click at [968, 384] on div "Make Visible in Checklist" at bounding box center [1005, 374] width 125 height 32
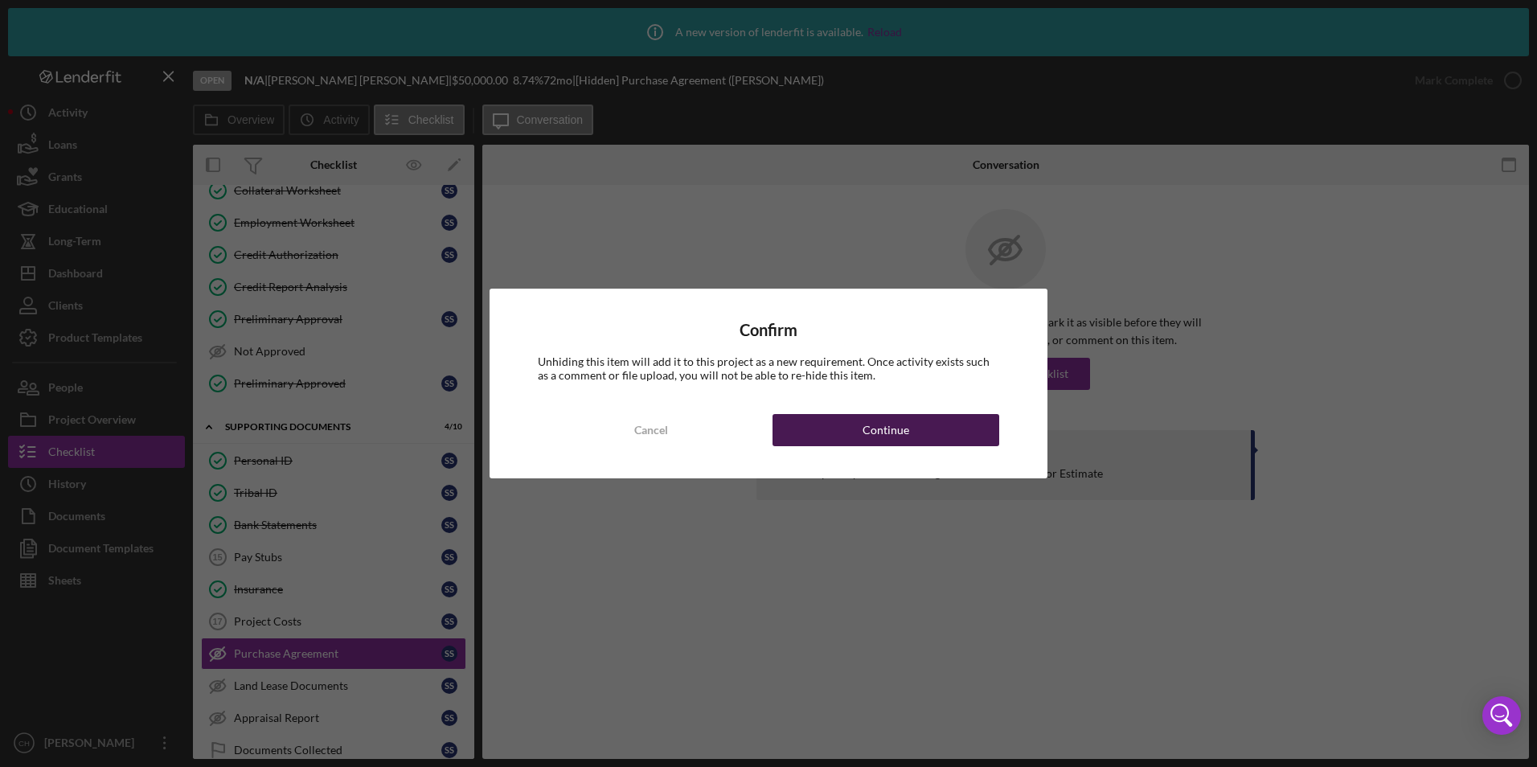
click at [931, 425] on button "Continue" at bounding box center [886, 430] width 227 height 32
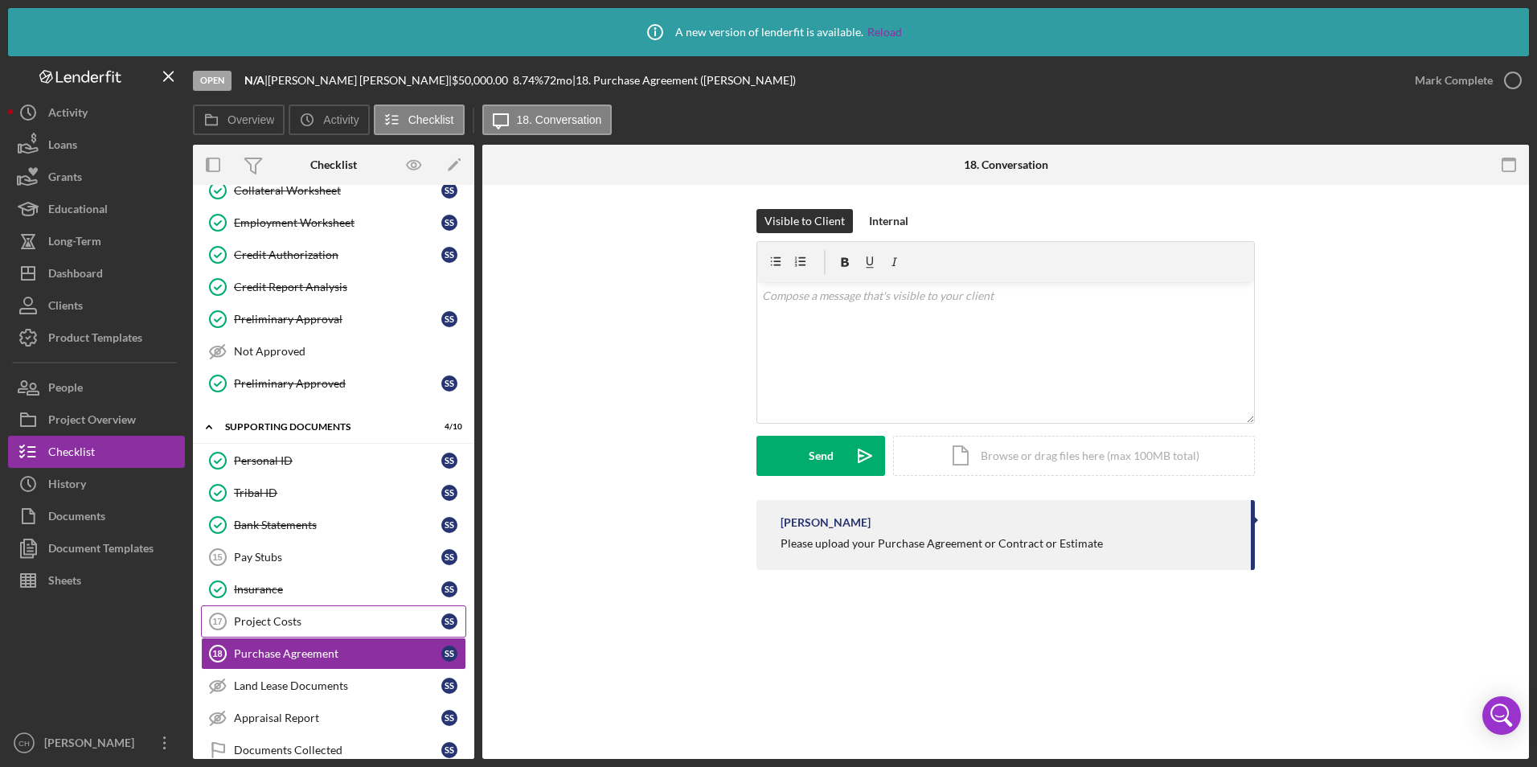
click at [280, 615] on div "Project Costs" at bounding box center [337, 621] width 207 height 13
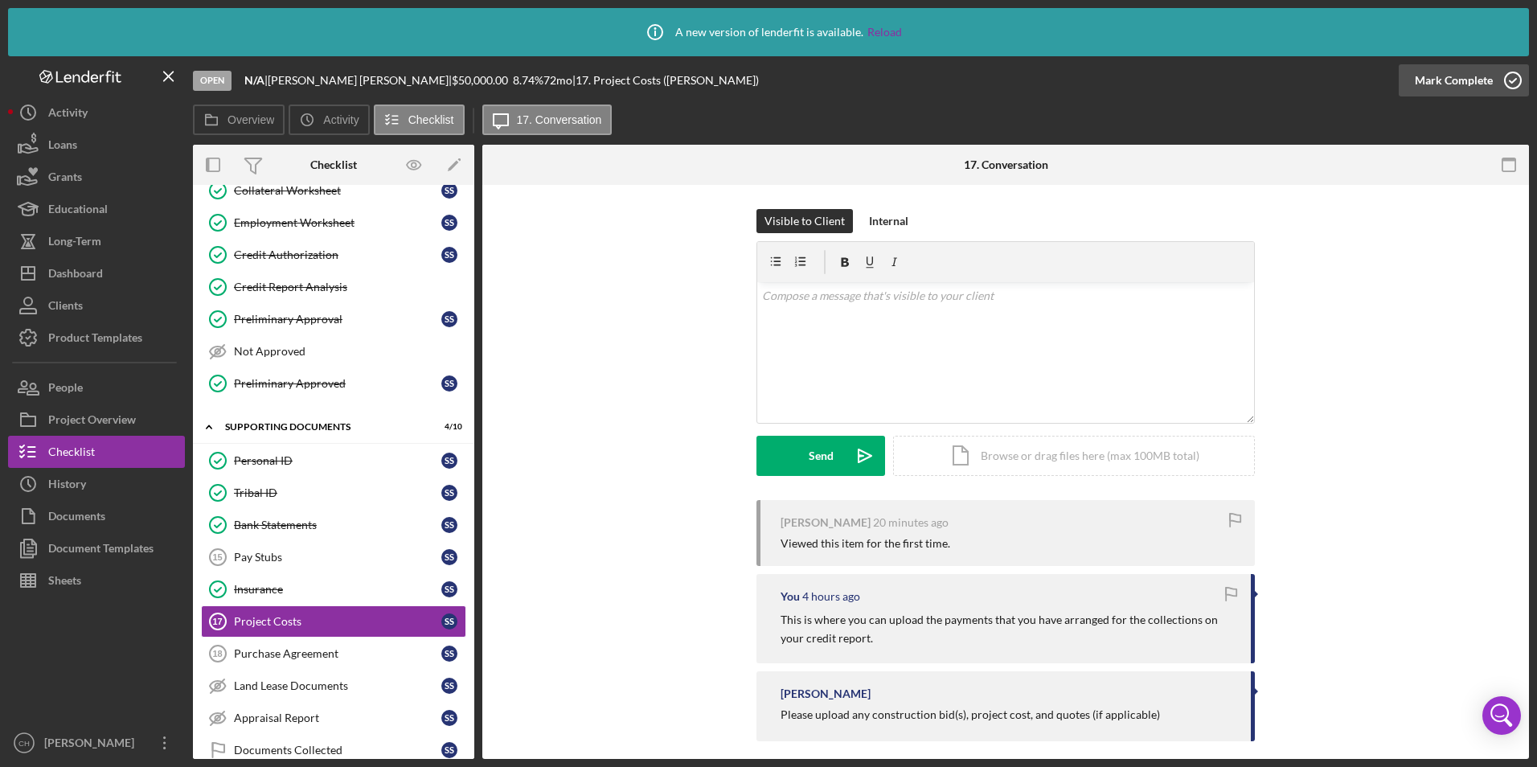
click at [1440, 75] on div "Mark Complete" at bounding box center [1454, 80] width 78 height 32
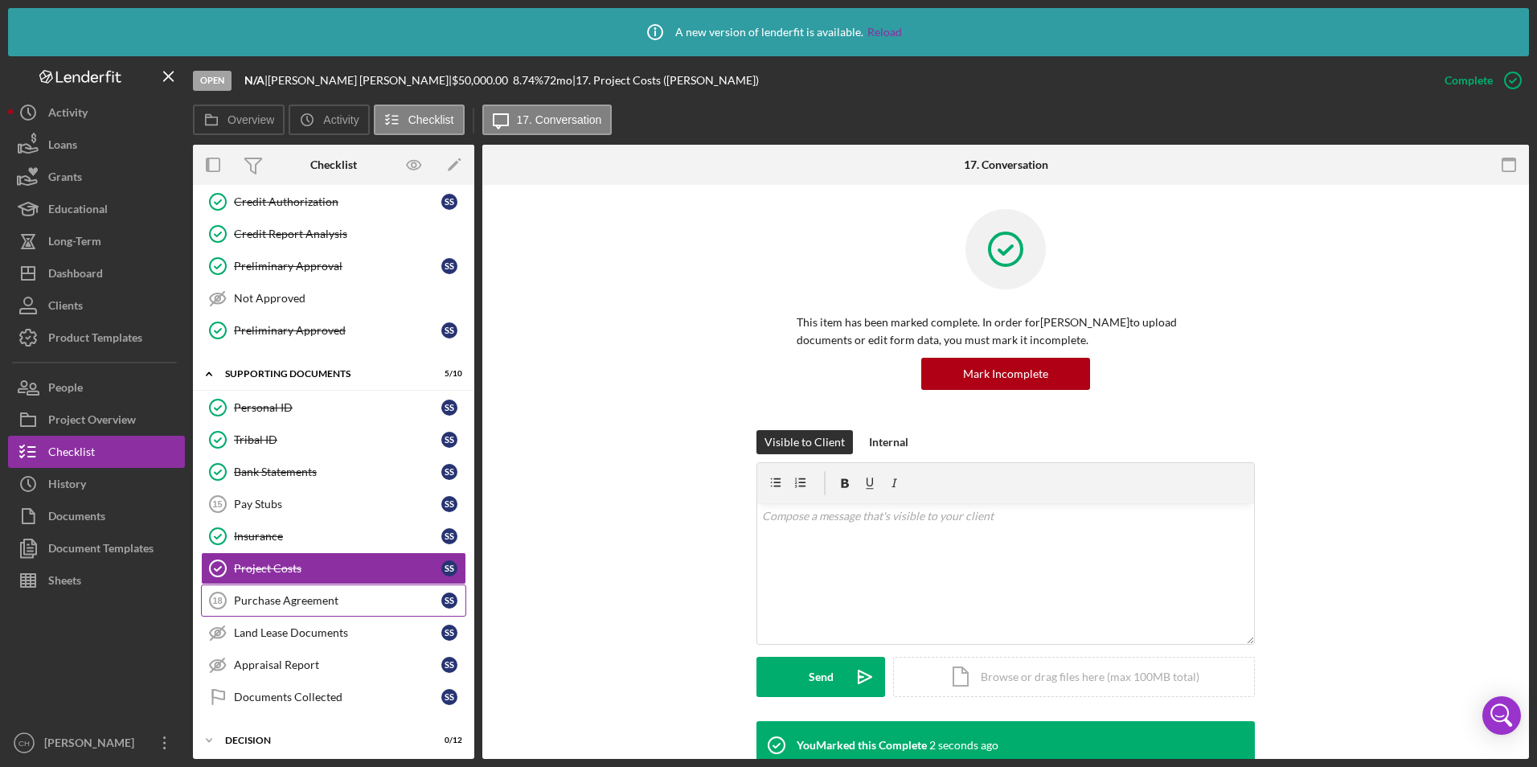
scroll to position [563, 0]
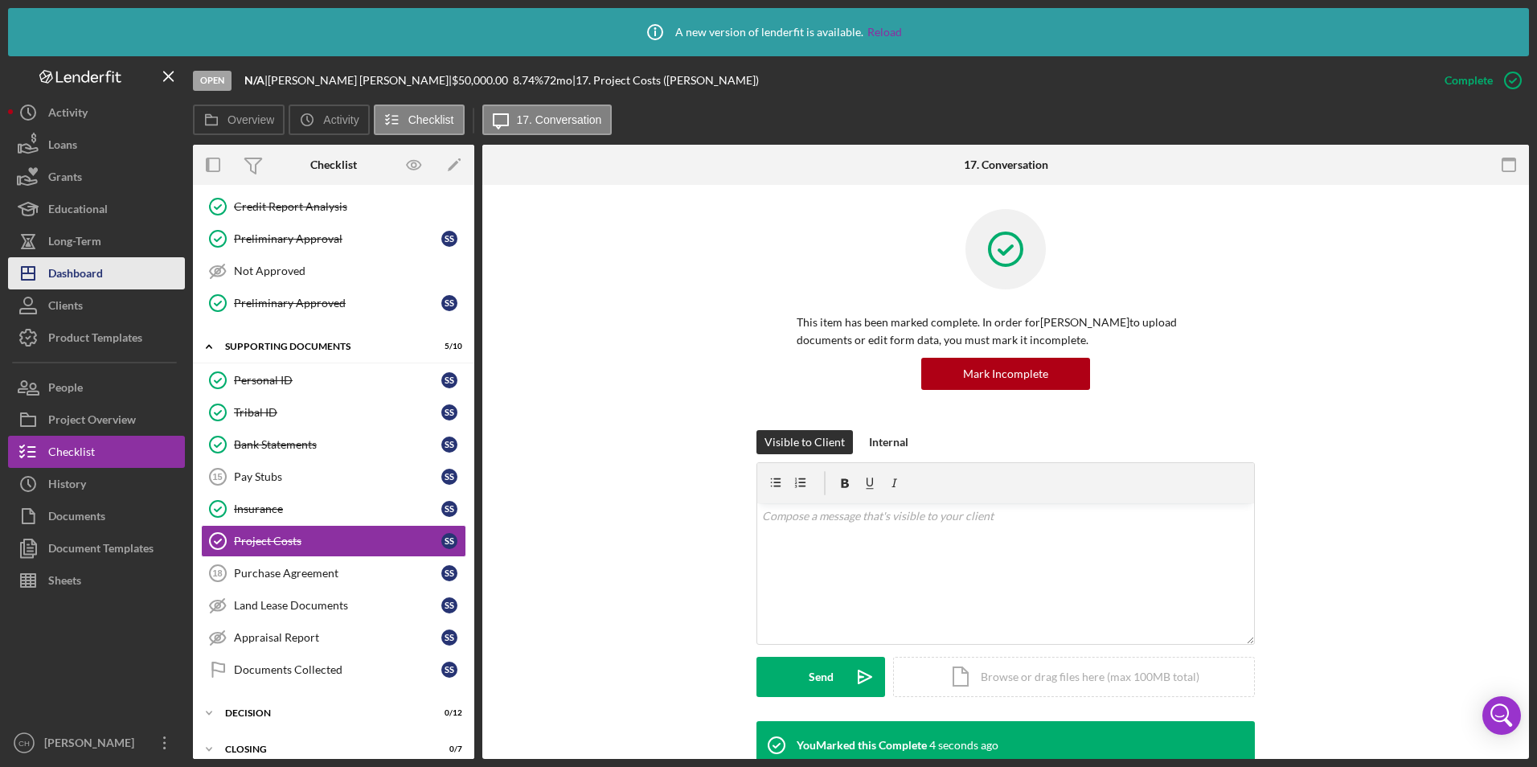
click at [85, 265] on div "Dashboard" at bounding box center [75, 275] width 55 height 36
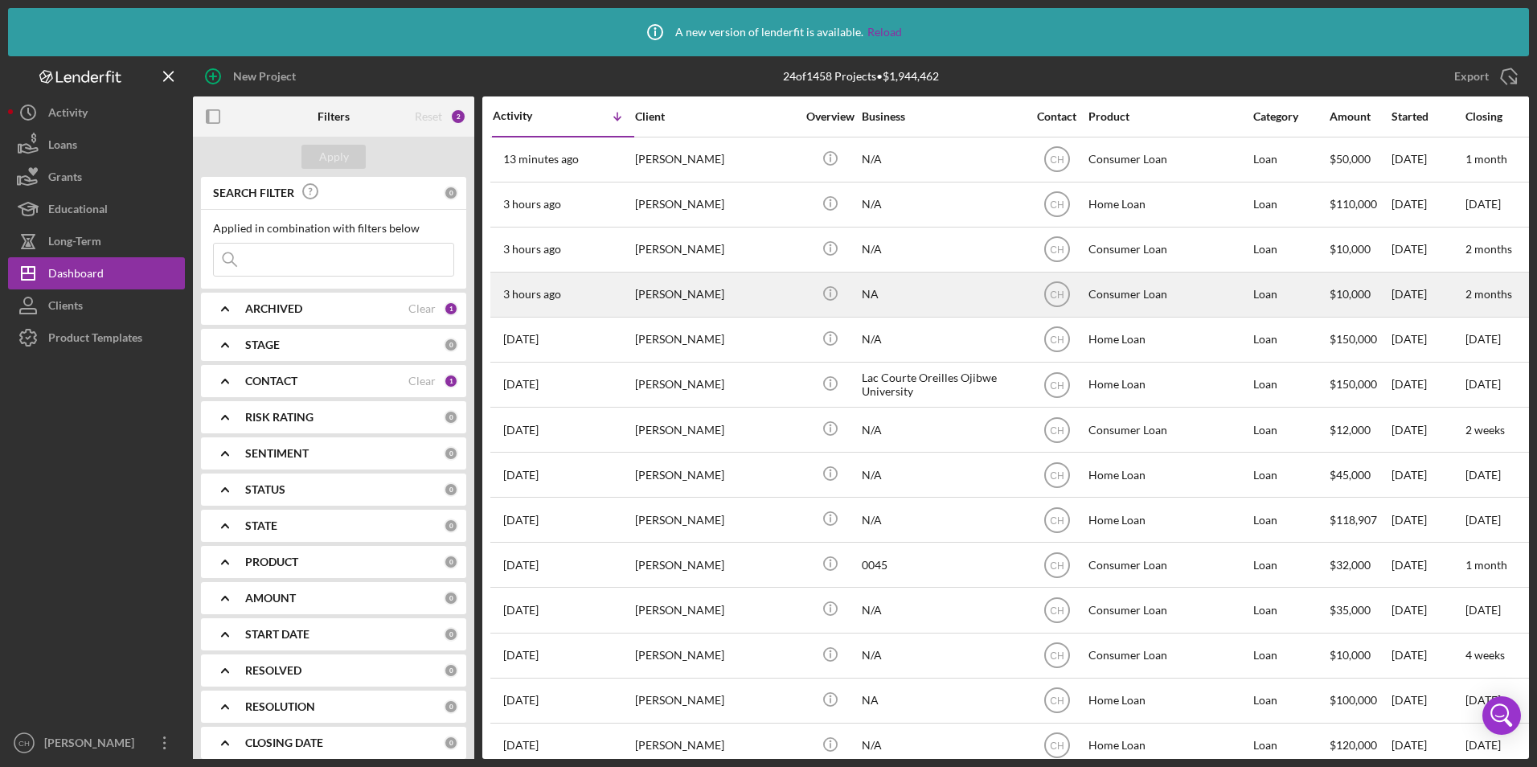
click at [568, 283] on div "3 hours ago [PERSON_NAME]" at bounding box center [563, 294] width 141 height 43
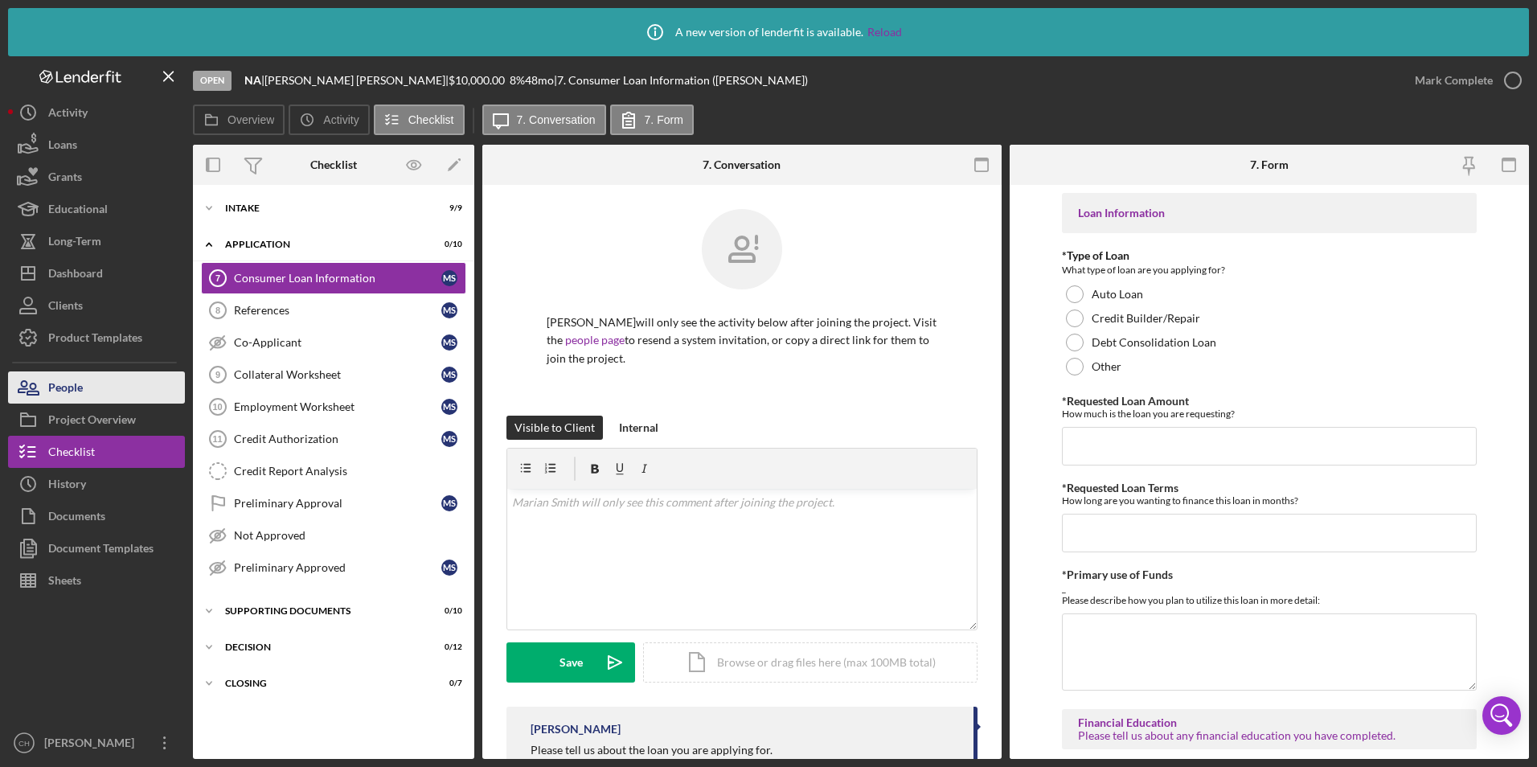
click at [97, 388] on button "People" at bounding box center [96, 387] width 177 height 32
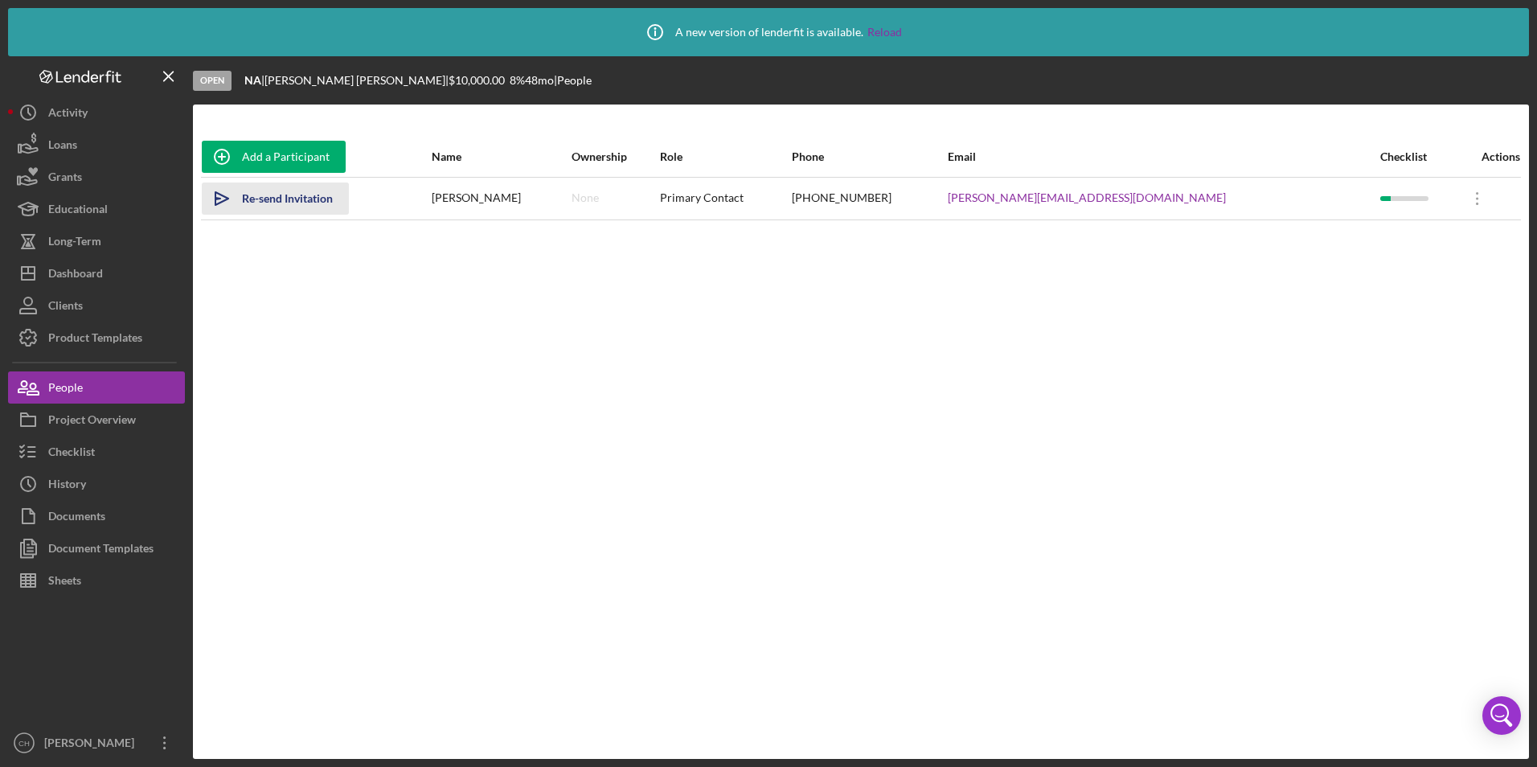
click at [321, 193] on div "Re-send Invitation" at bounding box center [287, 199] width 91 height 32
click at [1102, 199] on link "[PERSON_NAME][EMAIL_ADDRESS][DOMAIN_NAME]" at bounding box center [1085, 197] width 278 height 13
click at [1457, 192] on icon "Icon/Overflow" at bounding box center [1477, 198] width 40 height 40
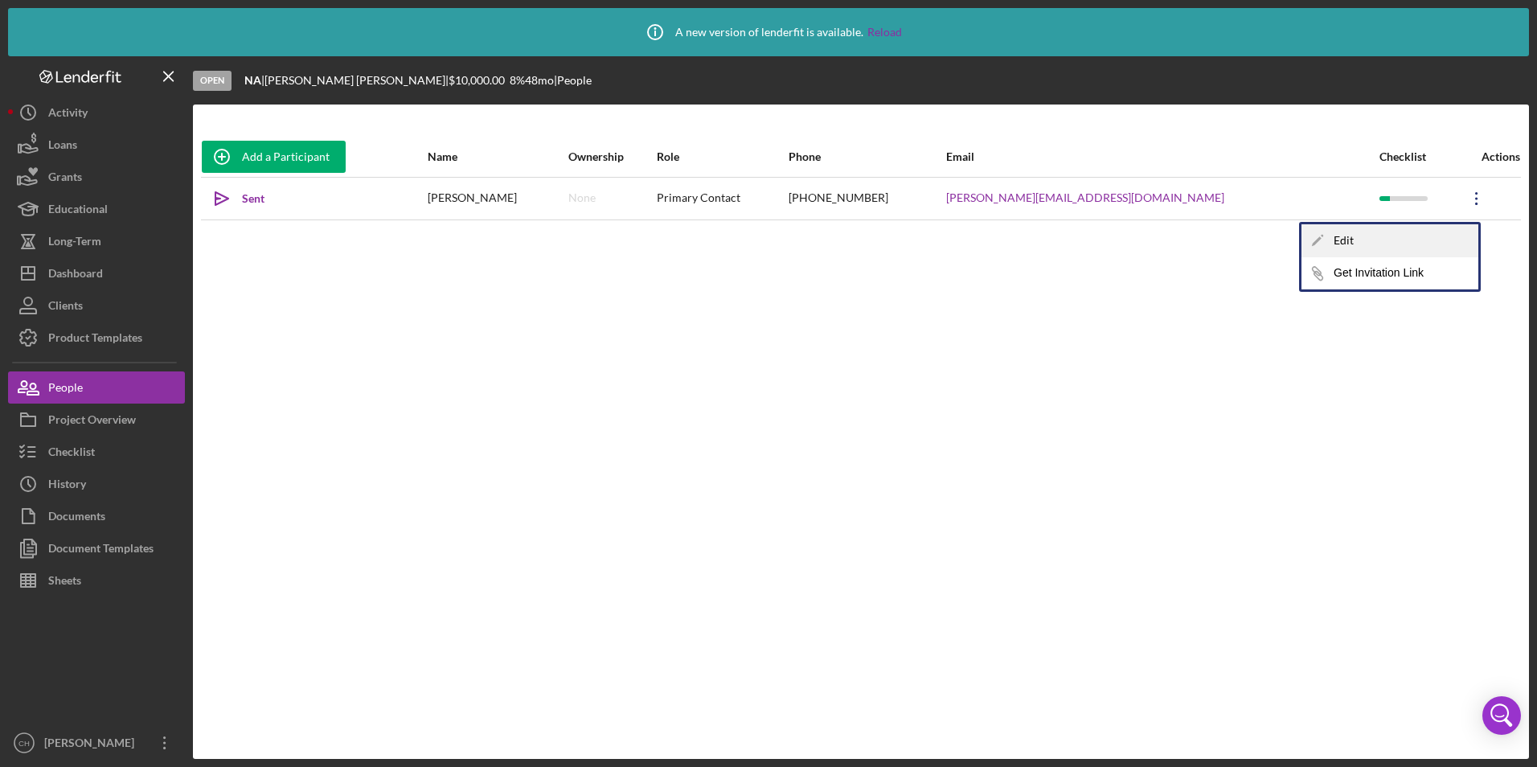
click at [1352, 247] on div "Icon/Edit Edit" at bounding box center [1390, 240] width 177 height 33
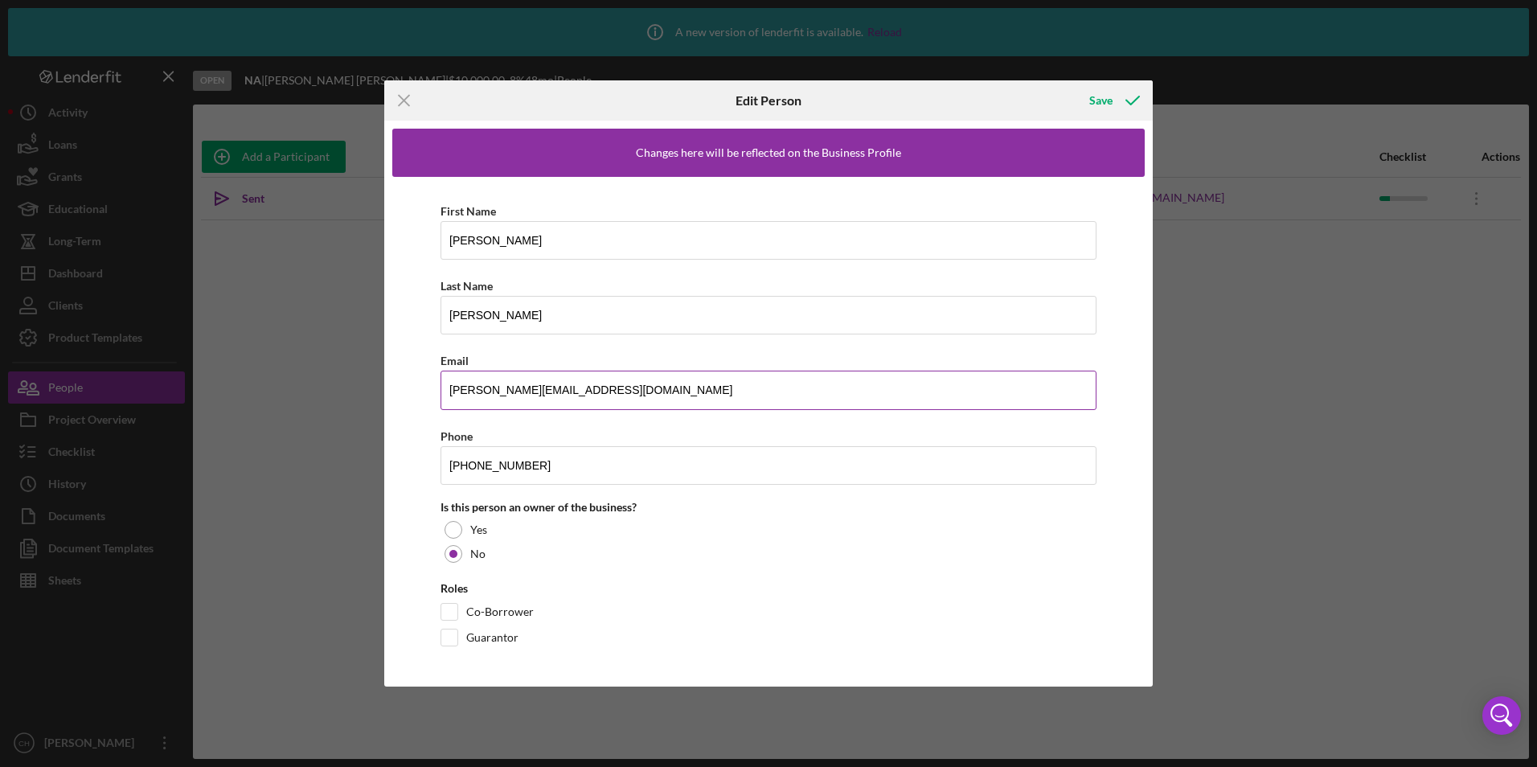
drag, startPoint x: 548, startPoint y: 389, endPoint x: 556, endPoint y: 388, distance: 8.9
click at [548, 389] on input "[PERSON_NAME][EMAIL_ADDRESS][DOMAIN_NAME]" at bounding box center [769, 390] width 656 height 39
type input "[PERSON_NAME][EMAIL_ADDRESS][DOMAIN_NAME]"
click at [1108, 96] on div "Save" at bounding box center [1100, 100] width 23 height 32
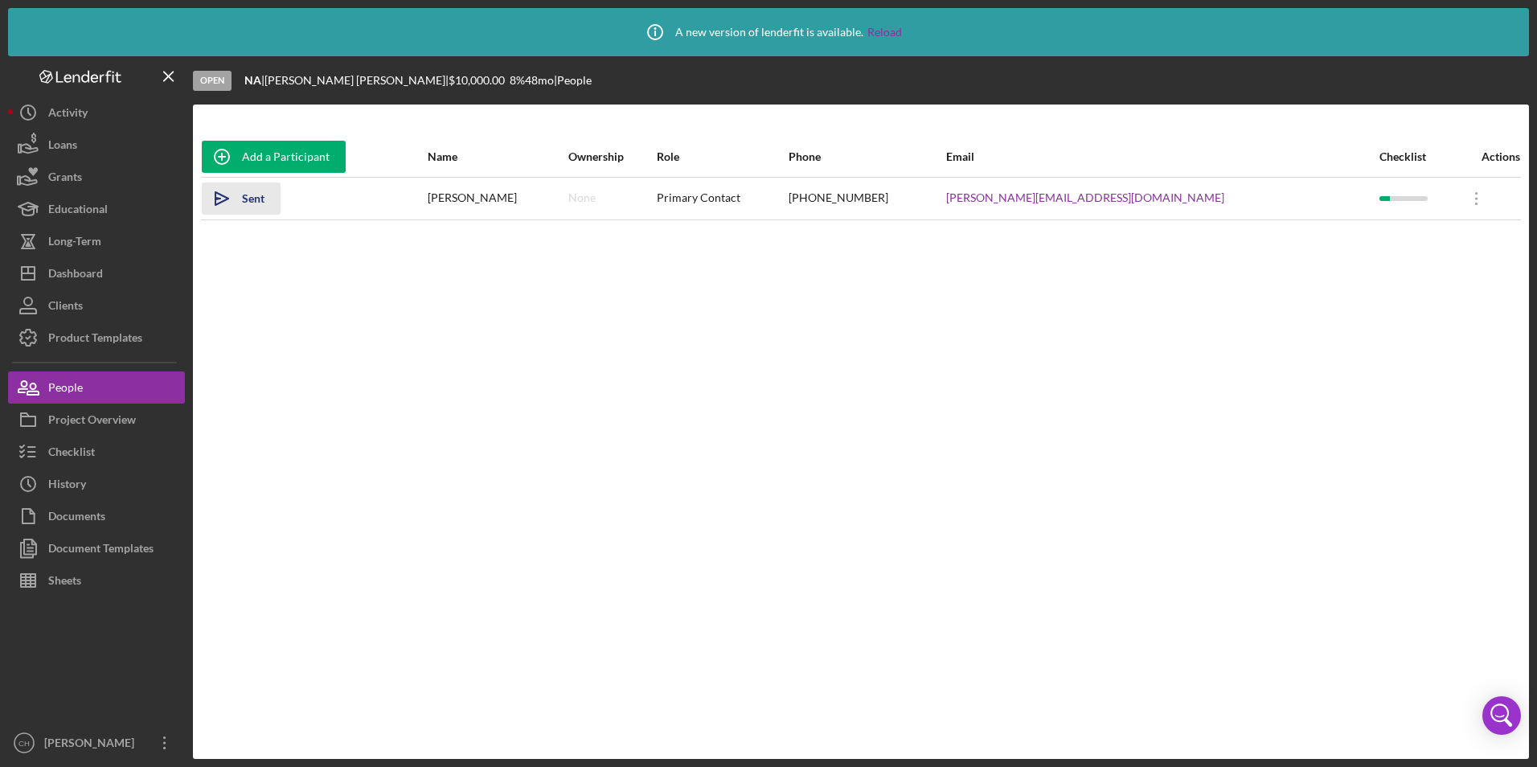
click at [252, 201] on div "Sent" at bounding box center [253, 199] width 23 height 32
click at [80, 279] on div "Dashboard" at bounding box center [75, 275] width 55 height 36
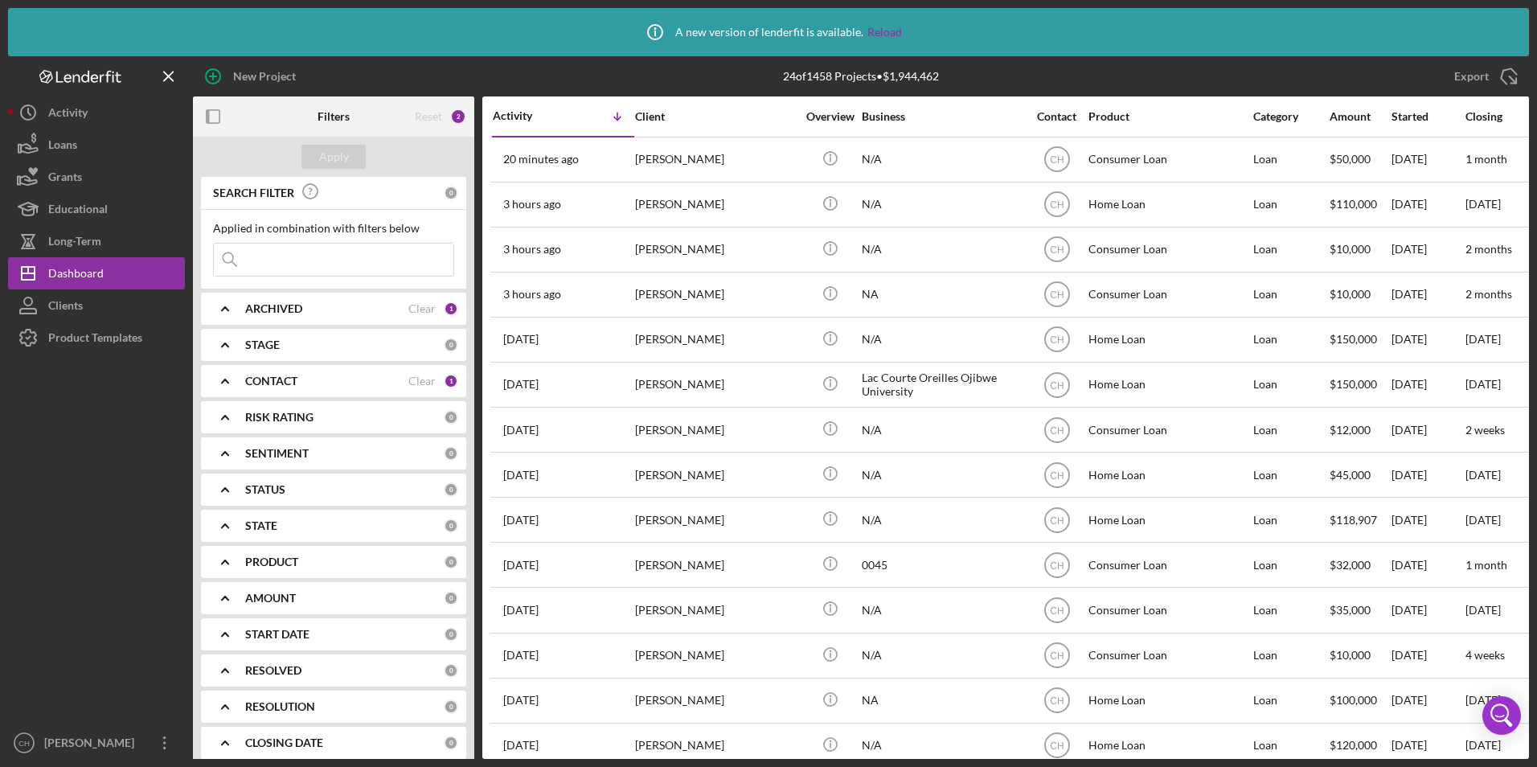
click at [277, 375] on b "CONTACT" at bounding box center [271, 381] width 52 height 13
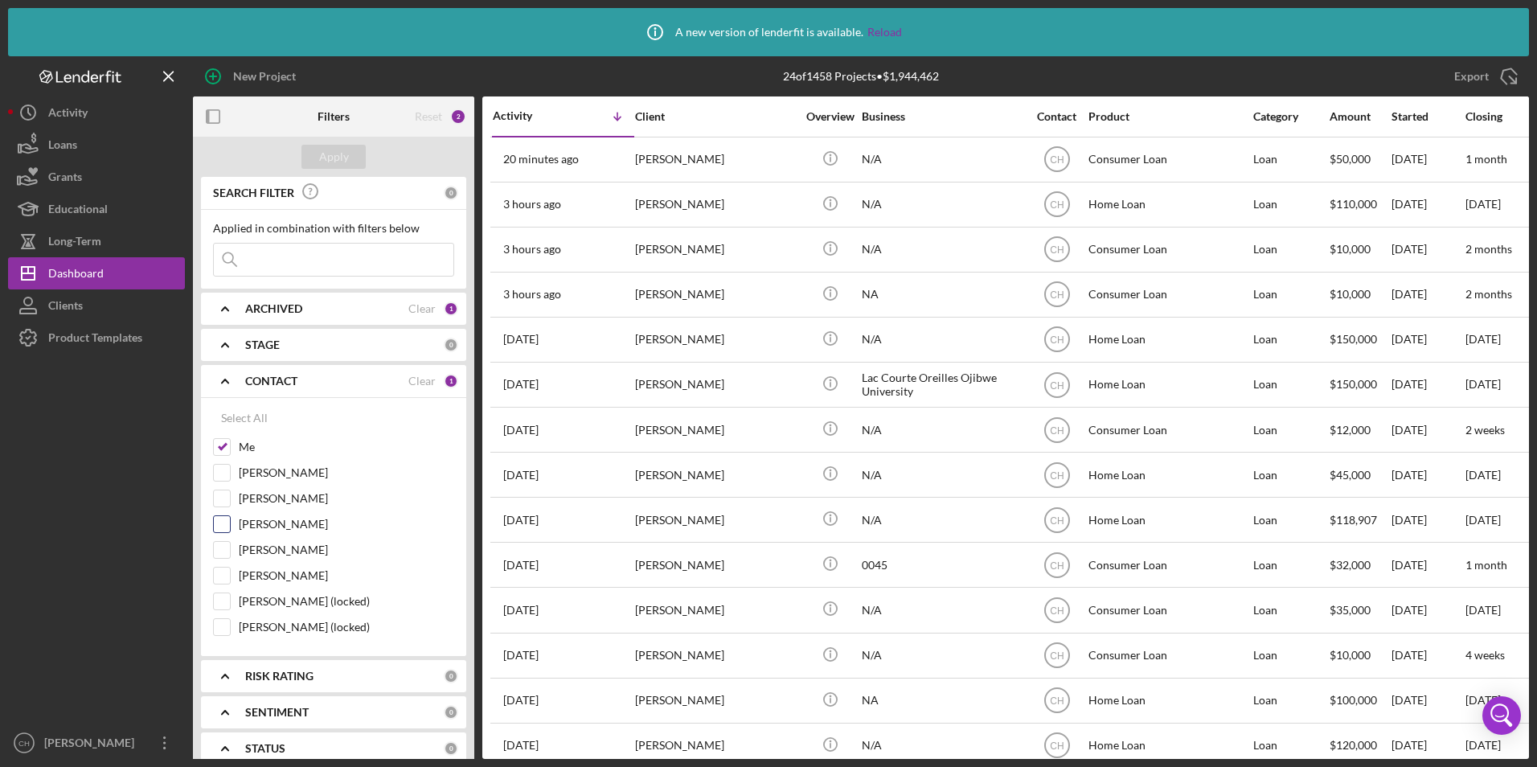
click at [229, 520] on input "[PERSON_NAME]" at bounding box center [222, 524] width 16 height 16
checkbox input "true"
click at [339, 162] on div "Apply" at bounding box center [334, 157] width 30 height 24
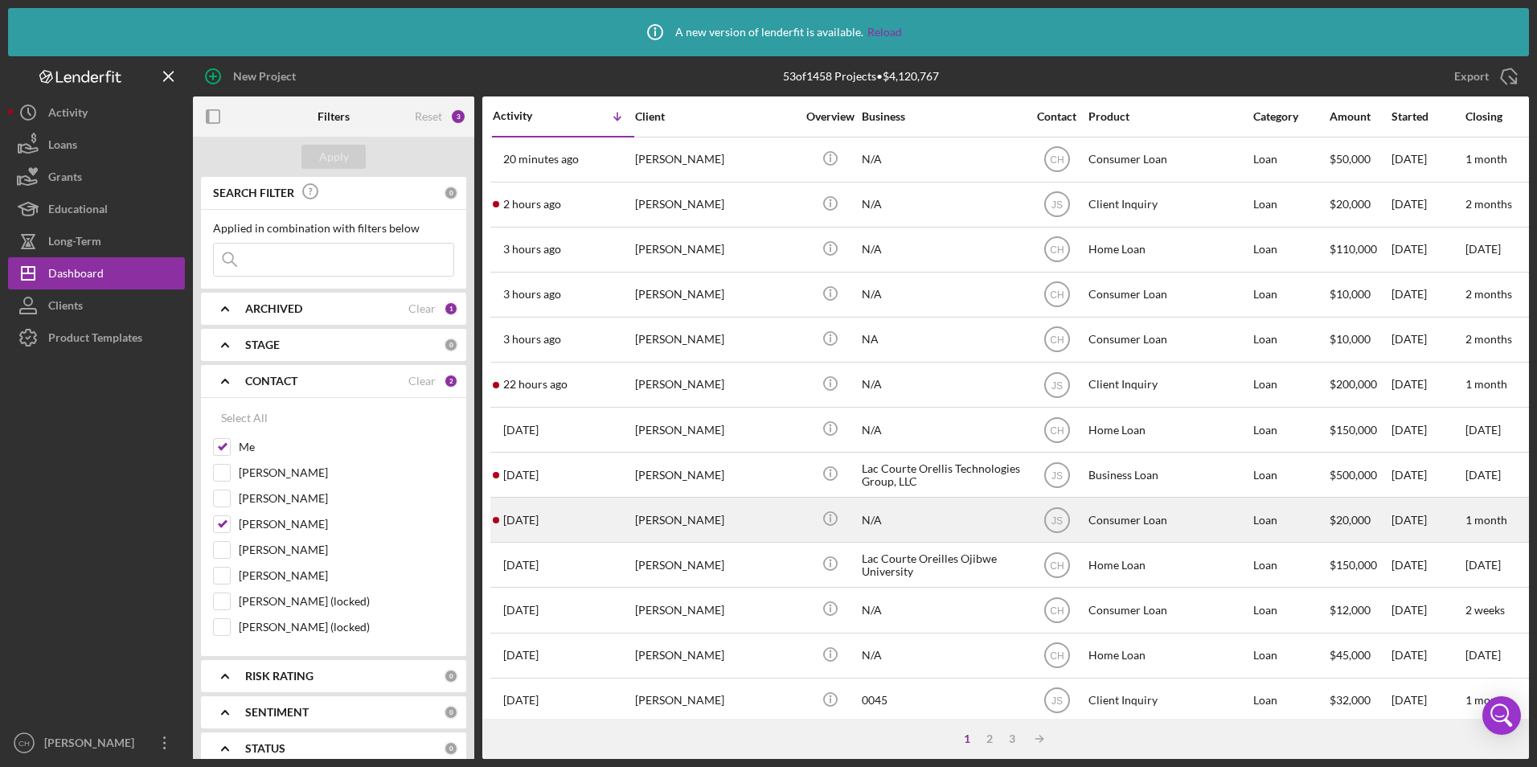
click at [667, 519] on div "[PERSON_NAME]" at bounding box center [715, 519] width 161 height 43
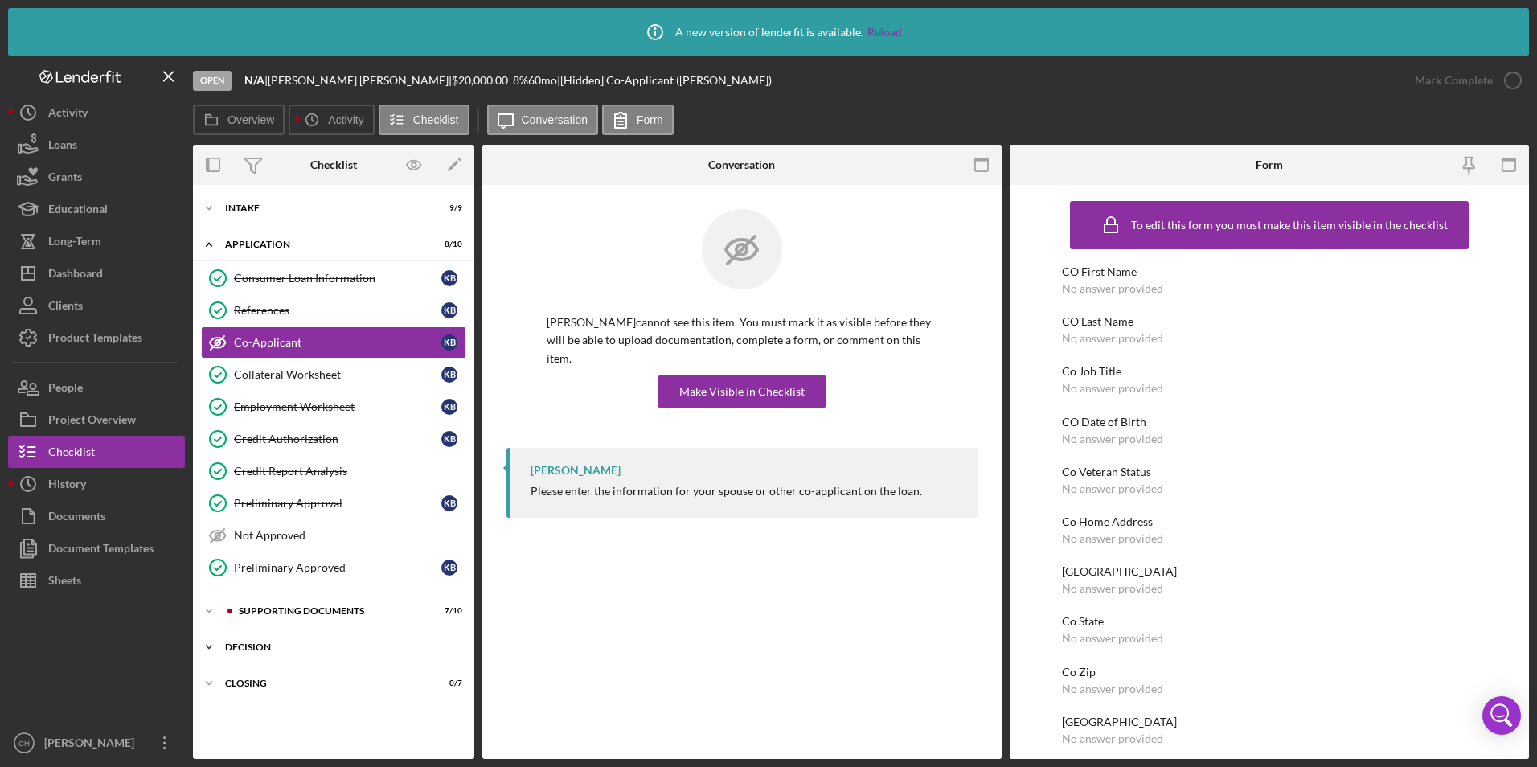
click at [248, 649] on div "Decision" at bounding box center [339, 647] width 229 height 10
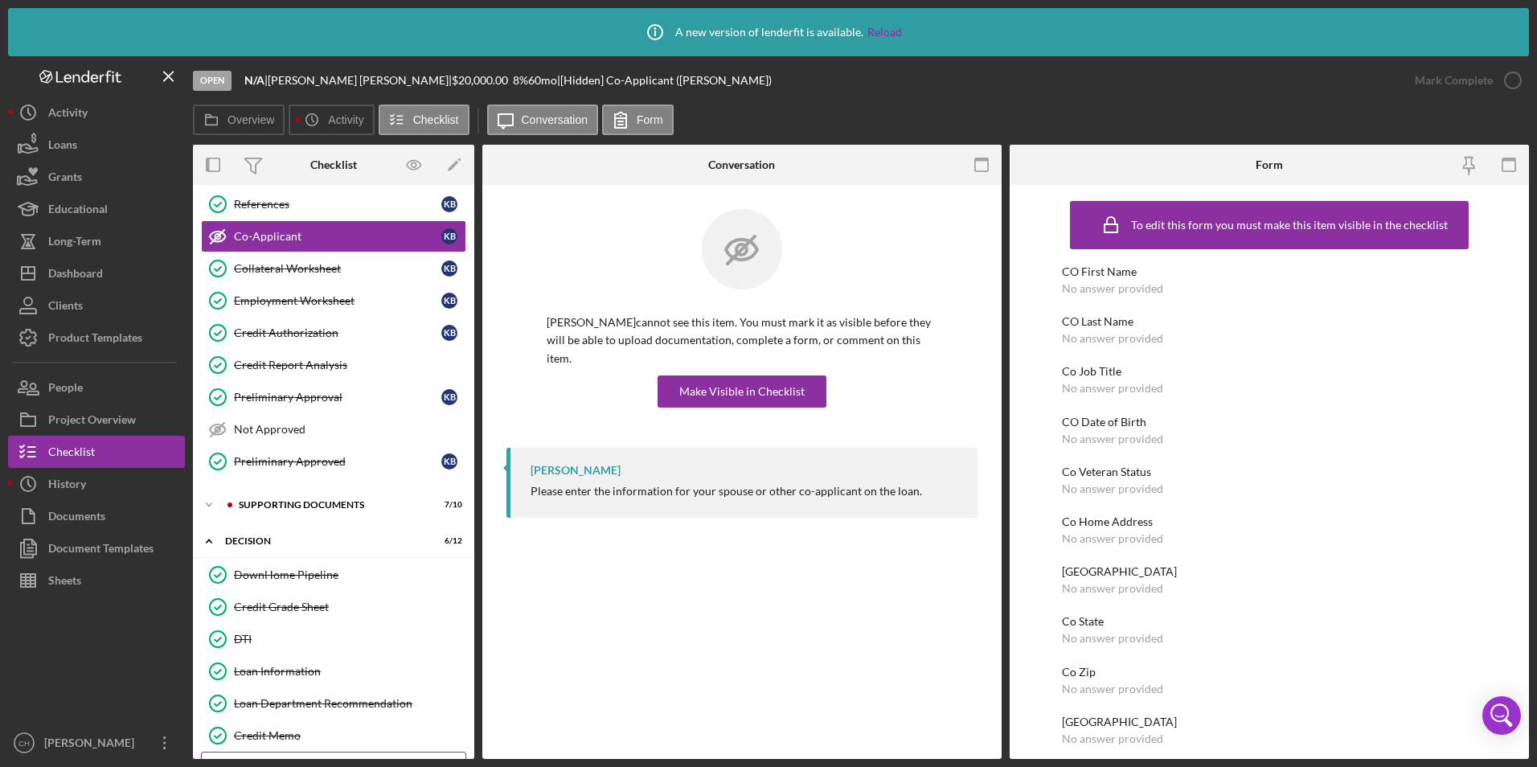
scroll to position [241, 0]
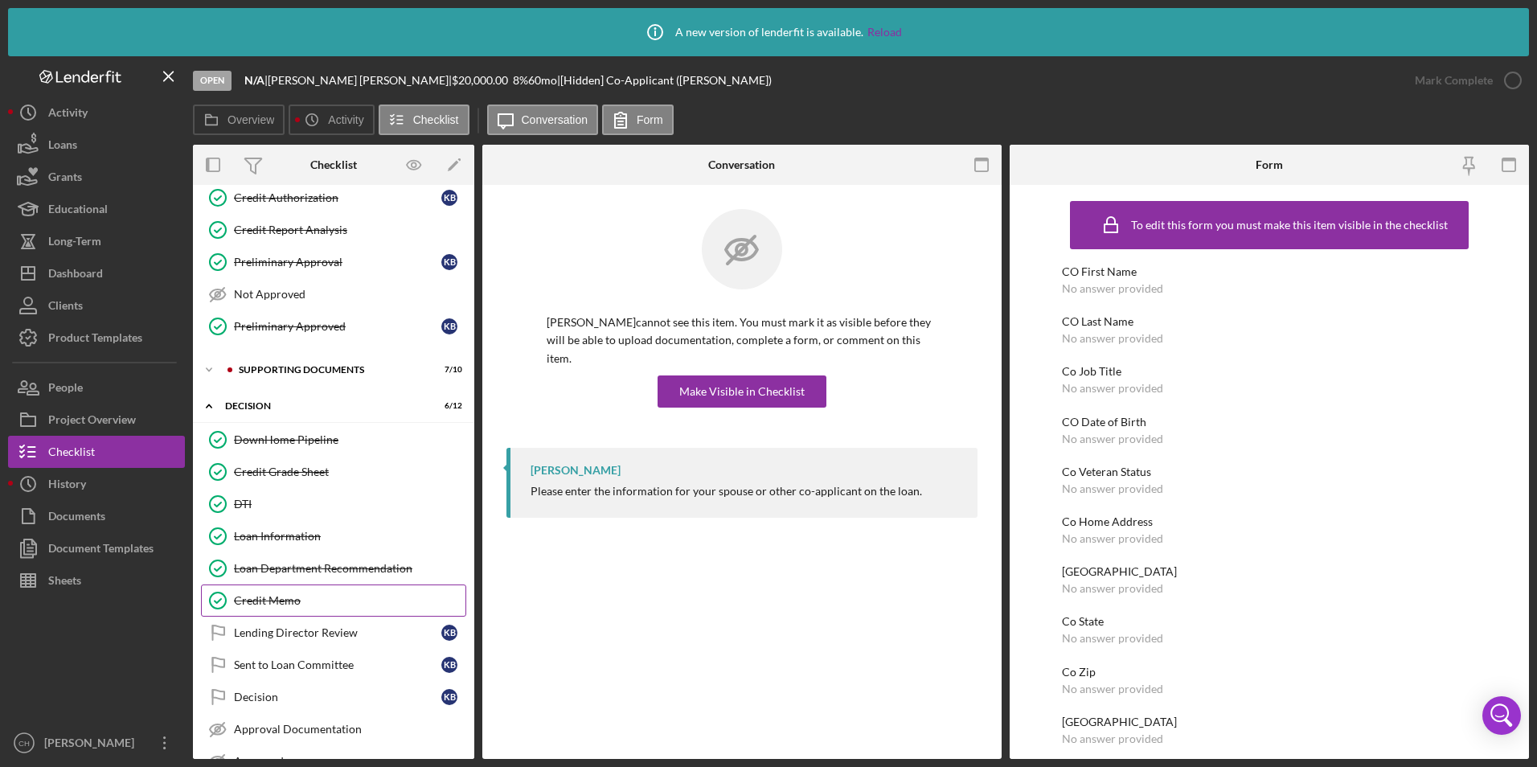
click at [278, 609] on link "Credit Memo Credit Memo" at bounding box center [333, 601] width 265 height 32
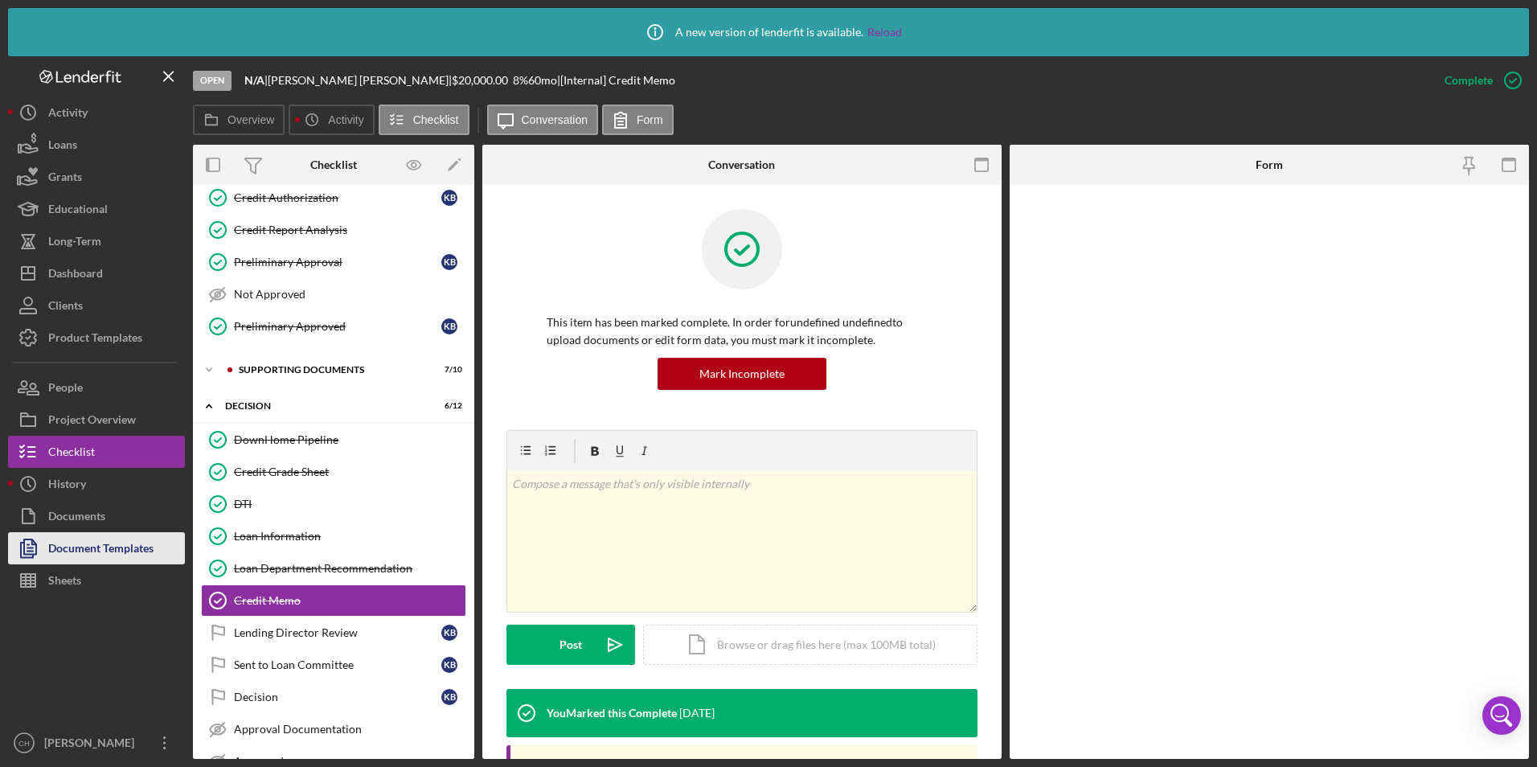
click at [96, 554] on div "Document Templates" at bounding box center [100, 550] width 105 height 36
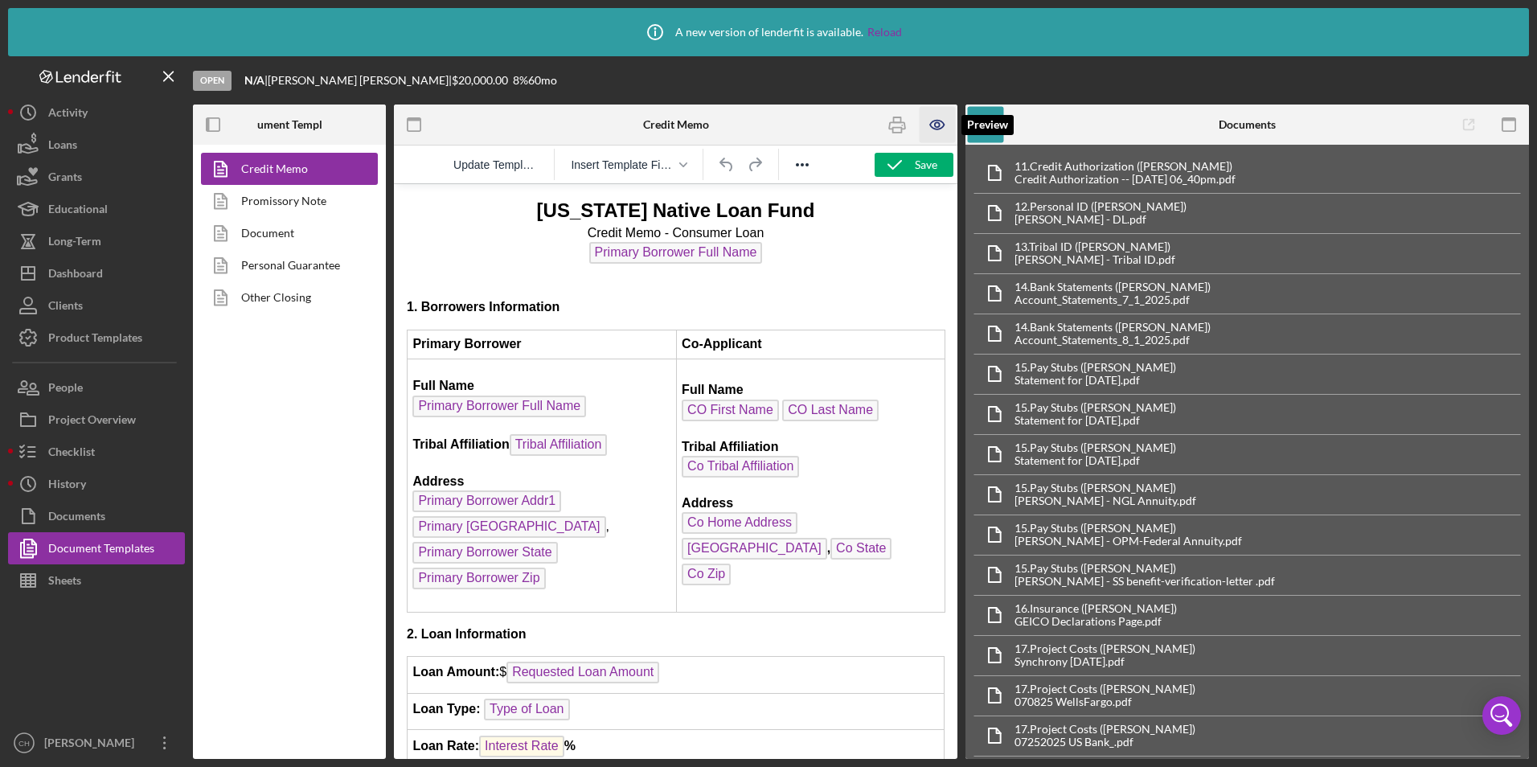
click at [942, 132] on icon "button" at bounding box center [938, 125] width 36 height 36
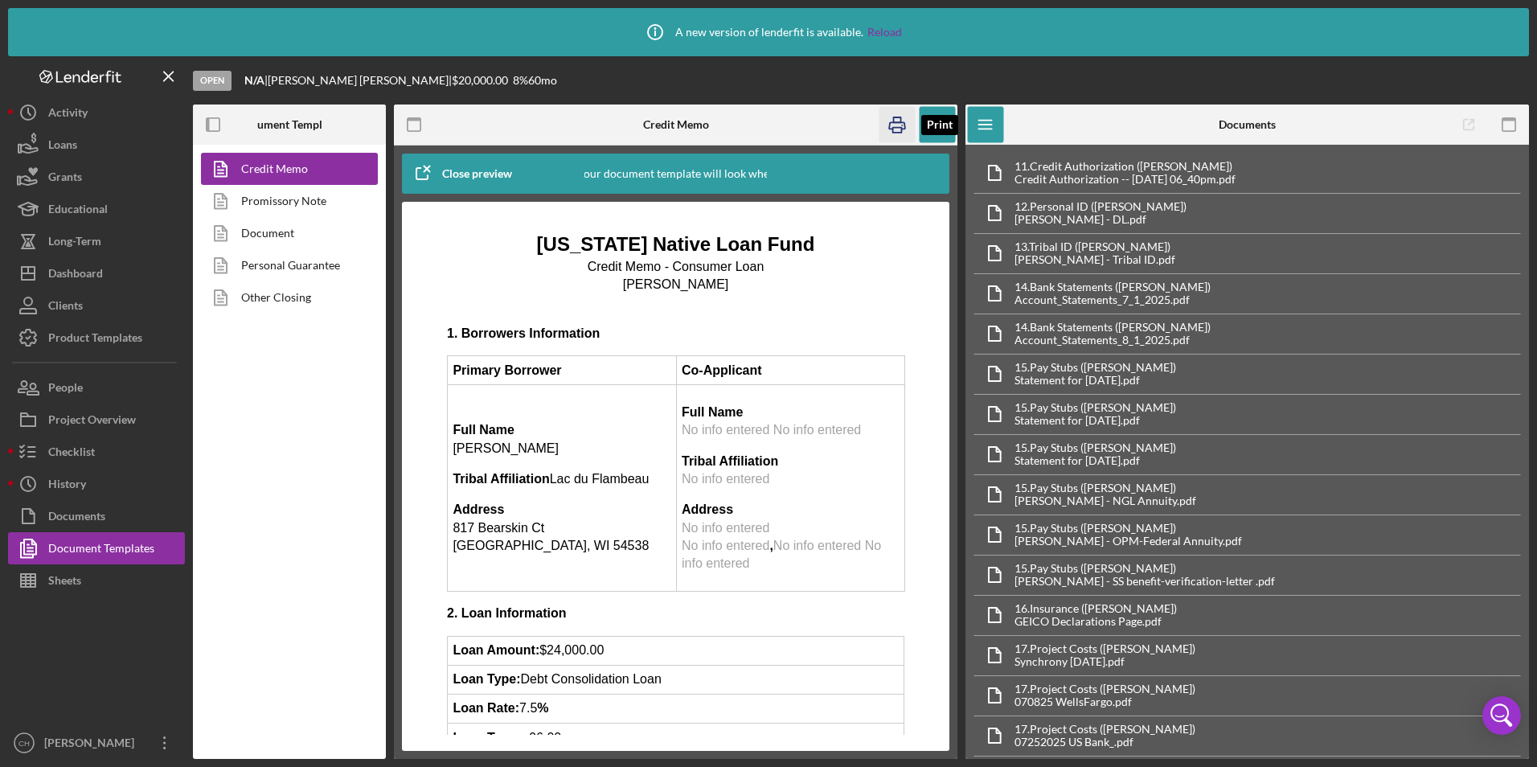
click at [894, 128] on rect "button" at bounding box center [897, 130] width 9 height 5
click at [929, 118] on icon "button" at bounding box center [938, 125] width 36 height 36
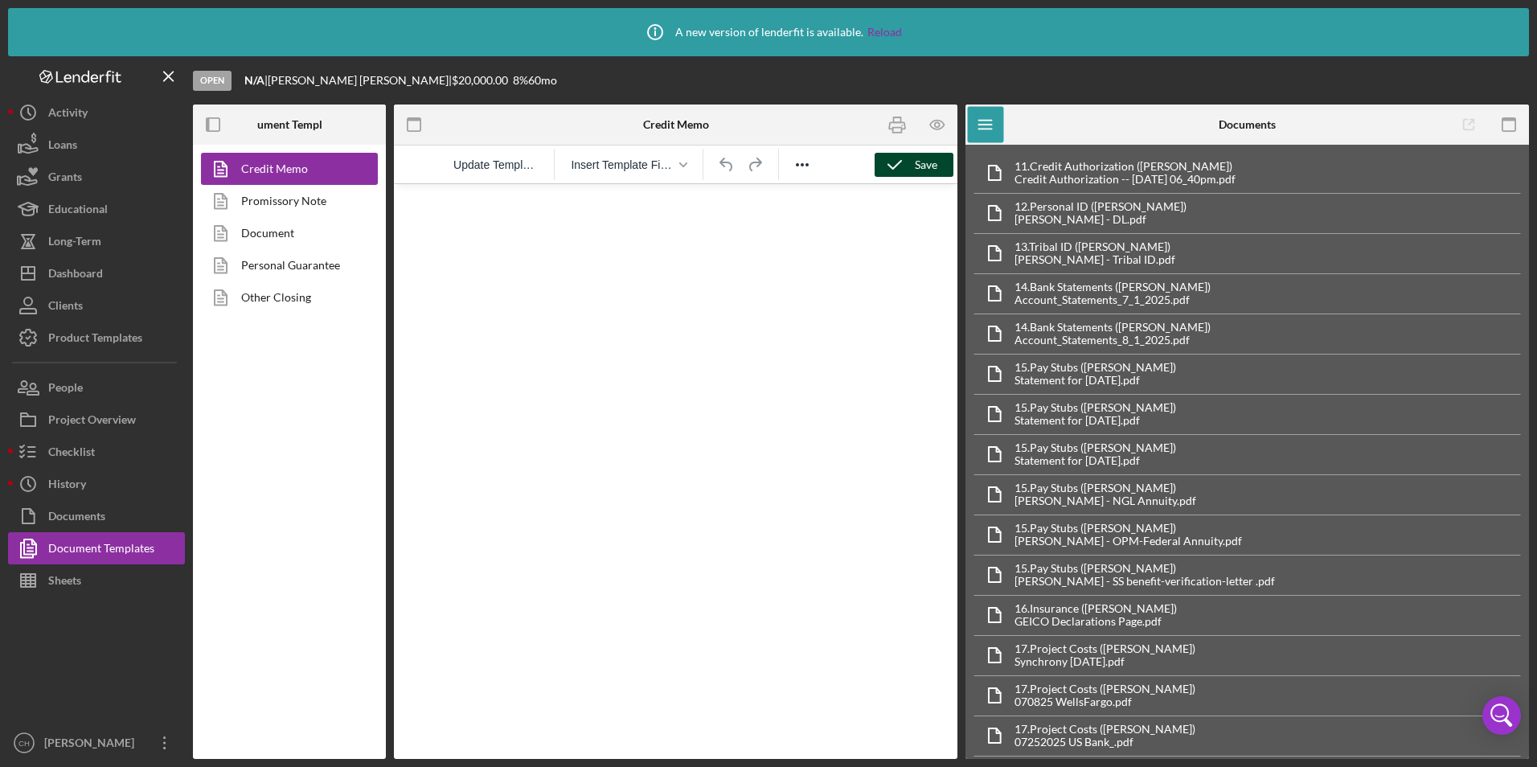
click at [936, 159] on div "Save" at bounding box center [926, 165] width 23 height 24
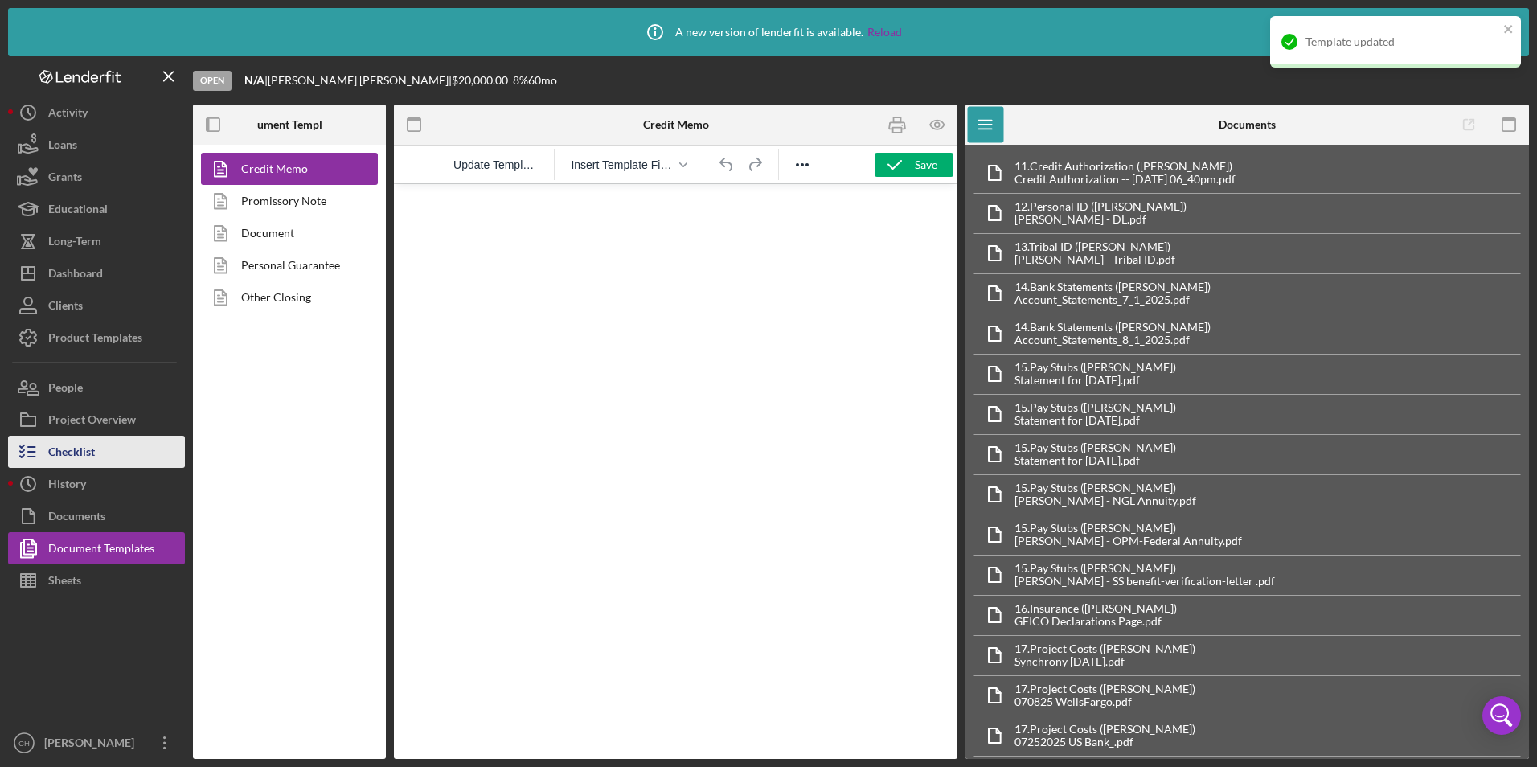
click at [110, 454] on button "Checklist" at bounding box center [96, 452] width 177 height 32
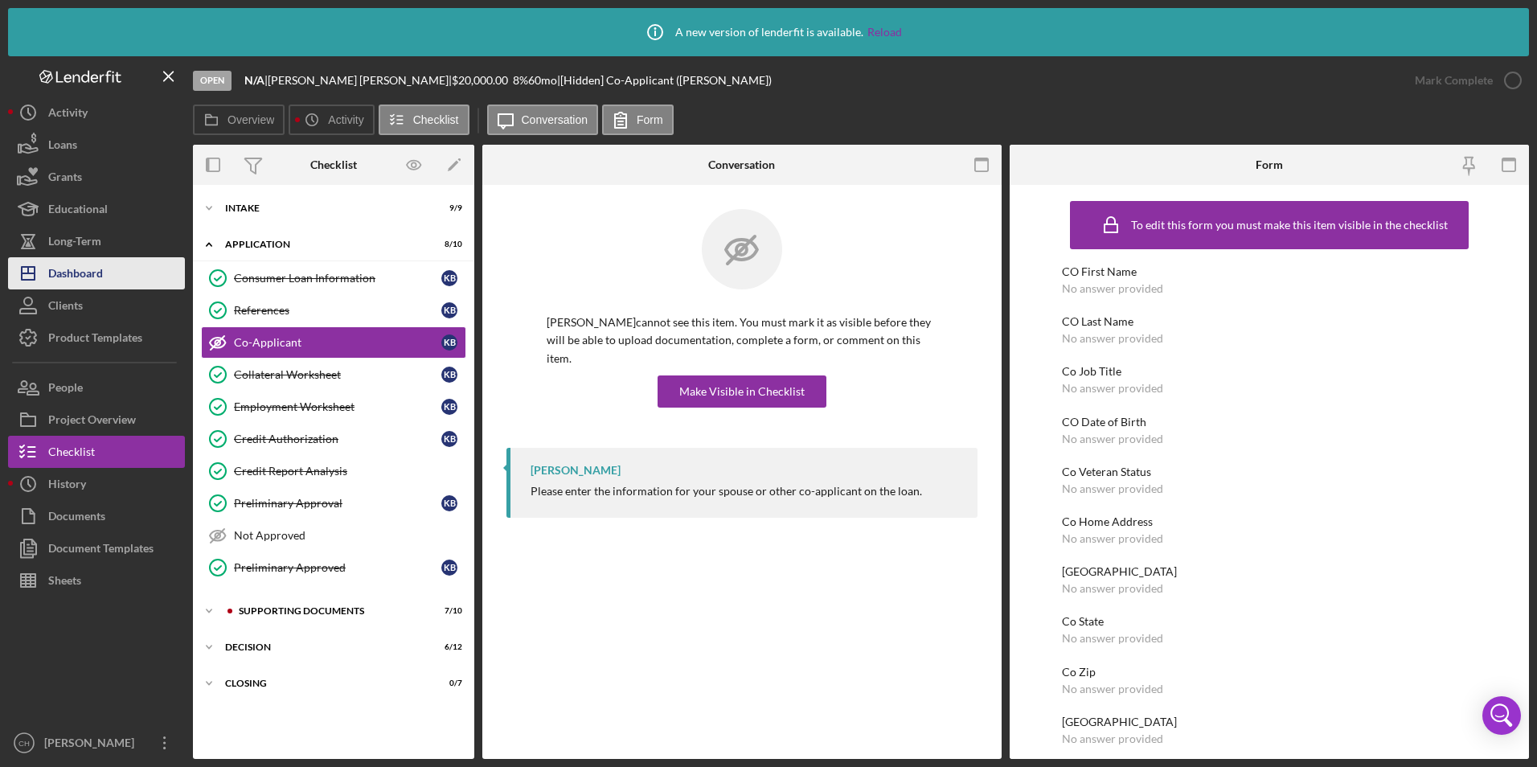
click at [84, 271] on div "Dashboard" at bounding box center [75, 275] width 55 height 36
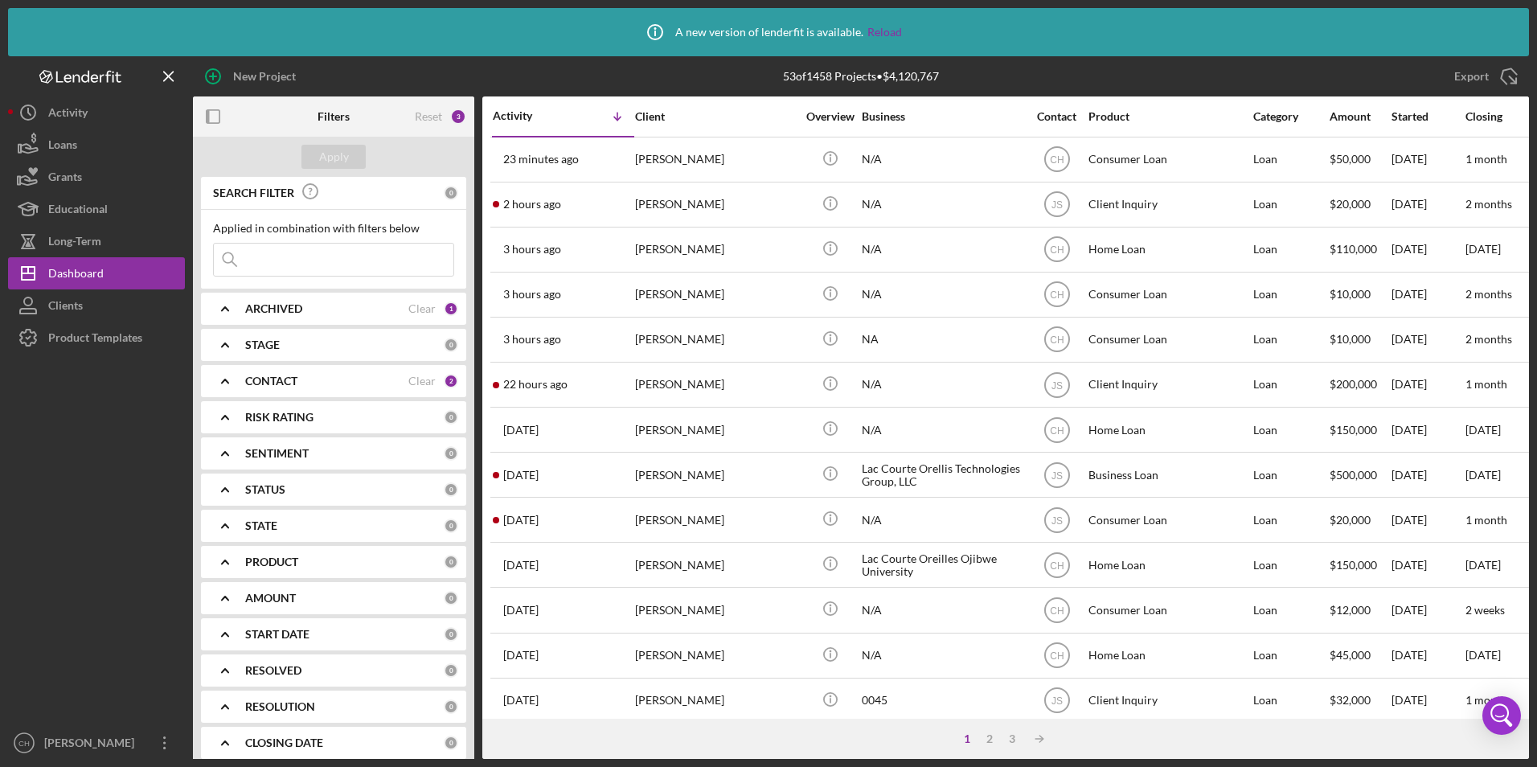
click at [272, 268] on input at bounding box center [334, 260] width 240 height 32
type input "[PERSON_NAME]"
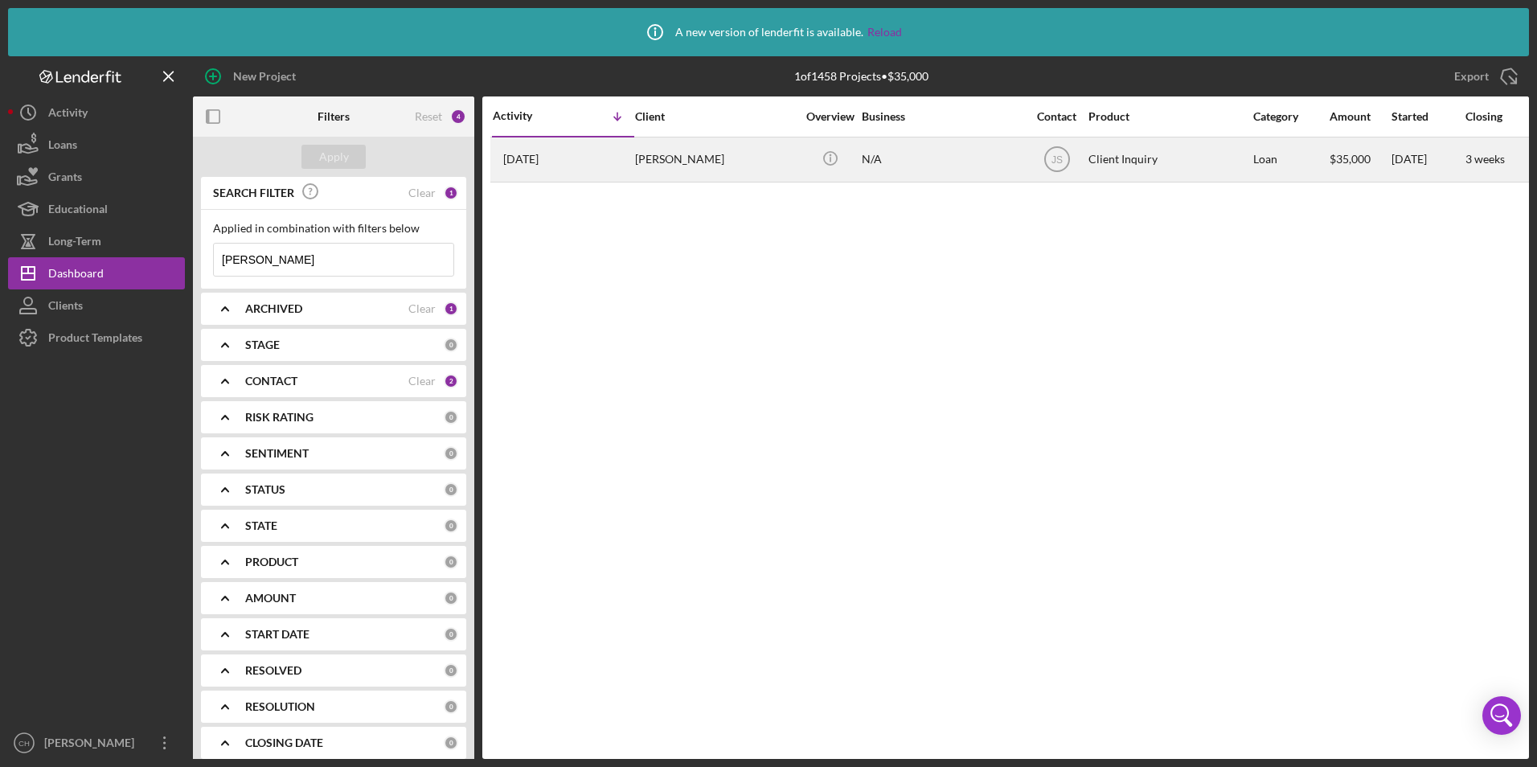
click at [667, 161] on div "[PERSON_NAME]" at bounding box center [715, 159] width 161 height 43
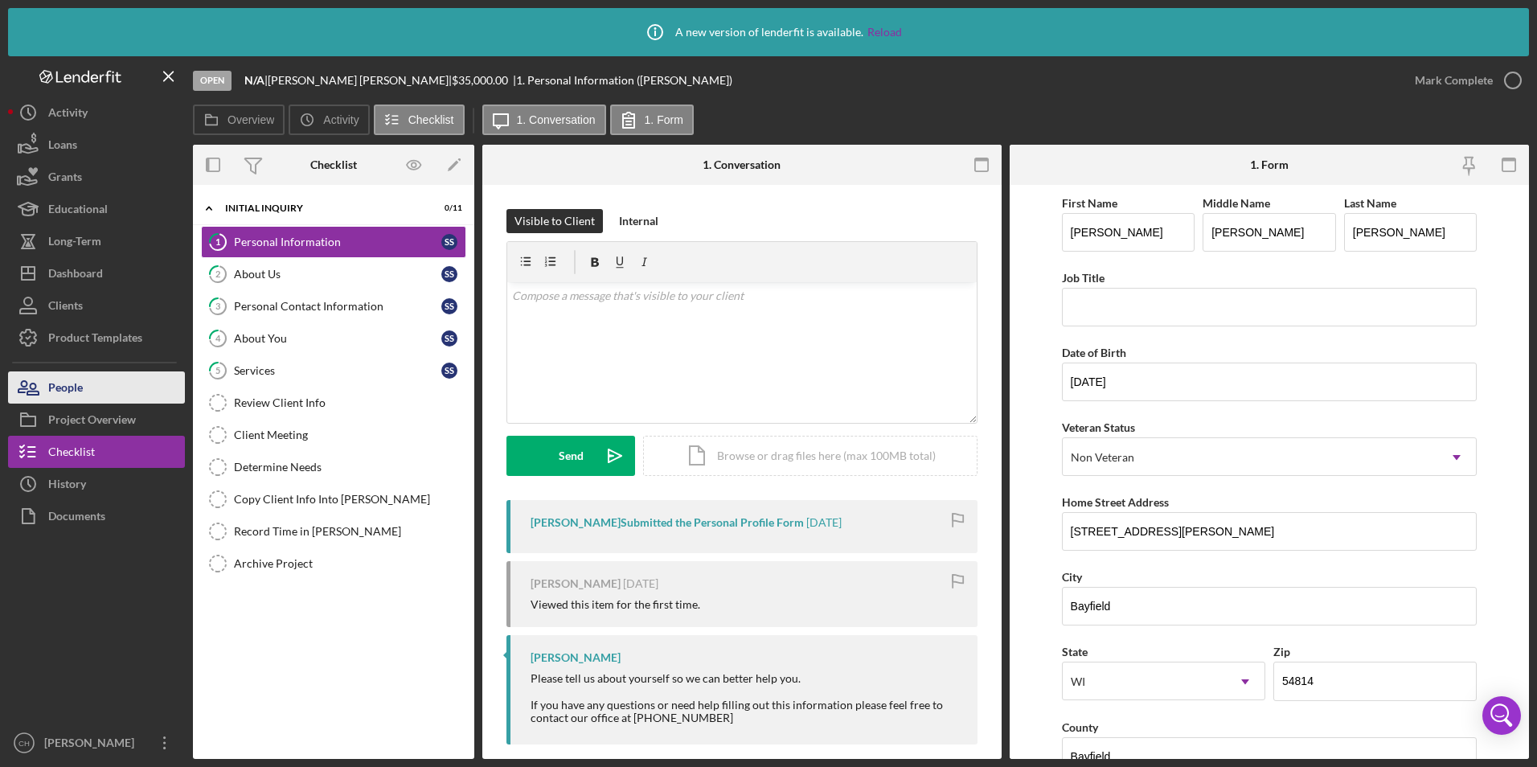
click at [130, 386] on button "People" at bounding box center [96, 387] width 177 height 32
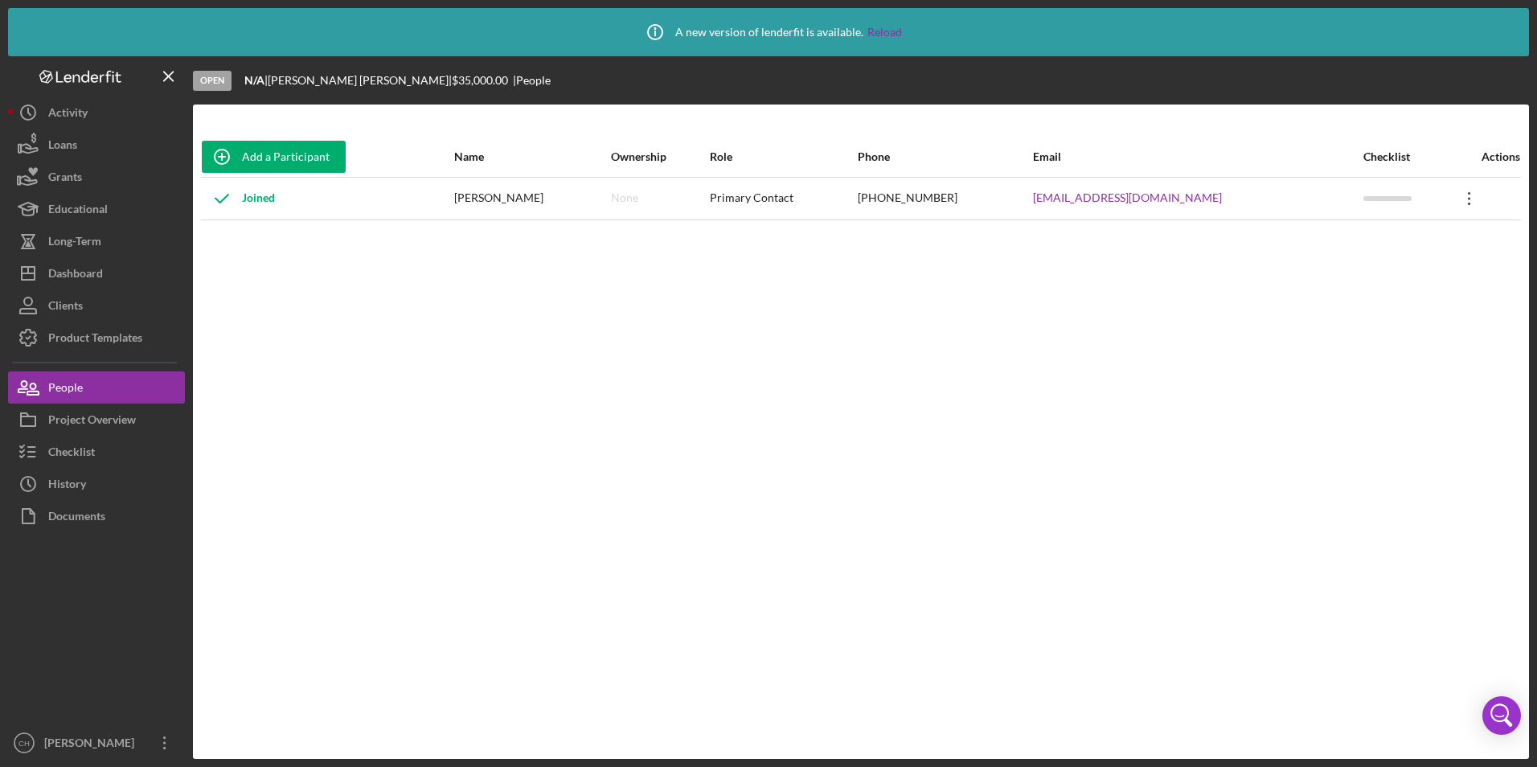
click at [1462, 199] on icon "Icon/Overflow" at bounding box center [1470, 198] width 40 height 40
click at [1341, 250] on div "Icon/Edit Edit" at bounding box center [1385, 240] width 177 height 33
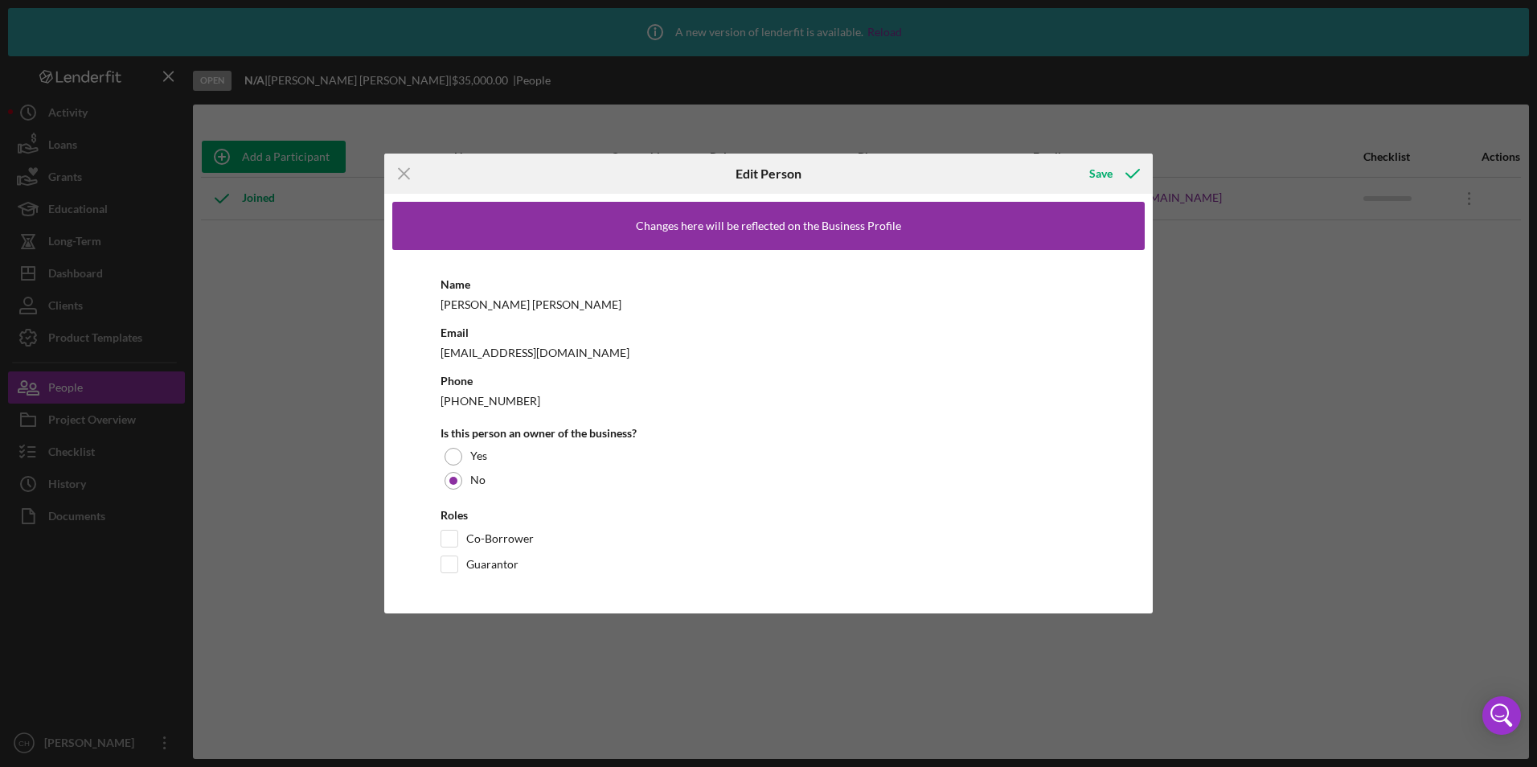
click at [572, 358] on div "[EMAIL_ADDRESS][DOMAIN_NAME]" at bounding box center [769, 353] width 656 height 20
click at [564, 356] on div "[EMAIL_ADDRESS][DOMAIN_NAME]" at bounding box center [769, 353] width 656 height 20
click at [388, 158] on icon "Icon/Menu Close" at bounding box center [404, 174] width 40 height 40
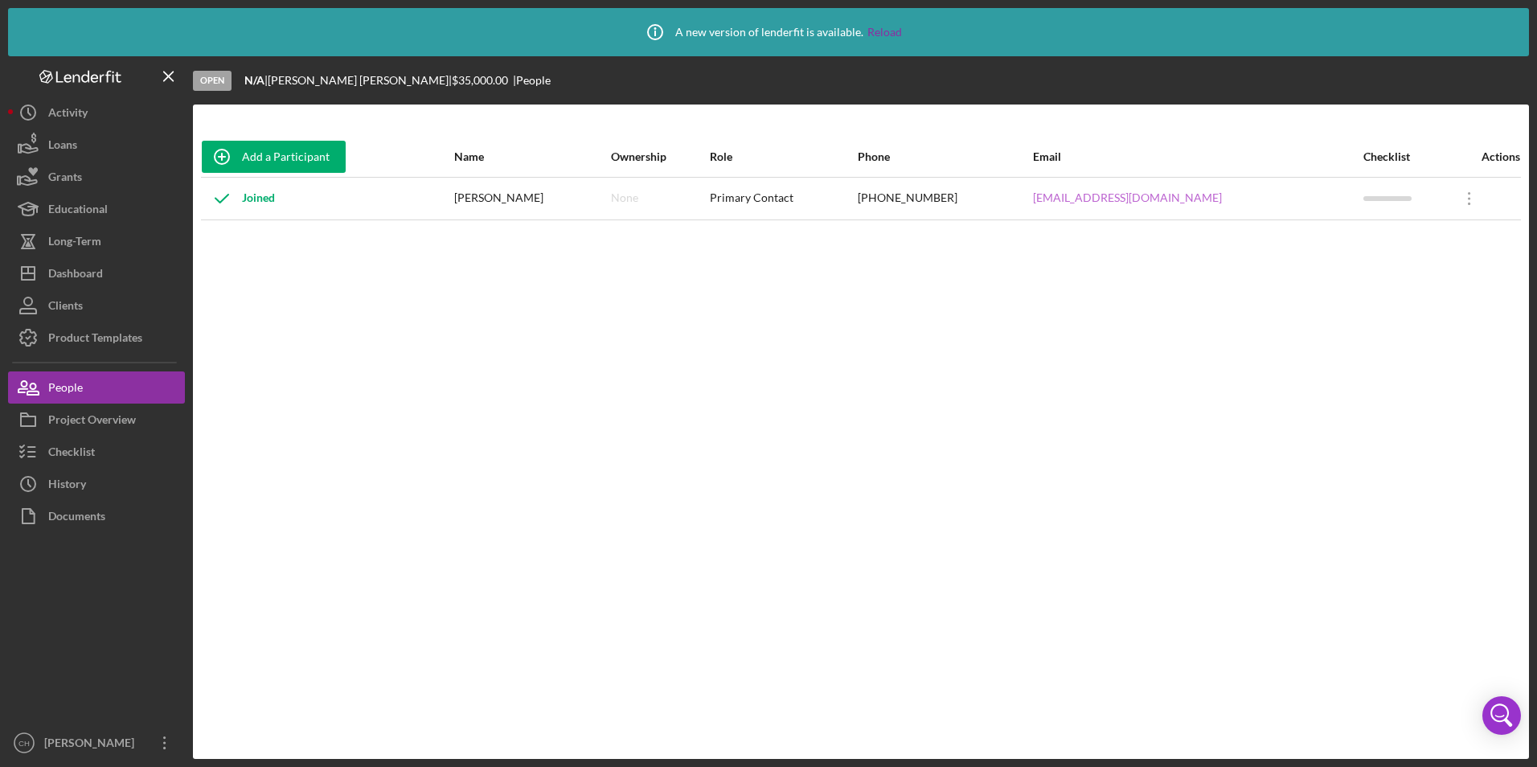
click at [1130, 193] on link "[EMAIL_ADDRESS][DOMAIN_NAME]" at bounding box center [1127, 197] width 189 height 13
click at [1457, 188] on icon "Icon/Overflow" at bounding box center [1470, 198] width 40 height 40
click at [1379, 231] on div "Icon/Edit Edit" at bounding box center [1385, 240] width 177 height 33
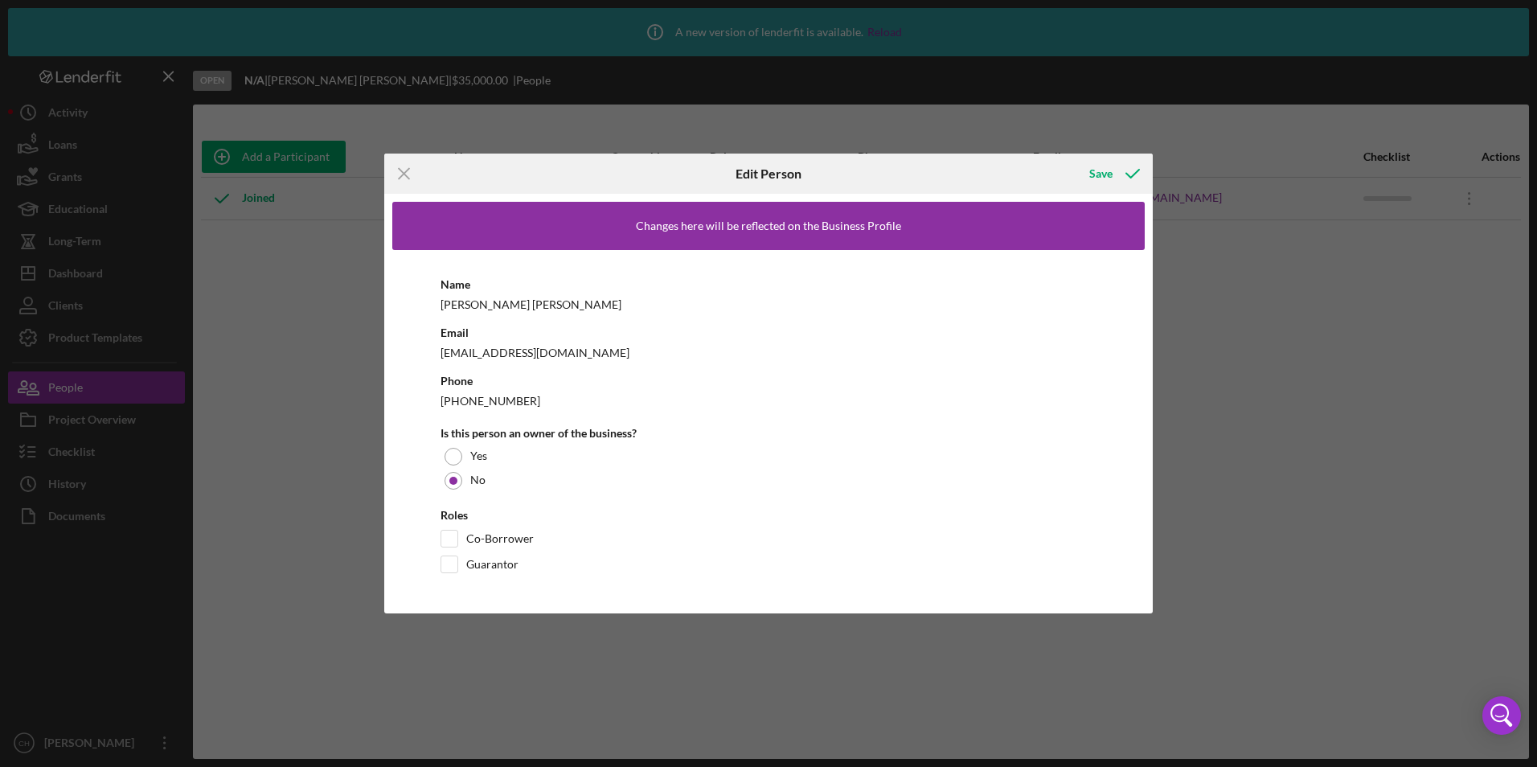
drag, startPoint x: 282, startPoint y: 225, endPoint x: 293, endPoint y: 221, distance: 11.2
click at [283, 225] on div "Icon/Menu Close Edit Person Save Changes here will be reflected on the Business…" at bounding box center [768, 383] width 1537 height 767
click at [404, 170] on icon "Icon/Menu Close" at bounding box center [404, 174] width 40 height 40
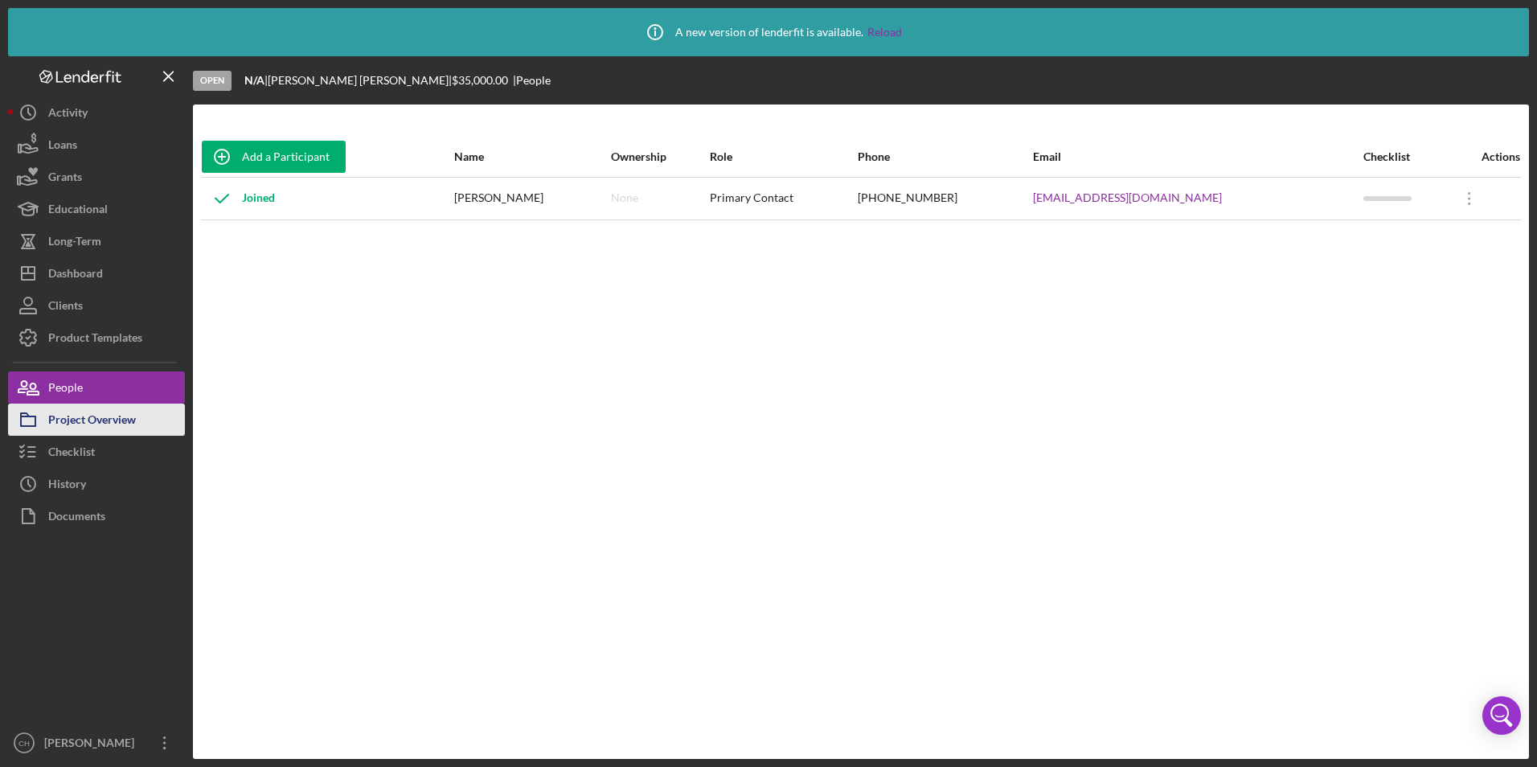
click at [106, 420] on div "Project Overview" at bounding box center [92, 422] width 88 height 36
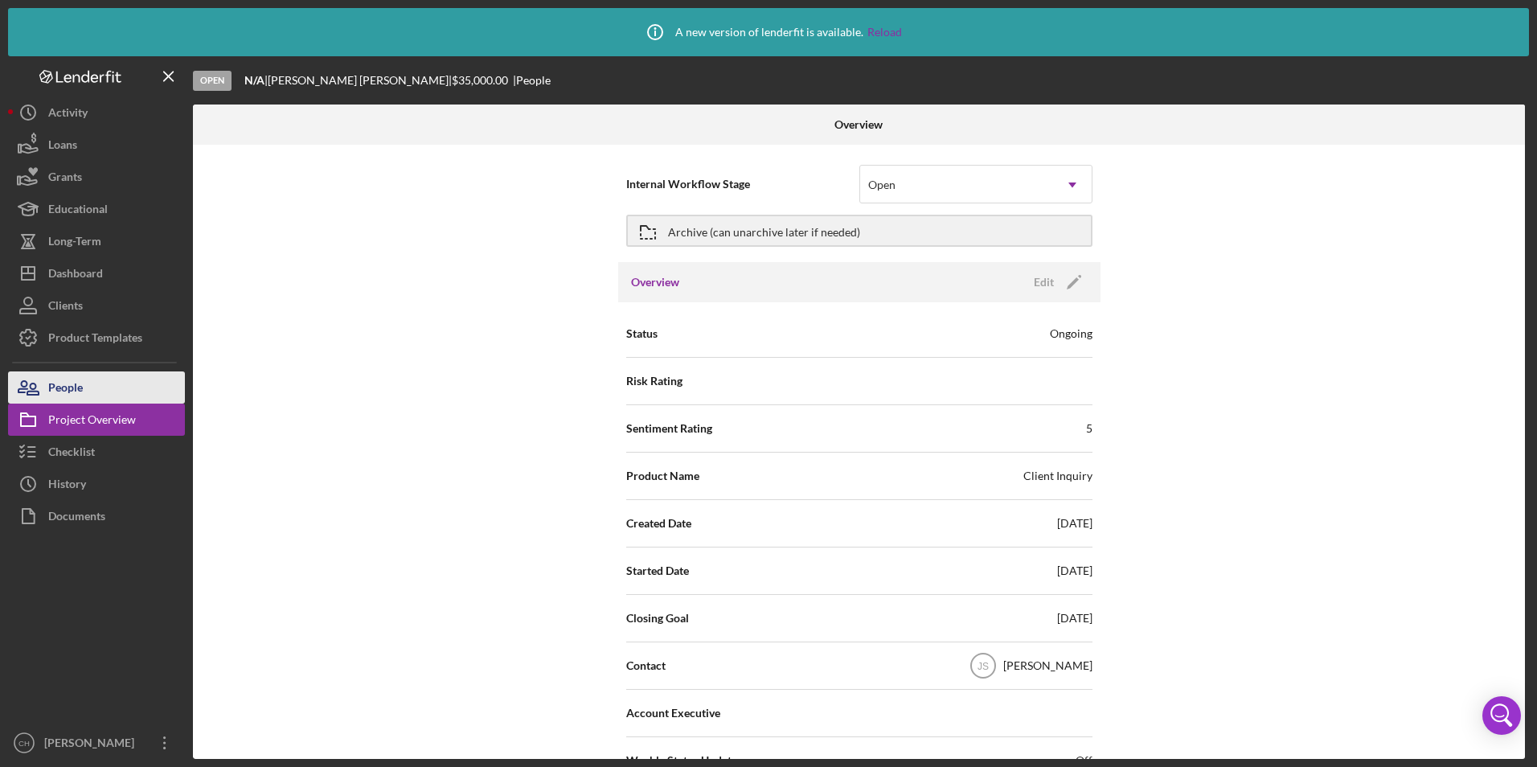
click at [81, 392] on div "People" at bounding box center [65, 389] width 35 height 36
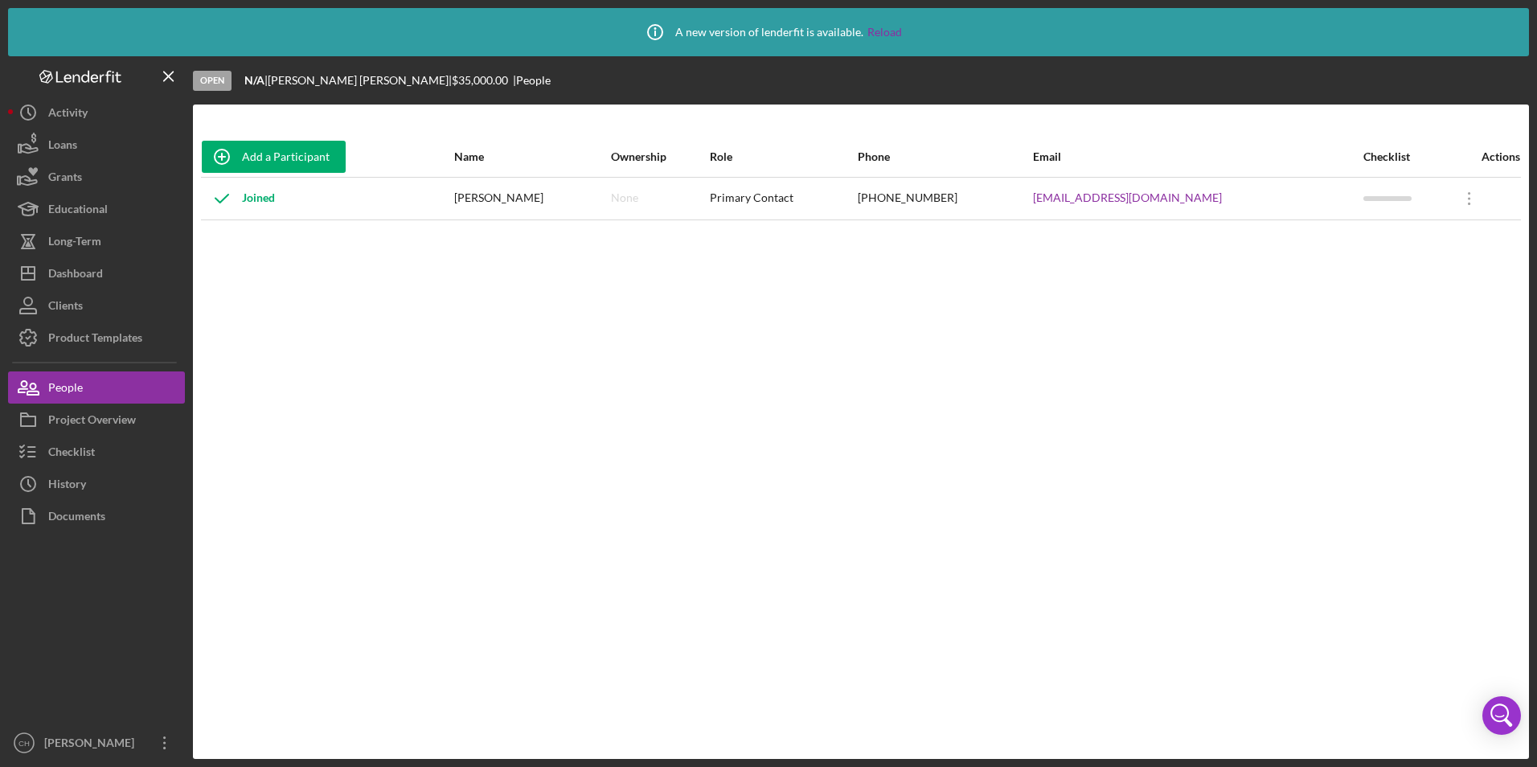
click at [266, 199] on div "Joined" at bounding box center [238, 198] width 73 height 40
drag, startPoint x: 266, startPoint y: 199, endPoint x: 353, endPoint y: 307, distance: 139.0
click at [353, 307] on div "Add a Participant Name Ownership Role Phone Email Checklist Actions Joined [PER…" at bounding box center [861, 432] width 1336 height 590
click at [72, 274] on div "Dashboard" at bounding box center [75, 275] width 55 height 36
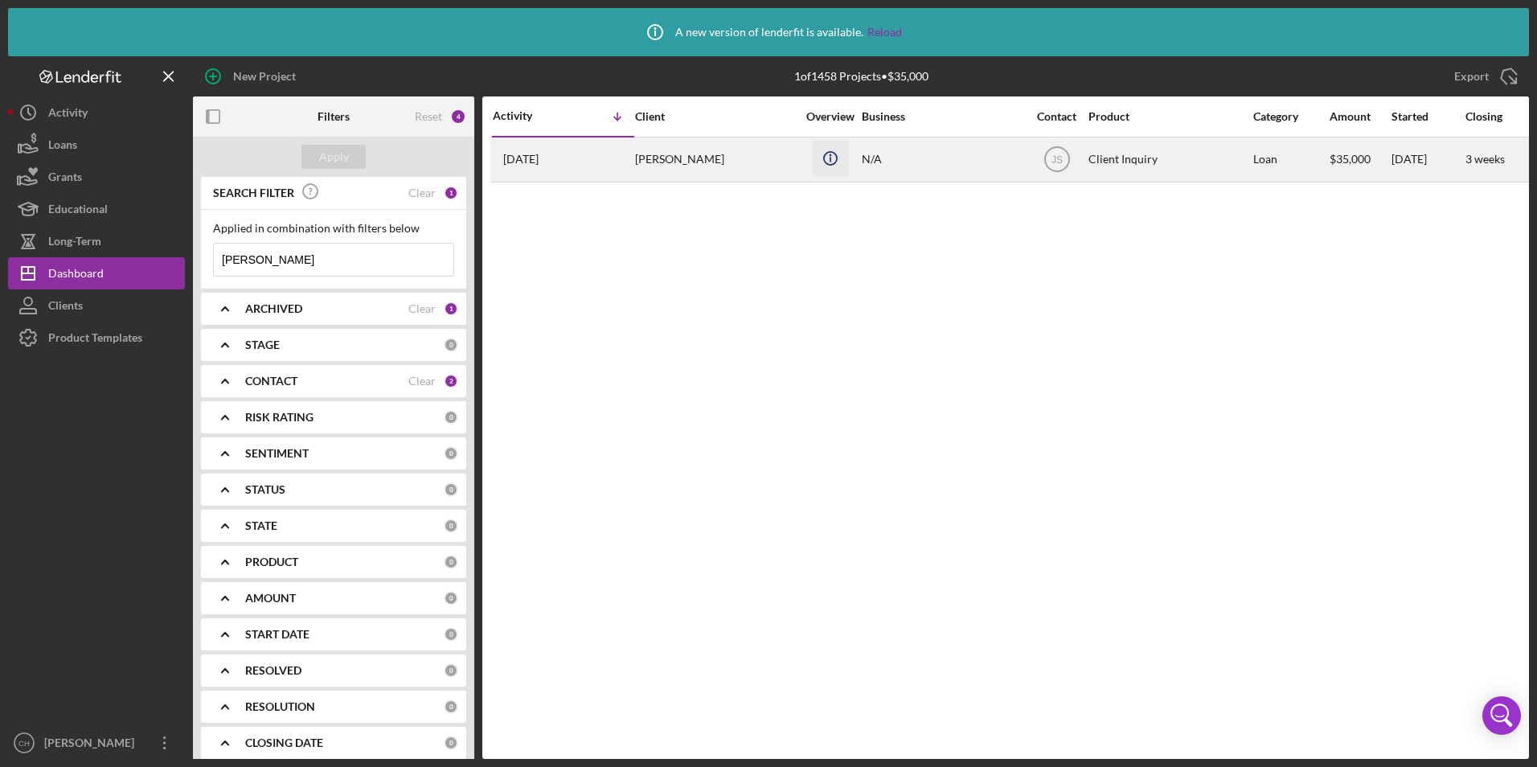
click at [843, 160] on icon "Icon/Info" at bounding box center [830, 158] width 36 height 36
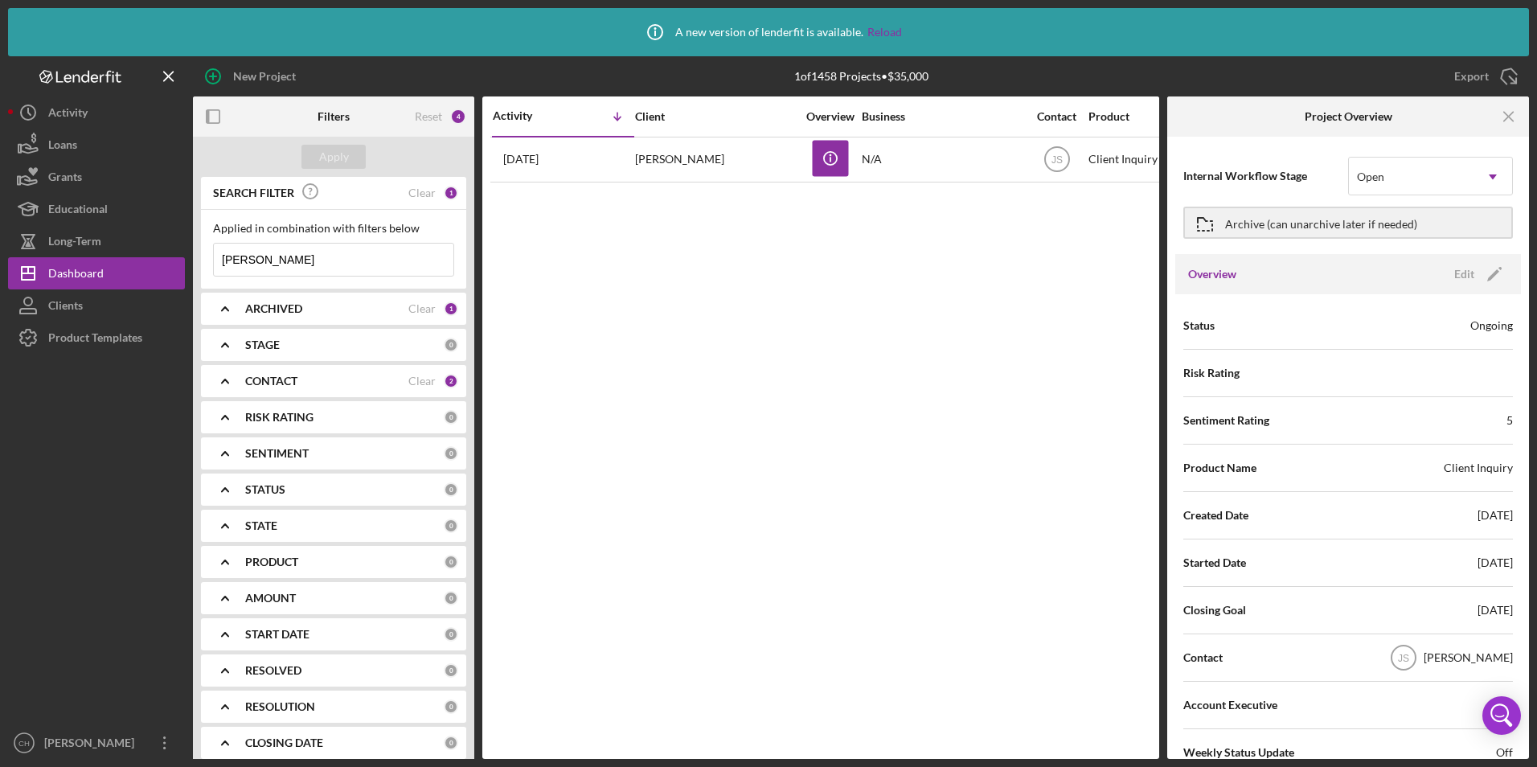
click at [704, 183] on div "Activity Icon/Table Sort Arrow Client Overview Business Contact Product Categor…" at bounding box center [820, 427] width 677 height 663
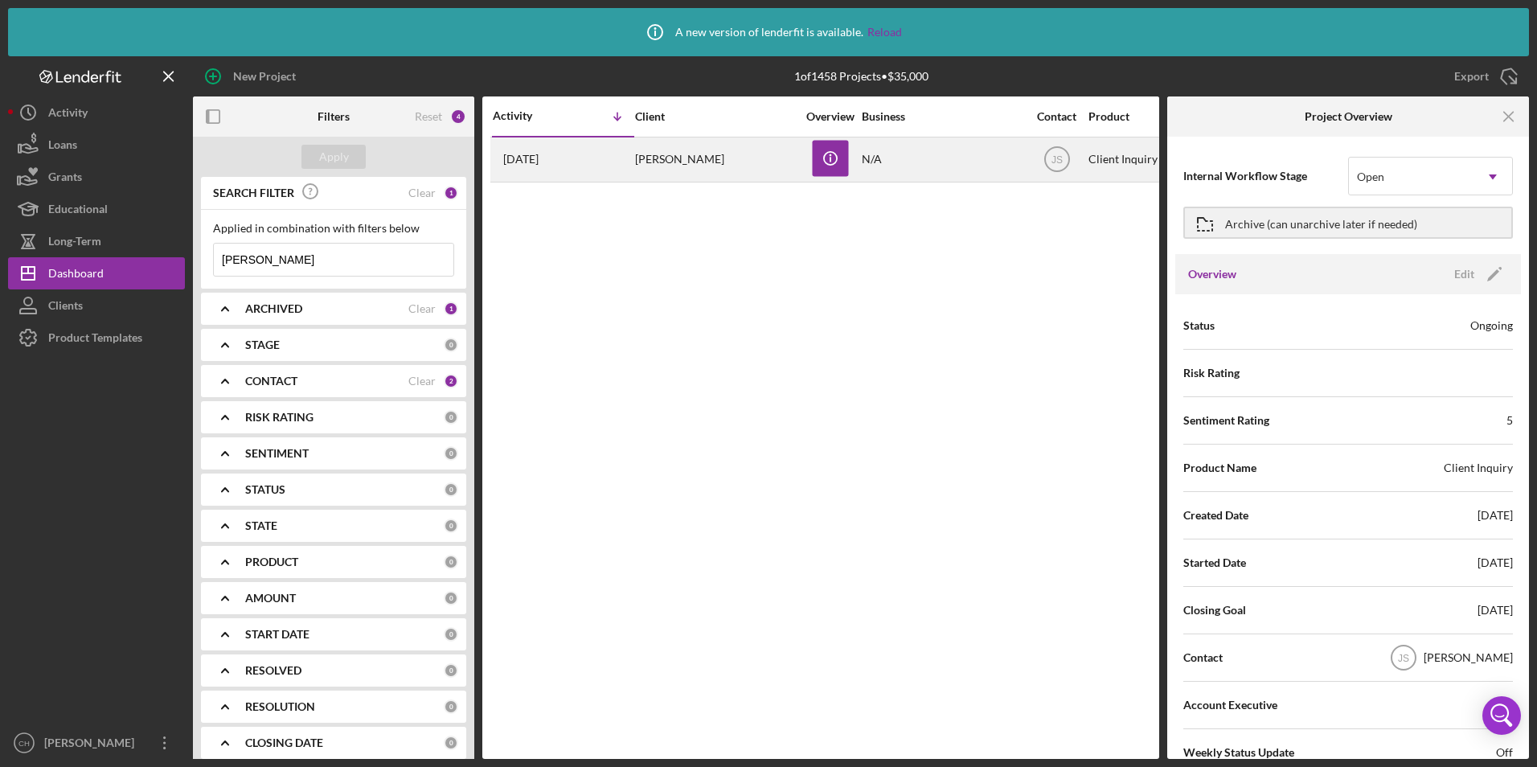
click at [688, 158] on div "[PERSON_NAME]" at bounding box center [715, 159] width 161 height 43
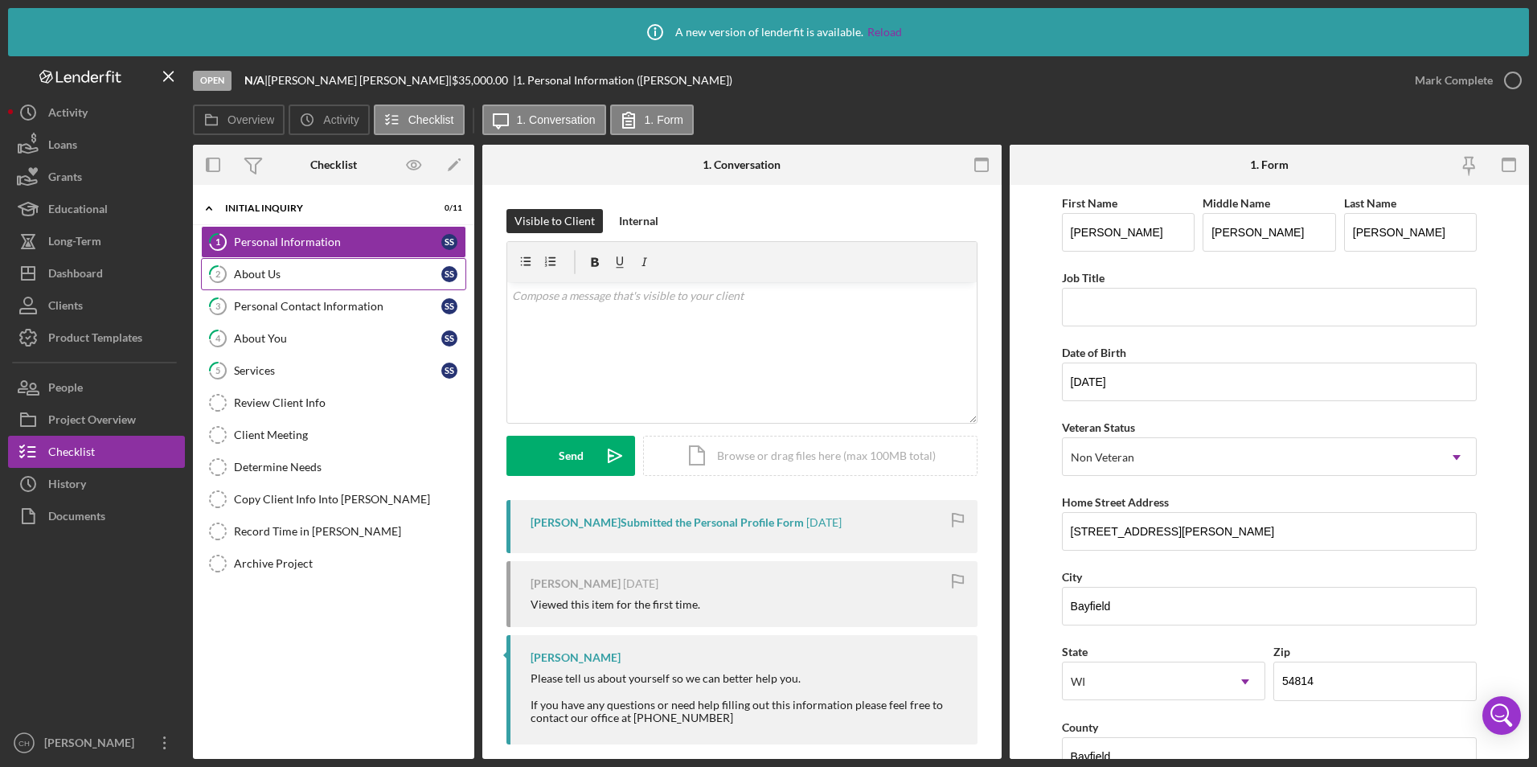
click at [281, 270] on div "About Us" at bounding box center [337, 274] width 207 height 13
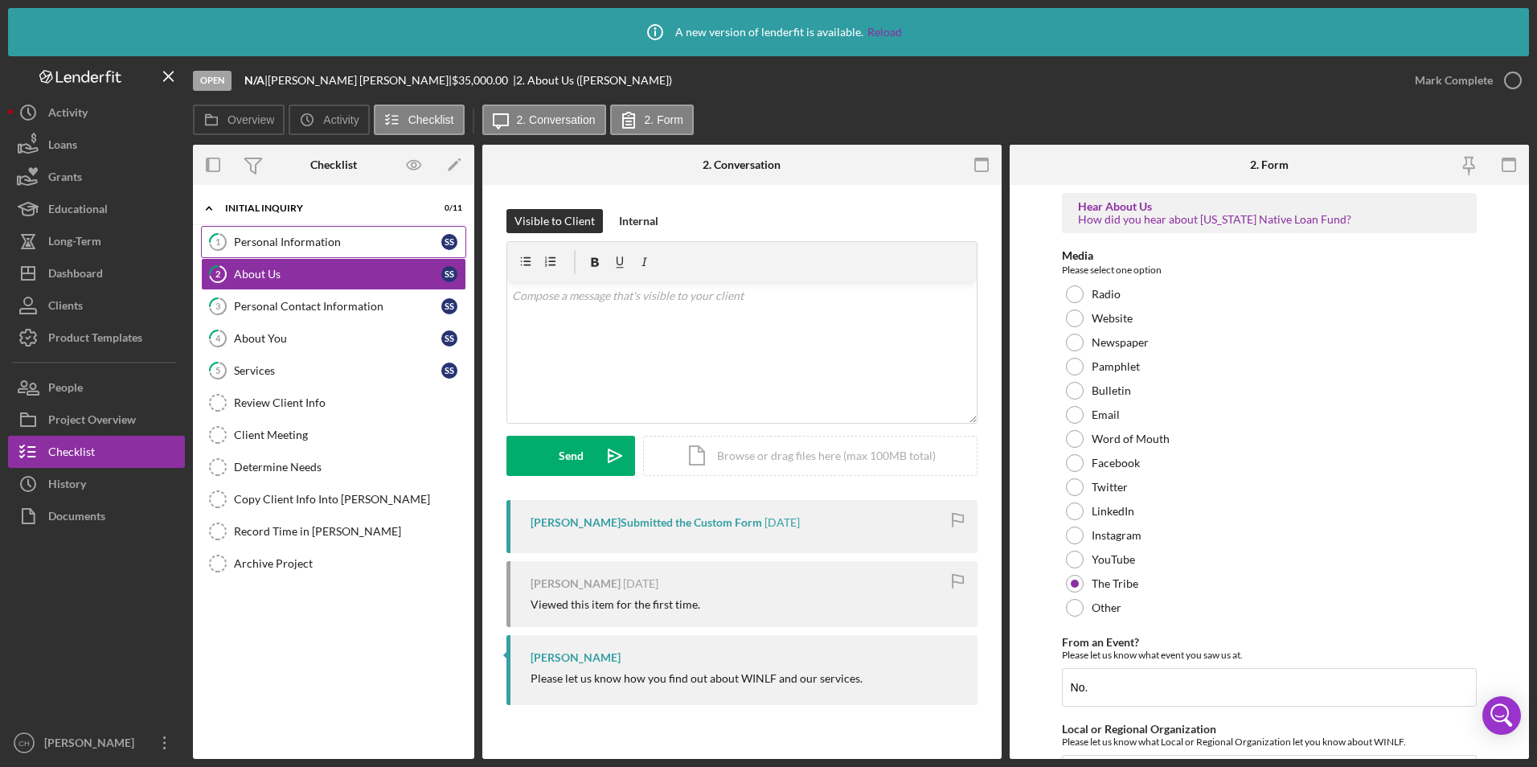
click at [311, 244] on div "Personal Information" at bounding box center [337, 242] width 207 height 13
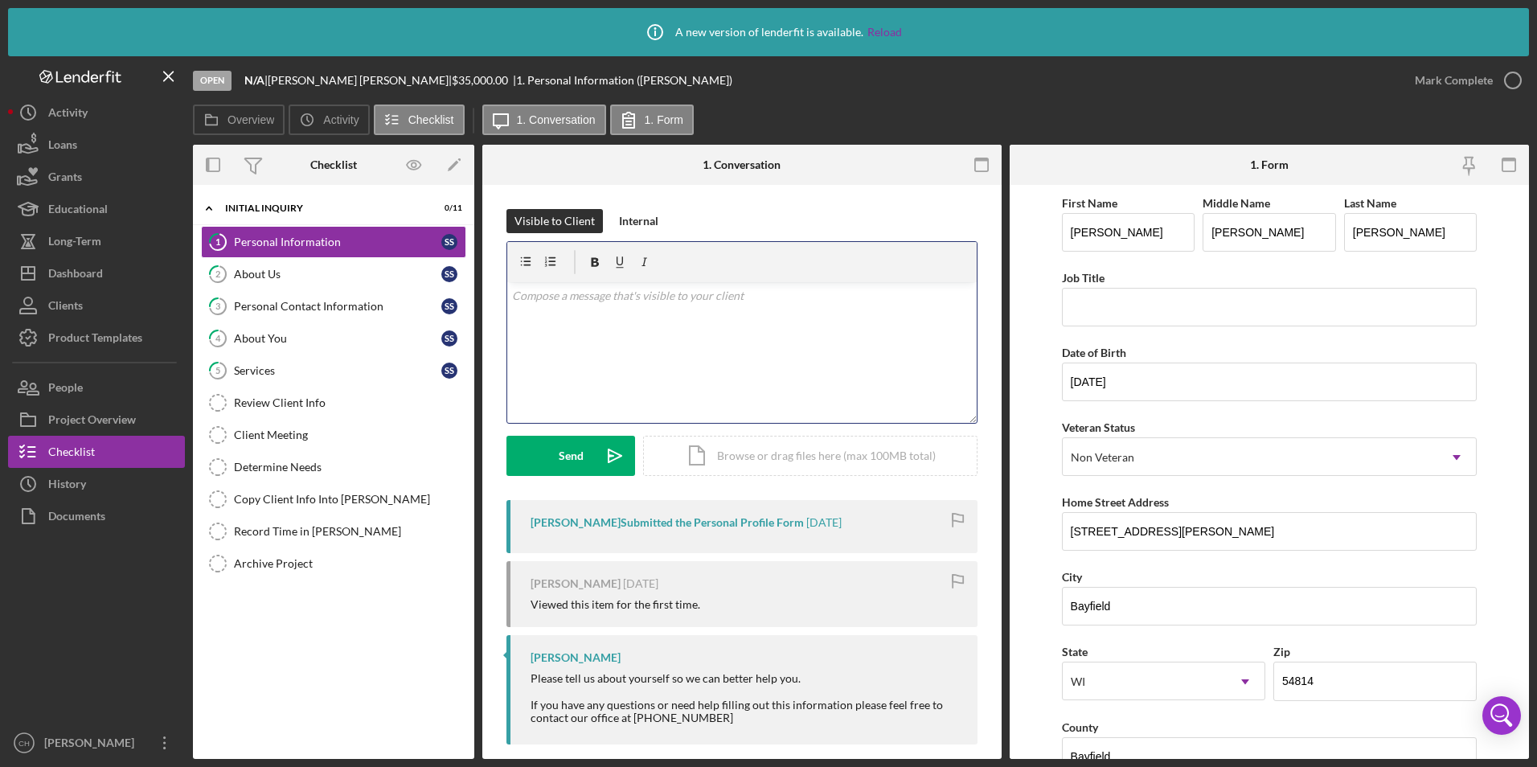
click at [540, 300] on p at bounding box center [742, 296] width 461 height 18
click at [569, 462] on div "Send" at bounding box center [571, 456] width 25 height 40
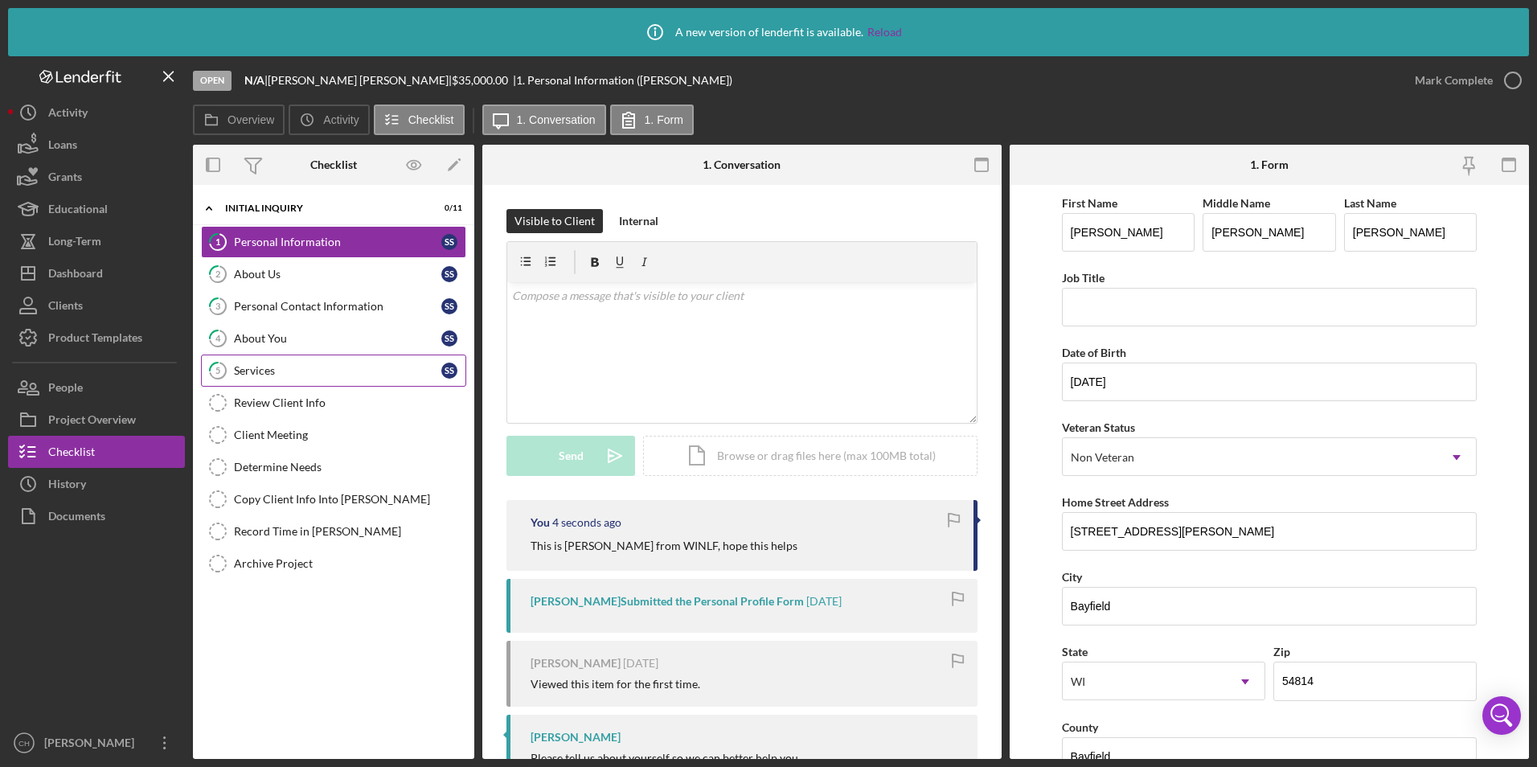
click at [263, 367] on div "Services" at bounding box center [337, 370] width 207 height 13
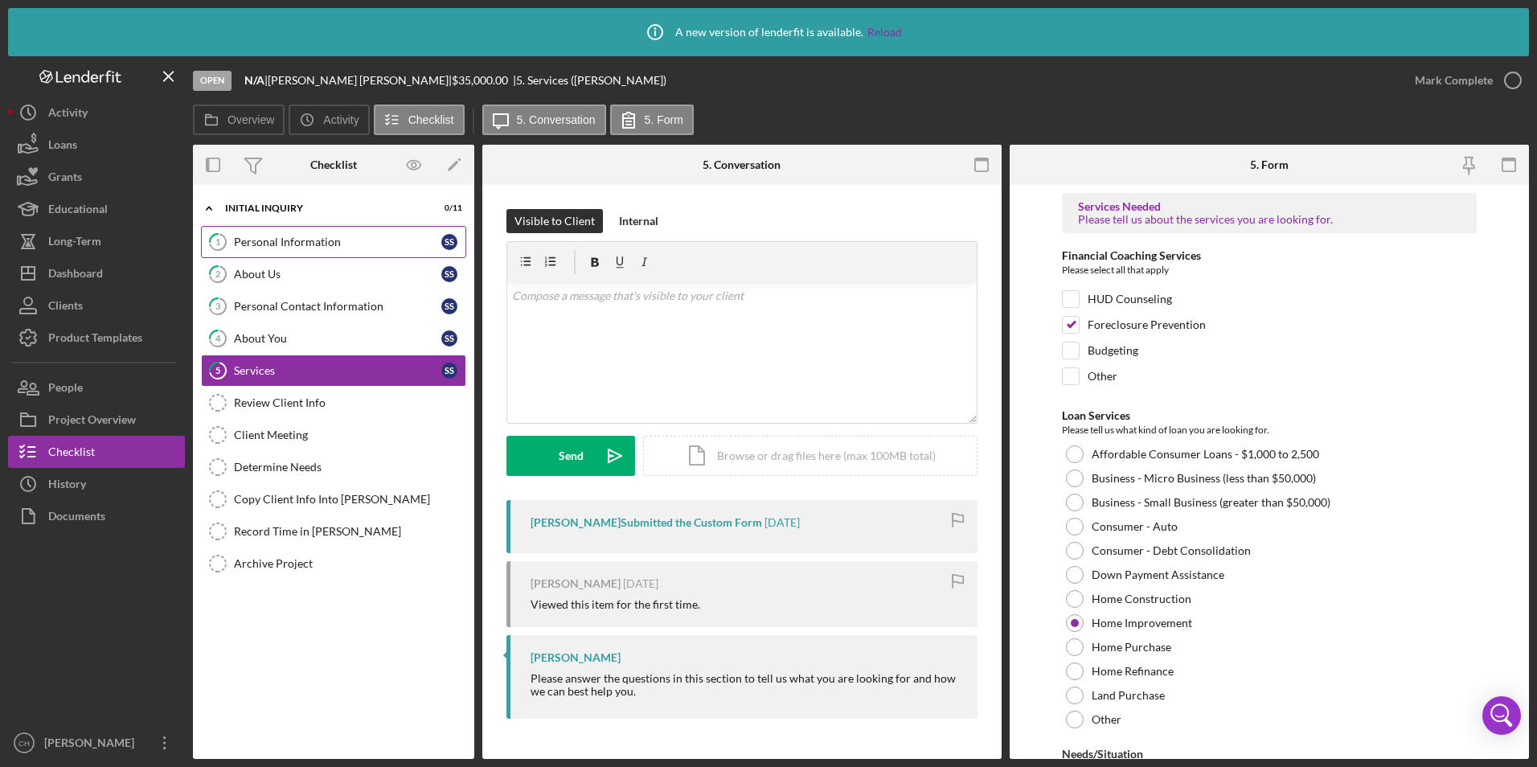
click at [277, 233] on link "1 Personal Information S S" at bounding box center [333, 242] width 265 height 32
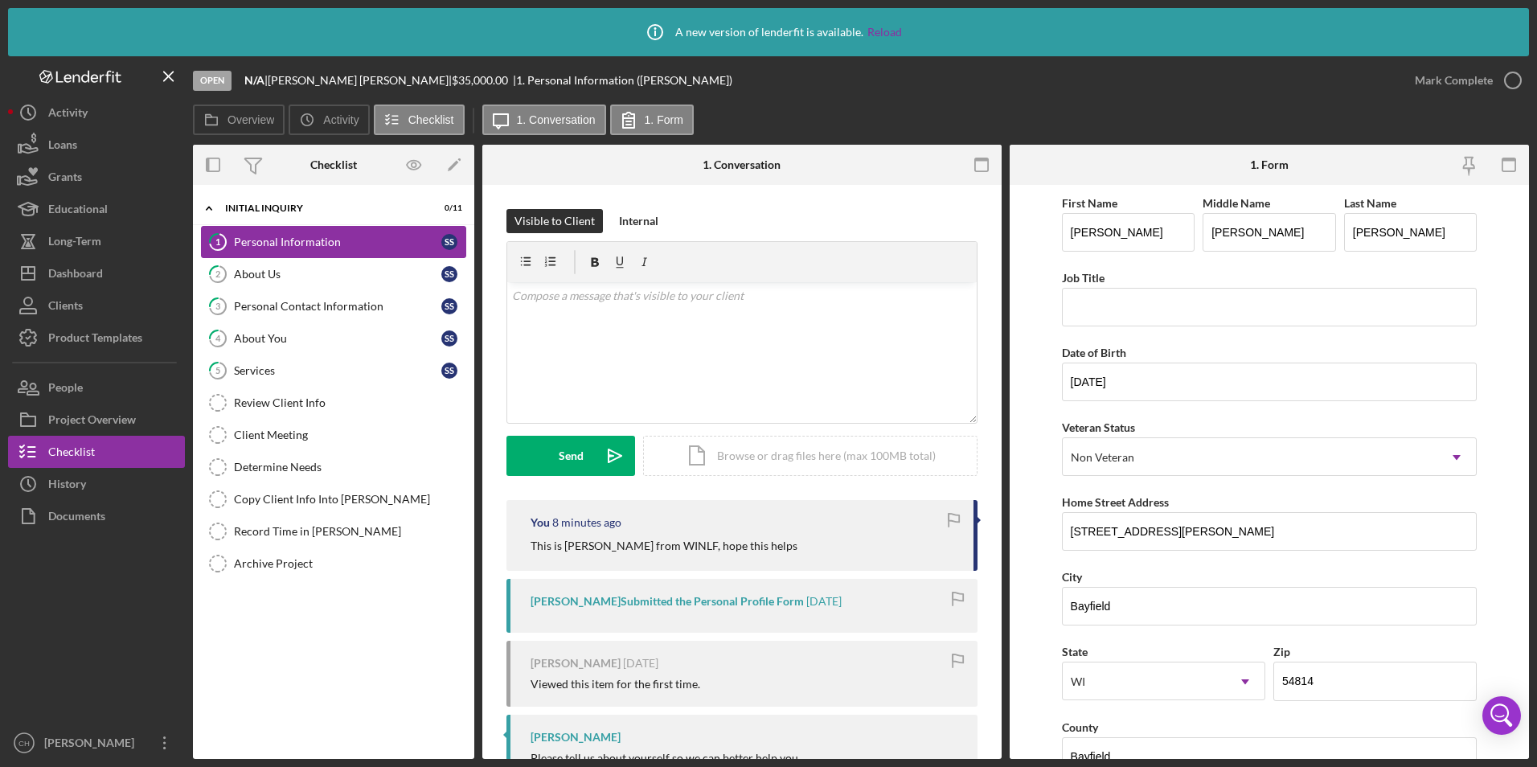
click at [294, 237] on div "Personal Information" at bounding box center [337, 242] width 207 height 13
click at [275, 270] on div "About Us" at bounding box center [337, 274] width 207 height 13
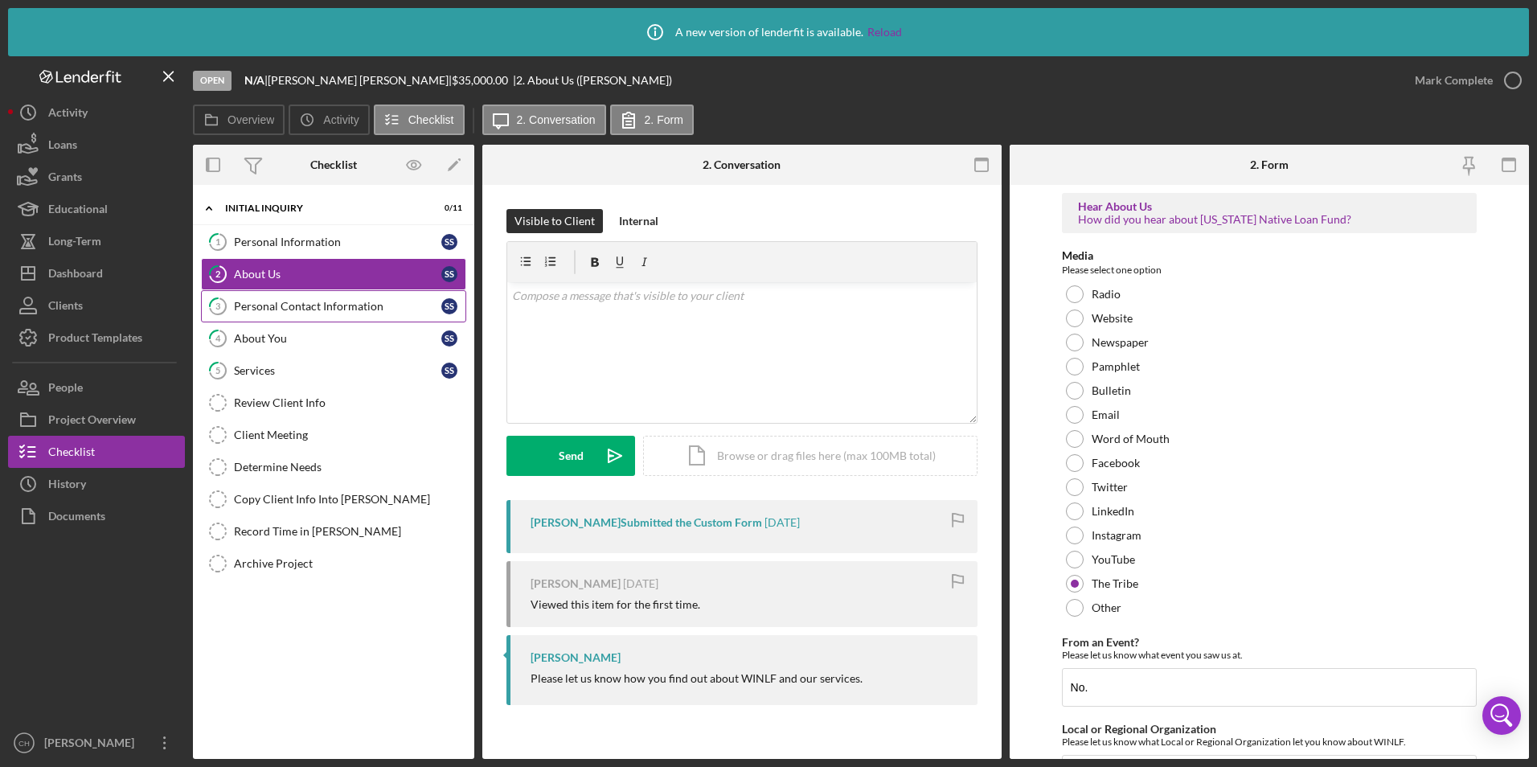
click at [296, 318] on link "3 Personal Contact Information S S" at bounding box center [333, 306] width 265 height 32
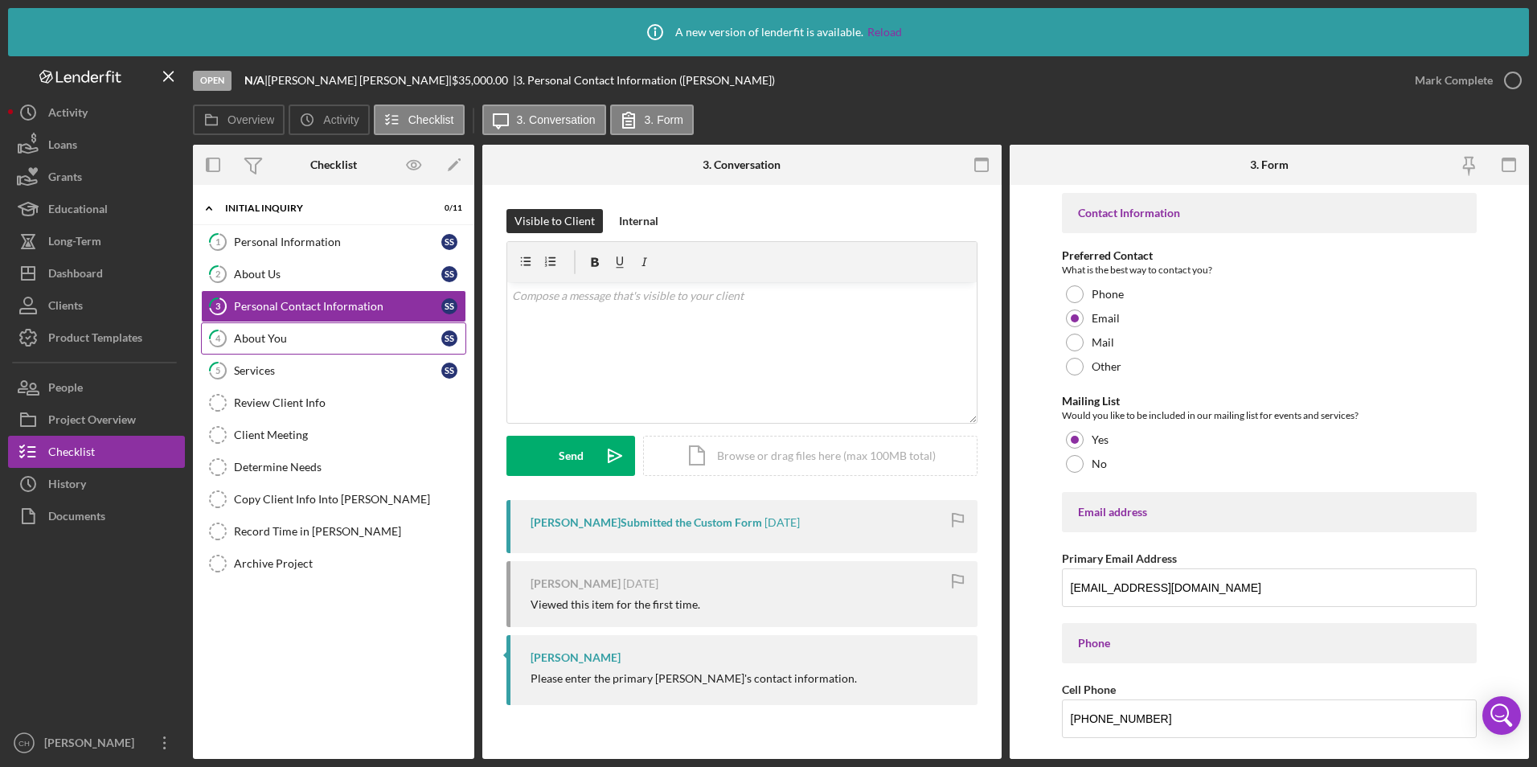
click at [288, 338] on div "About You" at bounding box center [337, 338] width 207 height 13
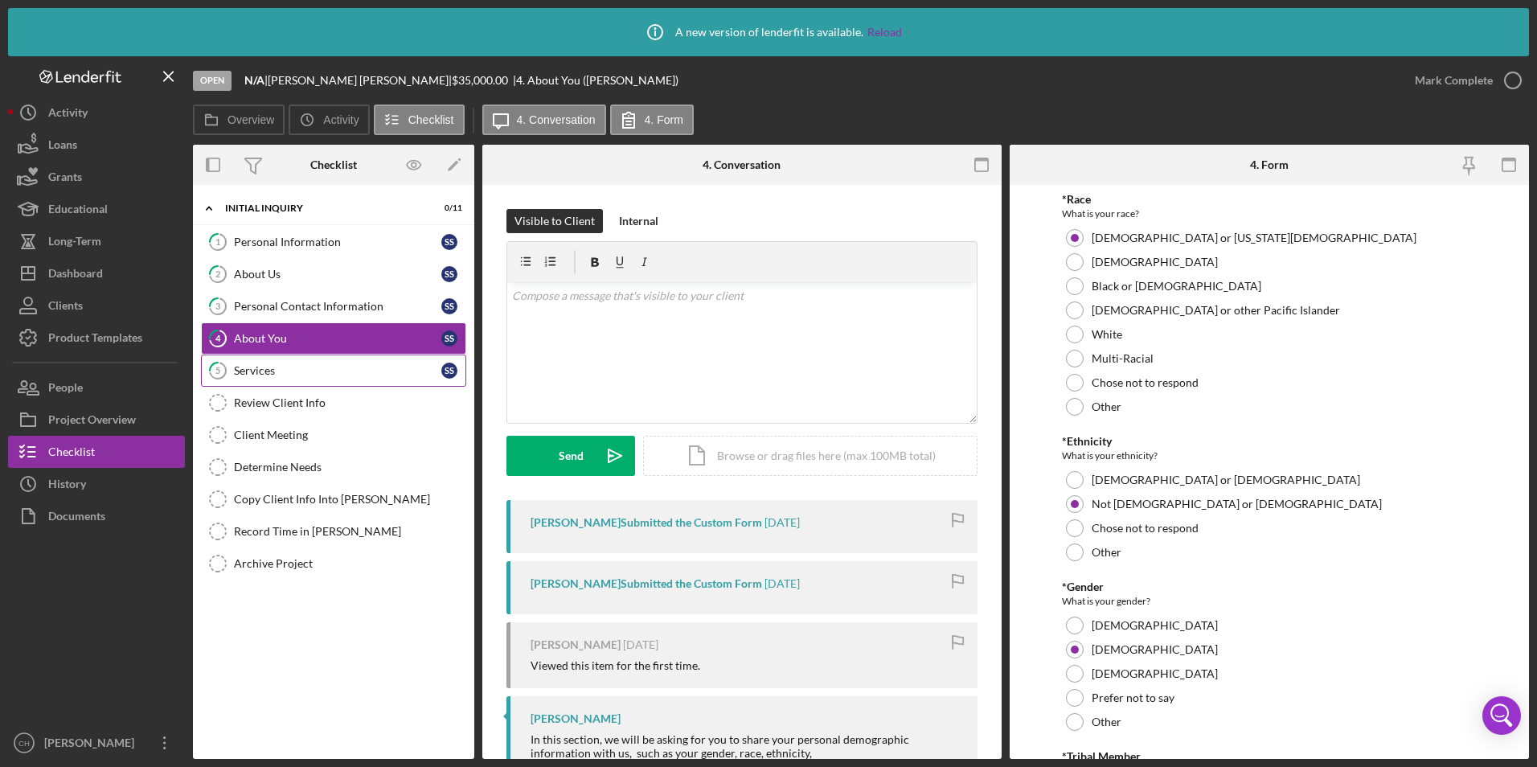
click at [280, 364] on div "Services" at bounding box center [337, 370] width 207 height 13
